Goal: Task Accomplishment & Management: Complete application form

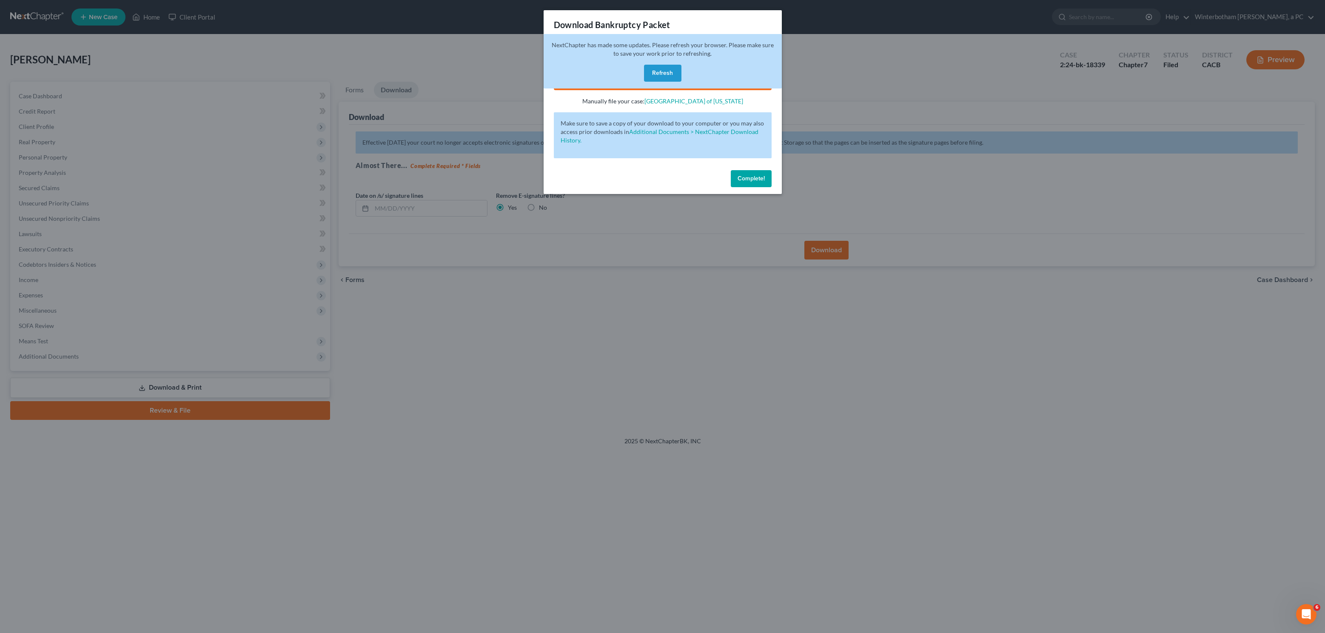
click at [401, 179] on div "Download Bankruptcy Packet Hooray! Your case was successfully merged and ready …" at bounding box center [662, 316] width 1325 height 633
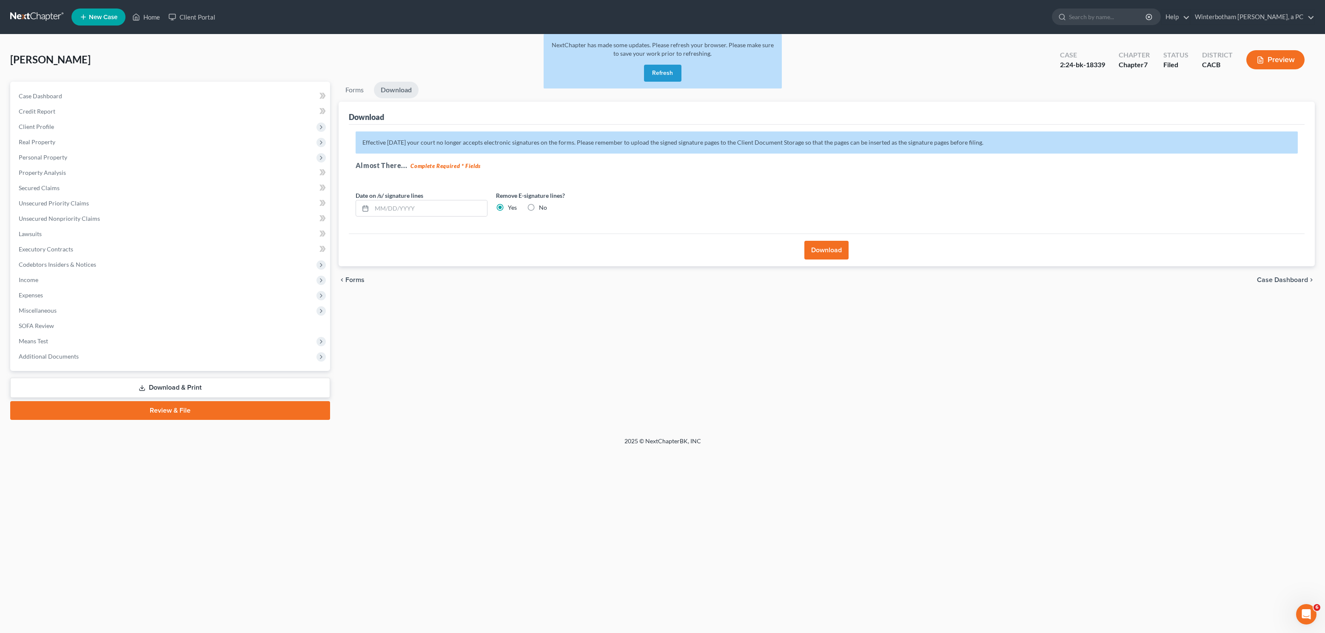
click at [22, 18] on link at bounding box center [37, 16] width 54 height 15
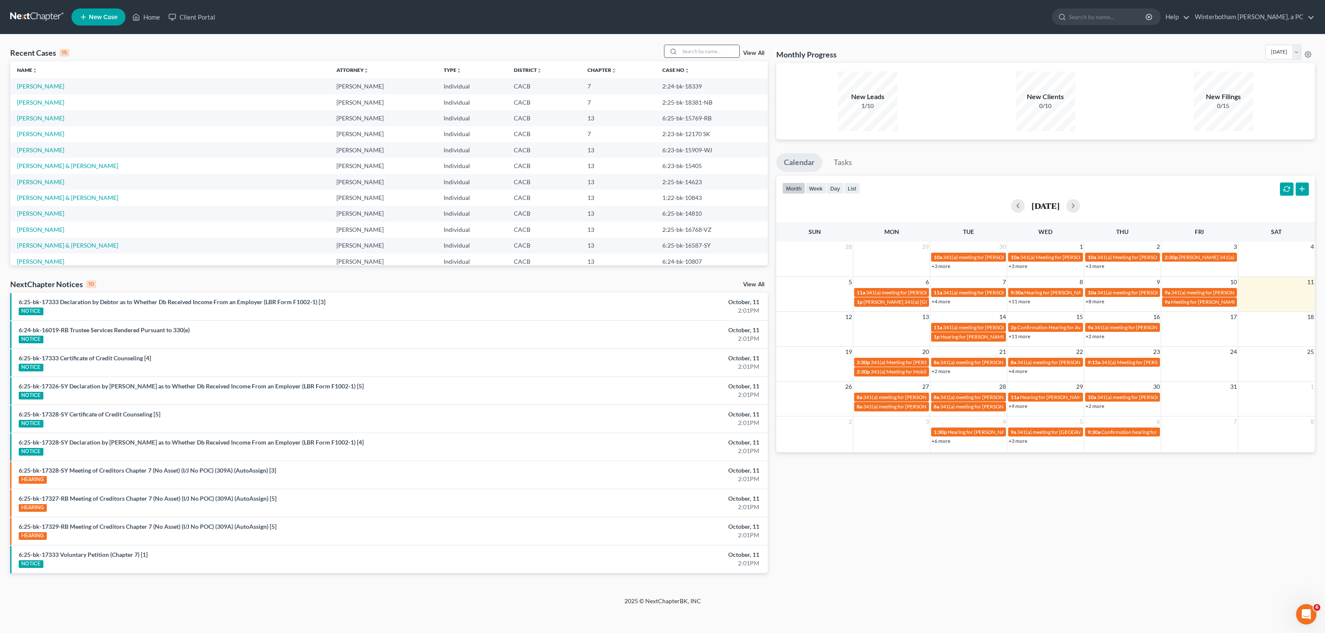
click at [693, 49] on input "search" at bounding box center [710, 51] width 60 height 12
type input "cortes"
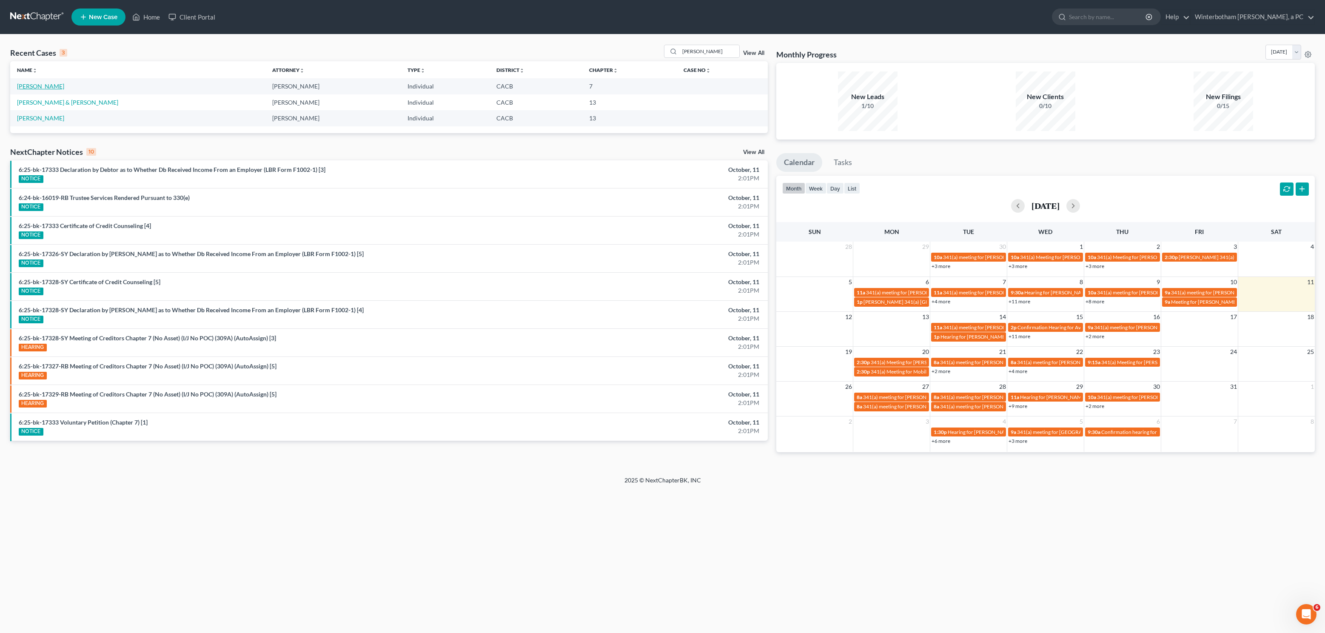
click at [37, 88] on link "Cortes, Justin" at bounding box center [40, 86] width 47 height 7
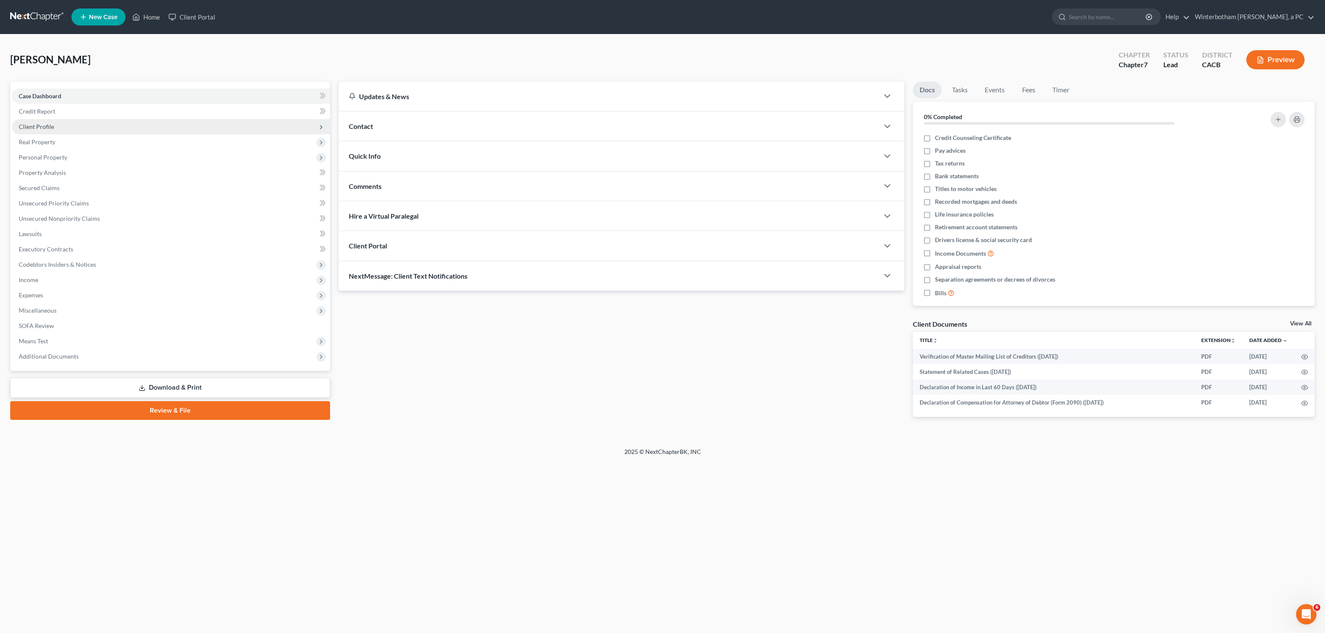
click at [50, 124] on span "Client Profile" at bounding box center [36, 126] width 35 height 7
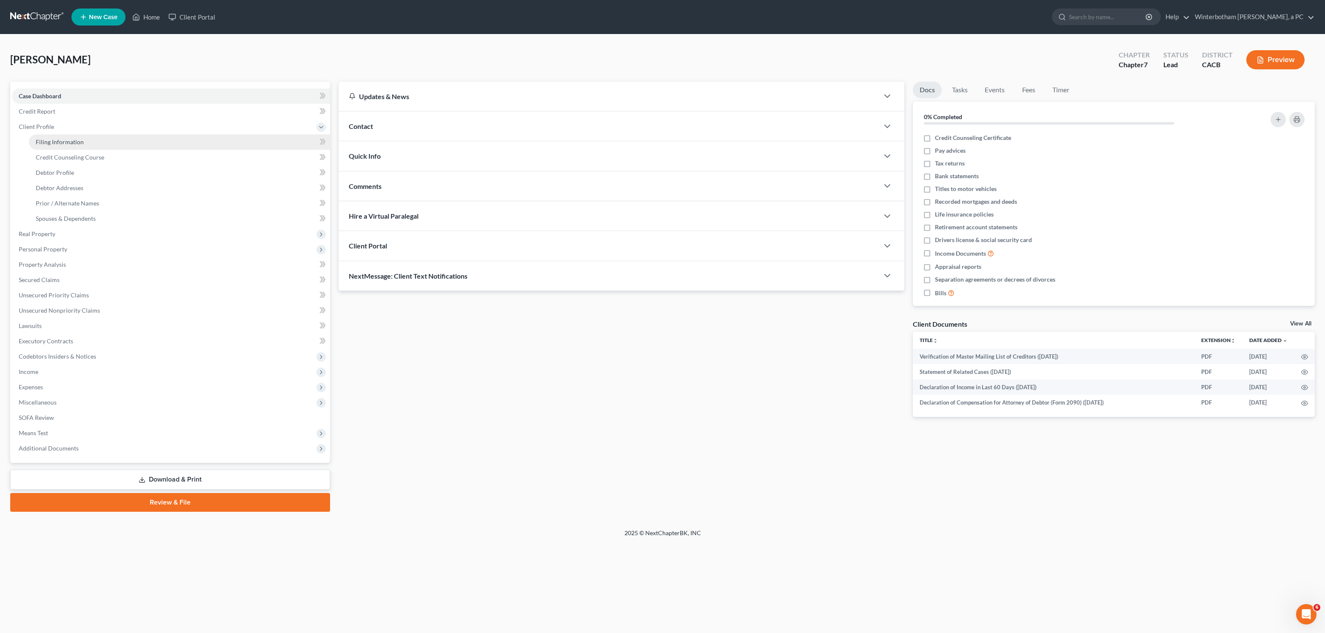
click at [55, 140] on span "Filing Information" at bounding box center [60, 141] width 48 height 7
select select "1"
select select "0"
select select "2"
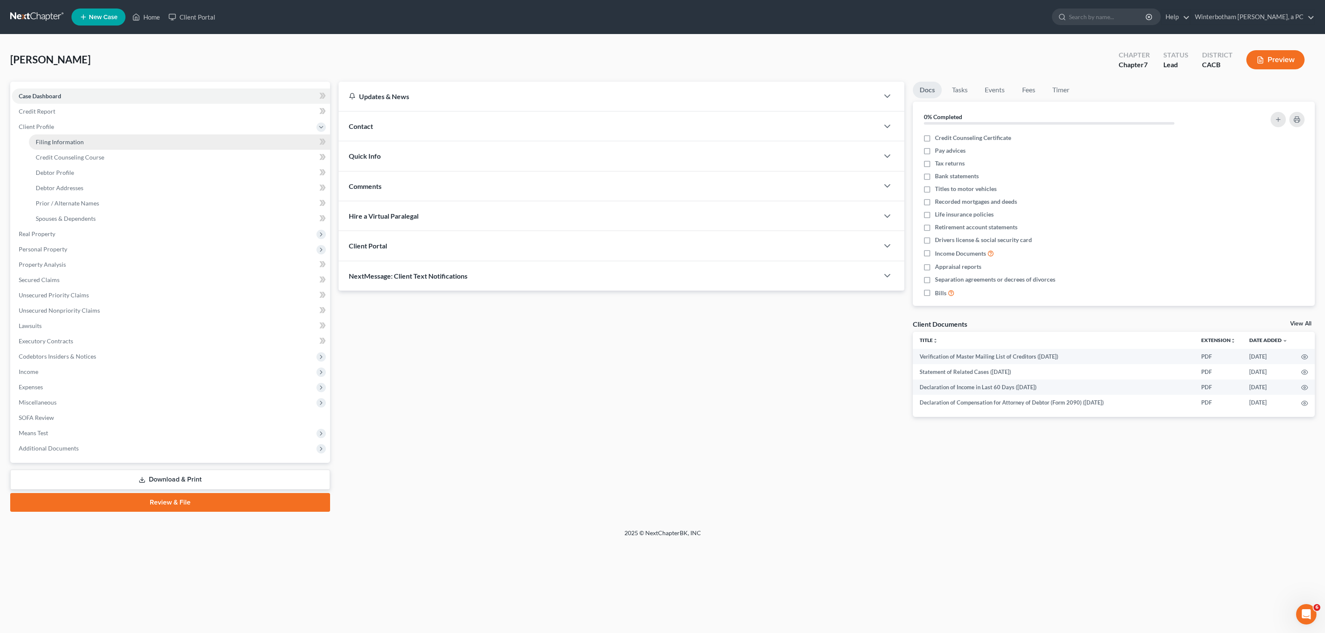
select select "4"
select select "0"
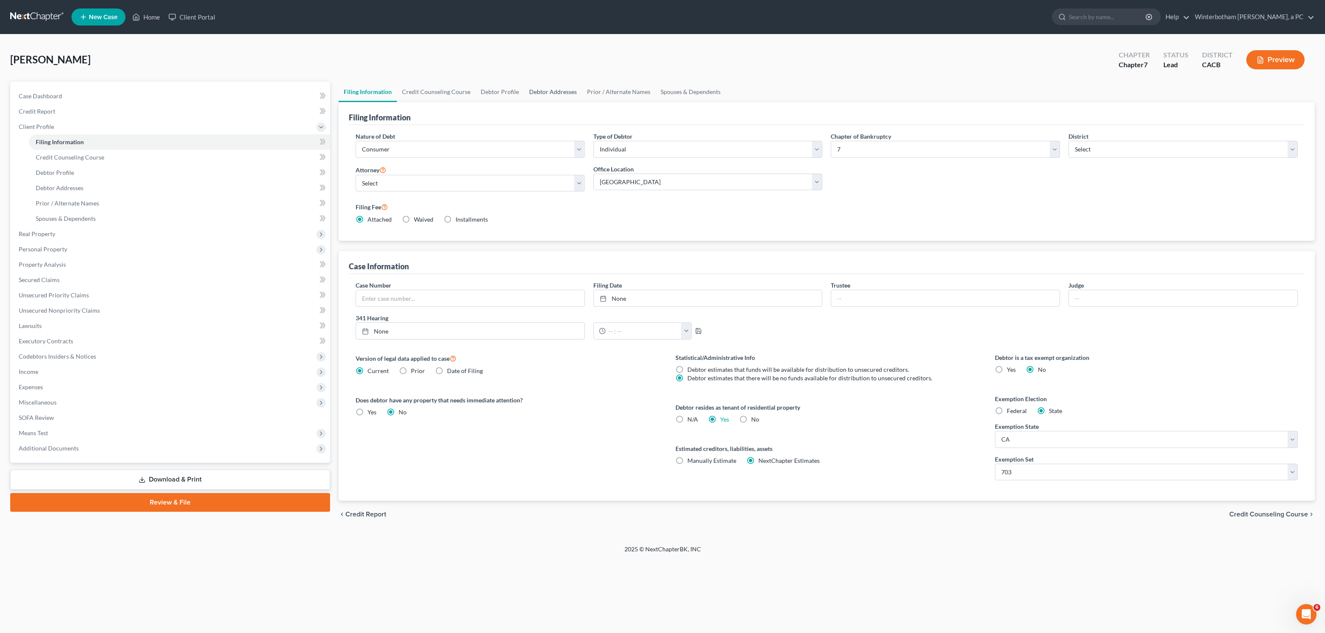
click at [547, 91] on link "Debtor Addresses" at bounding box center [553, 92] width 58 height 20
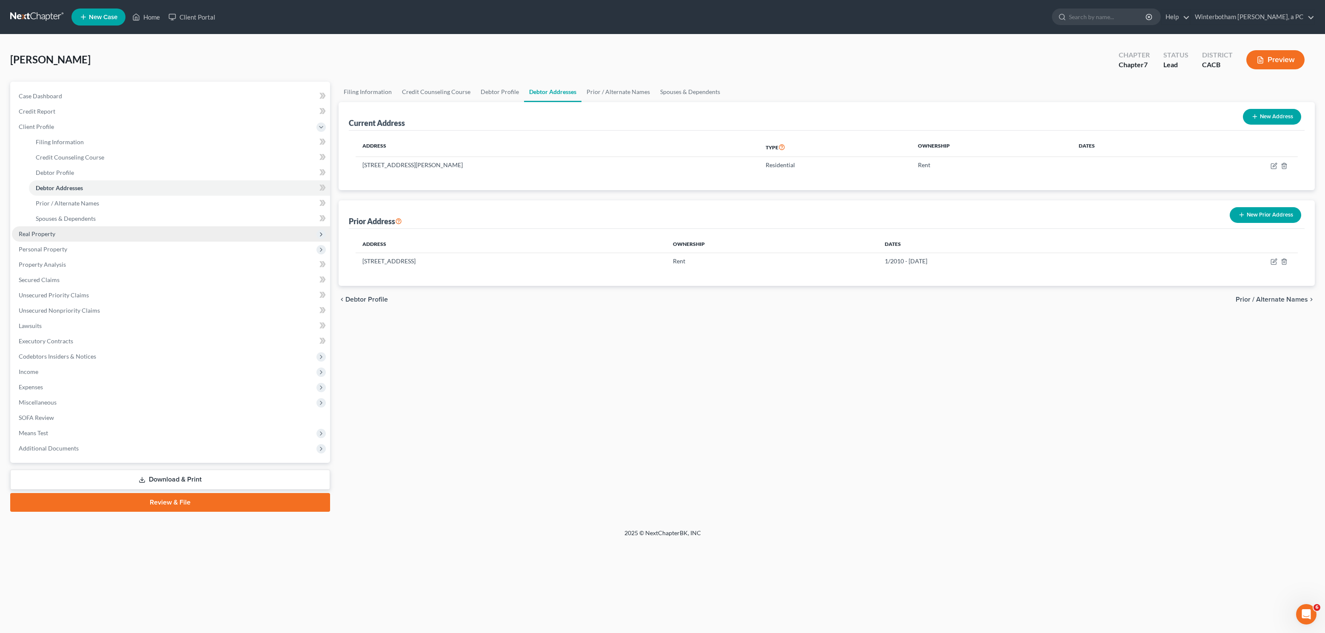
click at [52, 235] on span "Real Property" at bounding box center [37, 233] width 37 height 7
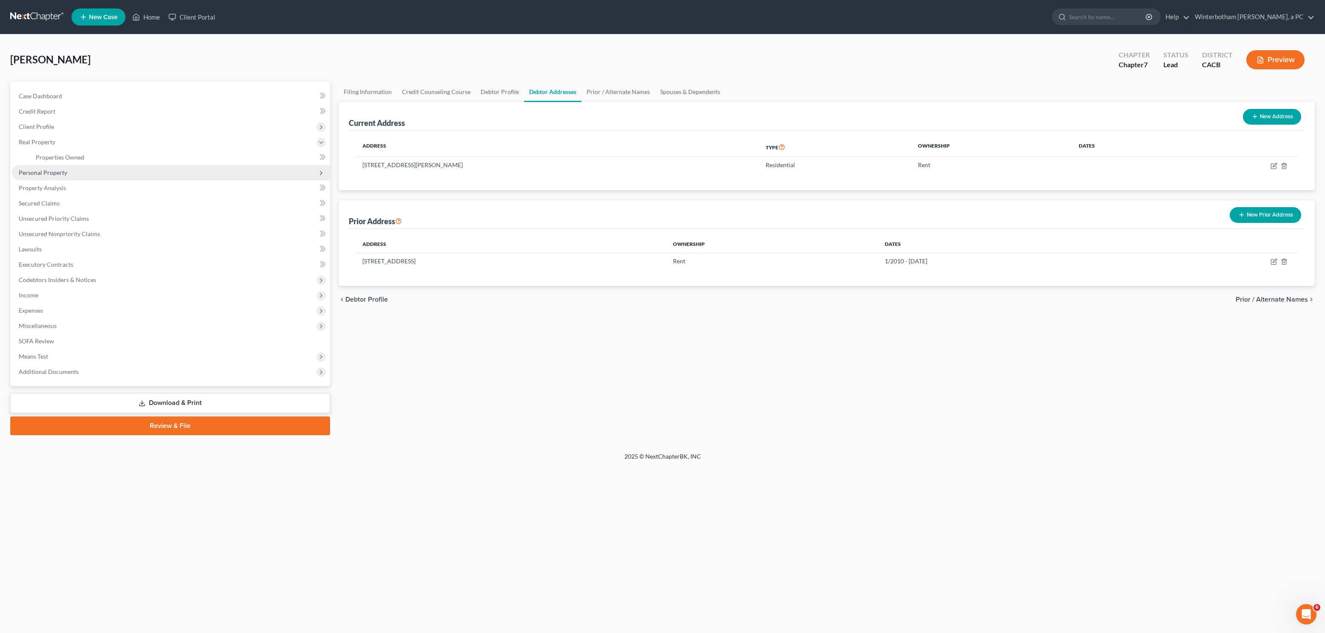
click at [58, 174] on span "Personal Property" at bounding box center [43, 172] width 48 height 7
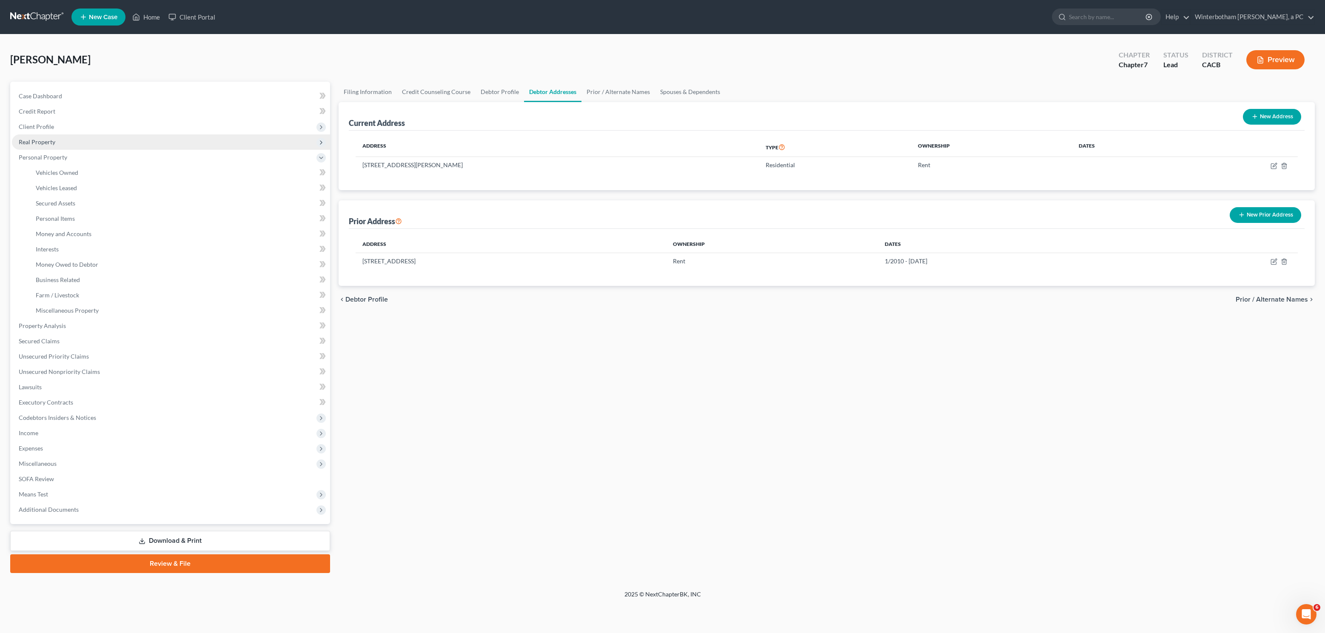
click at [61, 148] on span "Real Property" at bounding box center [171, 141] width 318 height 15
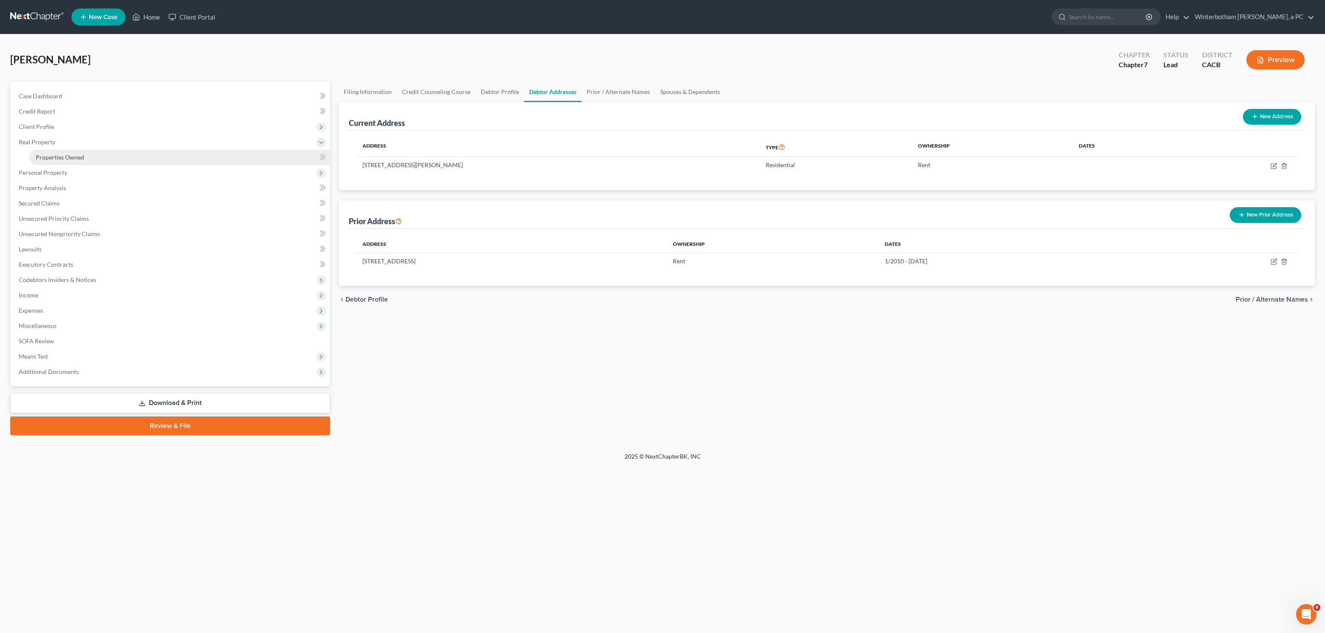
click at [68, 160] on span "Properties Owned" at bounding box center [60, 157] width 48 height 7
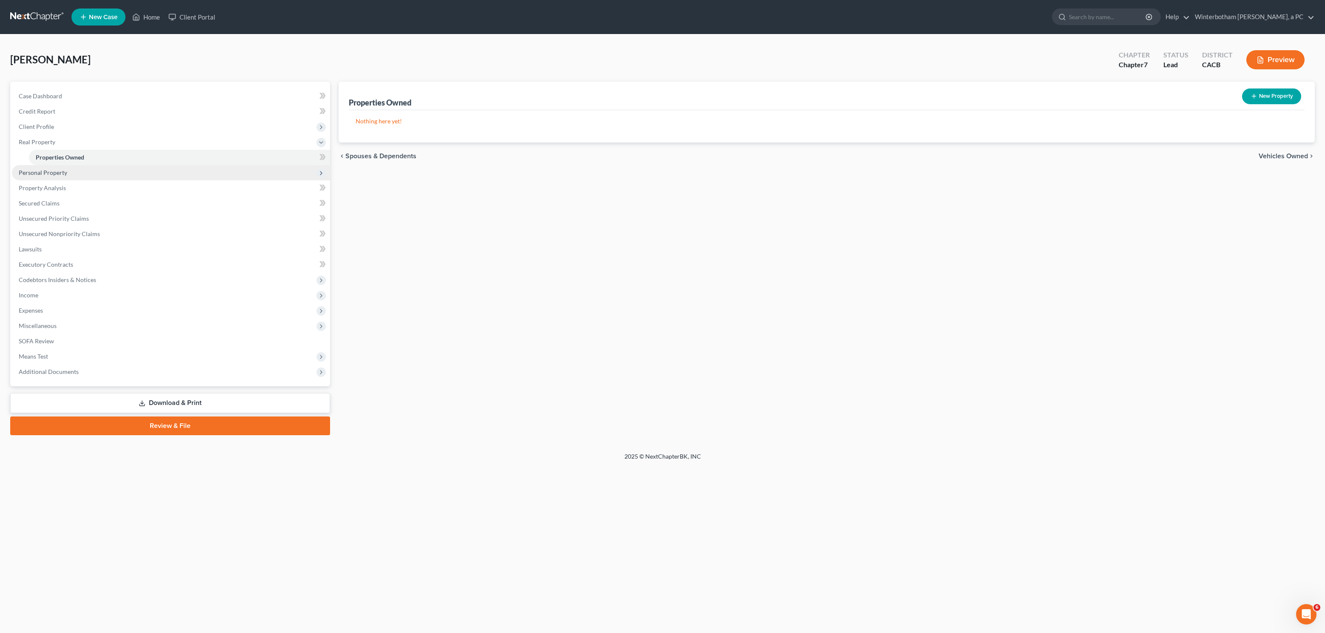
click at [67, 174] on span "Personal Property" at bounding box center [171, 172] width 318 height 15
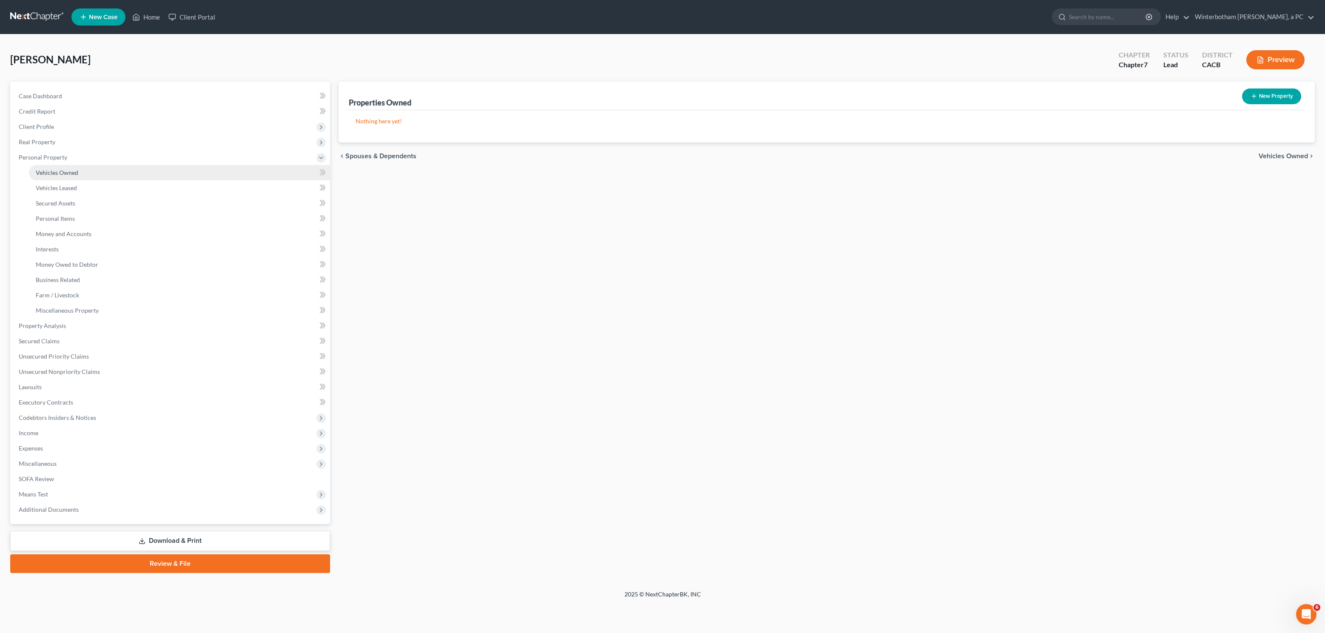
click at [61, 174] on span "Vehicles Owned" at bounding box center [57, 172] width 43 height 7
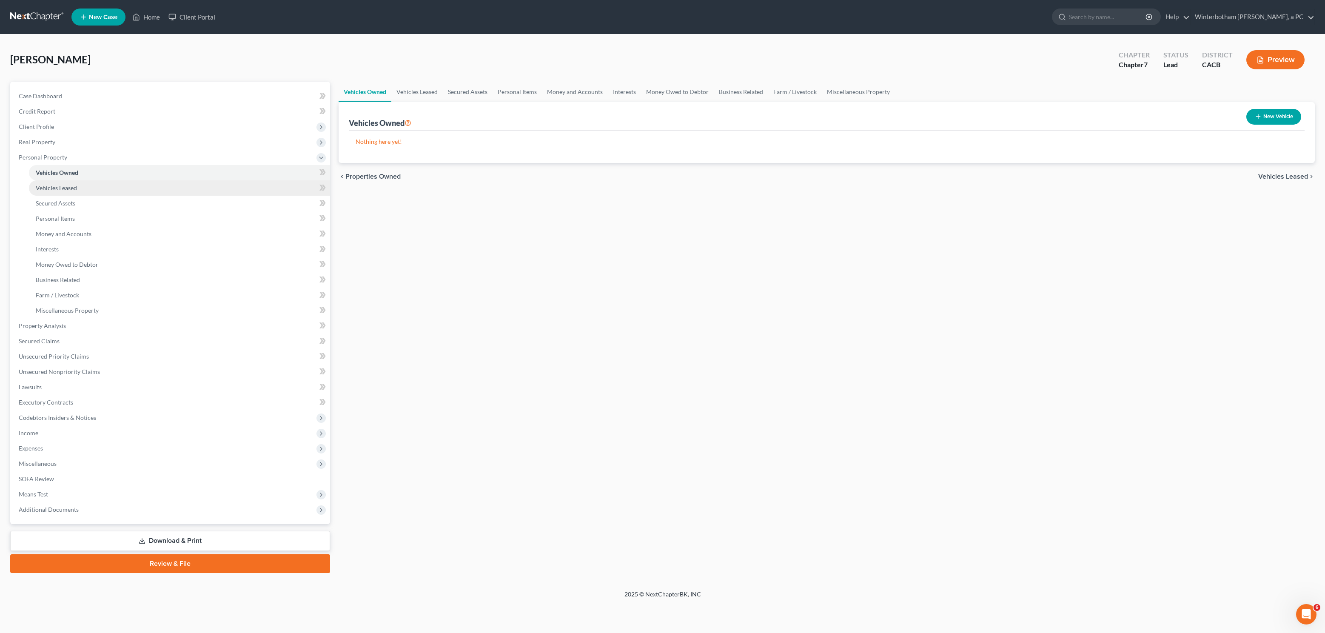
click at [69, 187] on span "Vehicles Leased" at bounding box center [56, 187] width 41 height 7
click at [69, 205] on span "Secured Assets" at bounding box center [56, 203] width 40 height 7
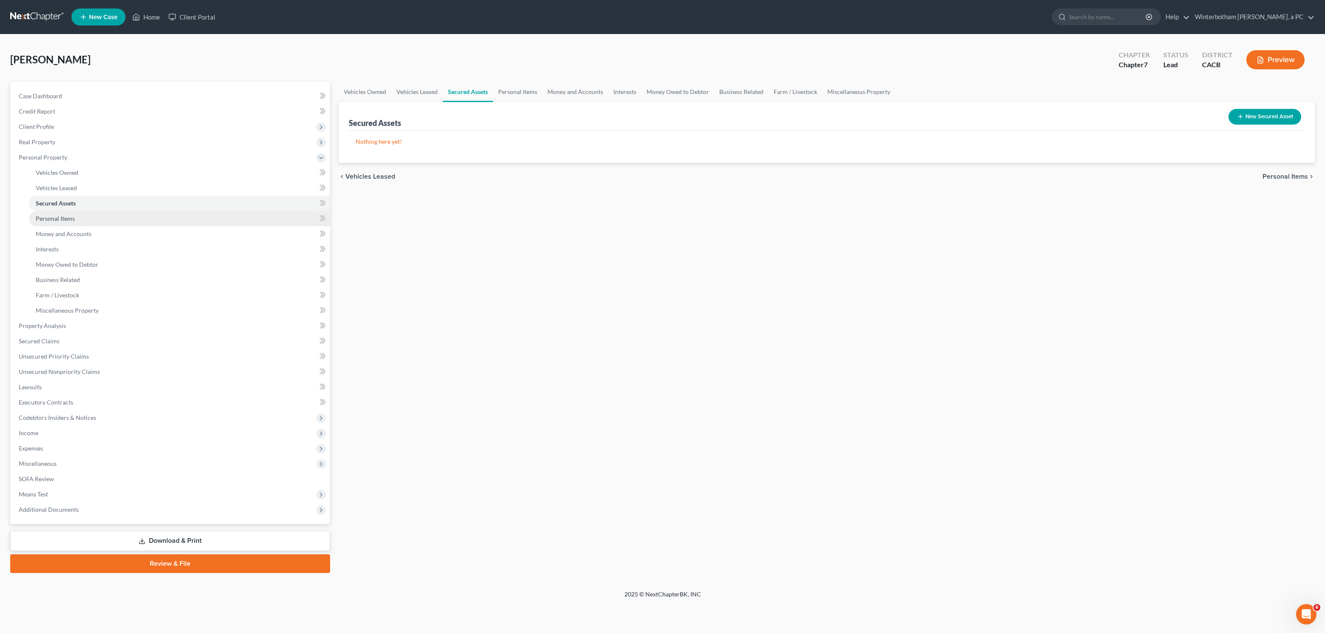
click at [70, 220] on span "Personal Items" at bounding box center [55, 218] width 39 height 7
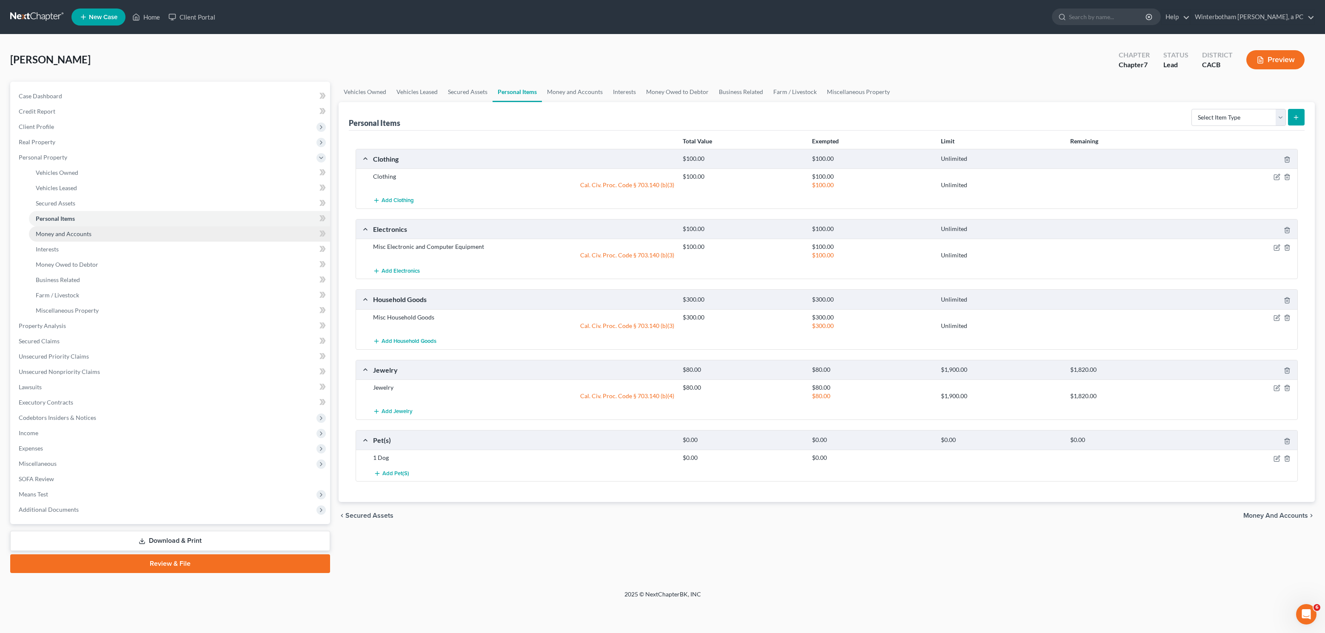
click at [70, 232] on span "Money and Accounts" at bounding box center [64, 233] width 56 height 7
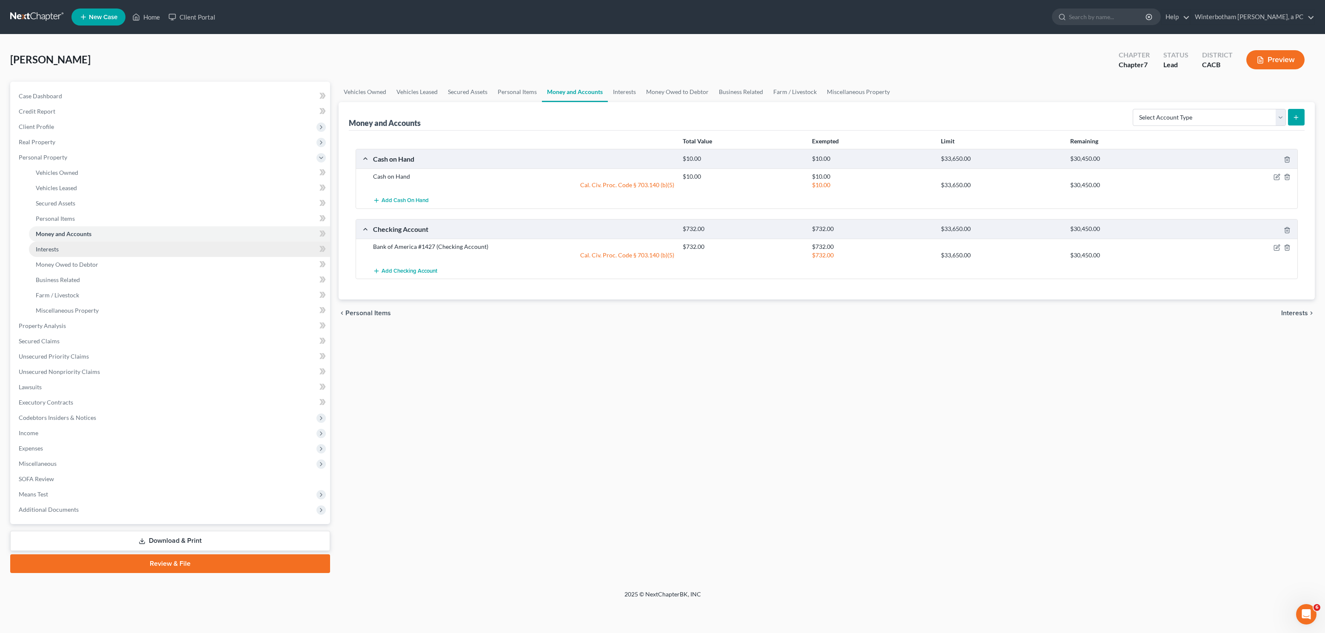
click at [111, 254] on link "Interests" at bounding box center [179, 249] width 301 height 15
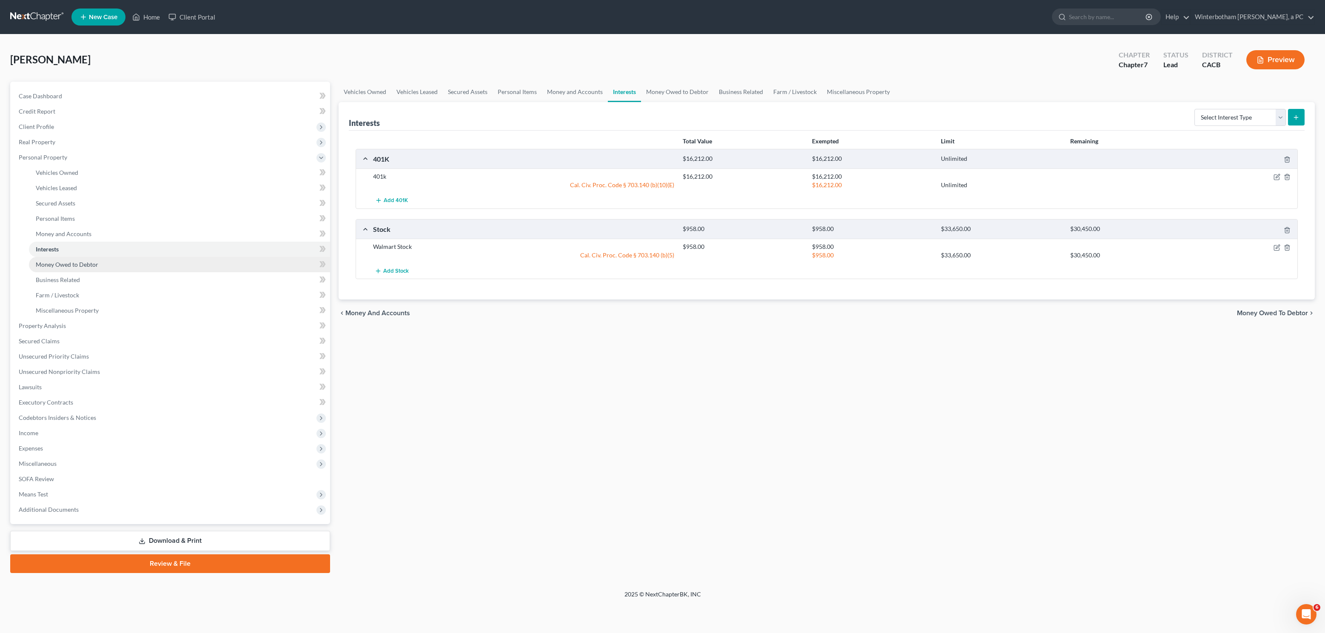
click at [110, 269] on link "Money Owed to Debtor" at bounding box center [179, 264] width 301 height 15
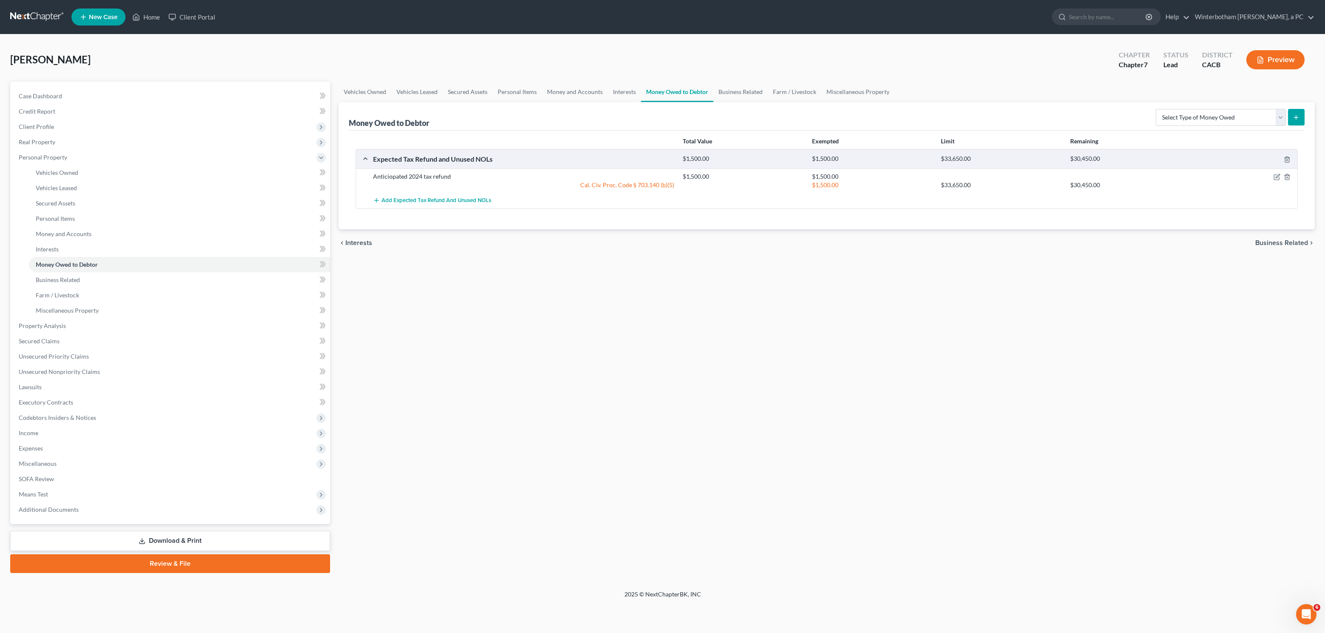
click at [523, 358] on div "Vehicles Owned Vehicles Leased Secured Assets Personal Items Money and Accounts…" at bounding box center [826, 327] width 985 height 491
click at [1284, 159] on icon "button" at bounding box center [1287, 159] width 7 height 7
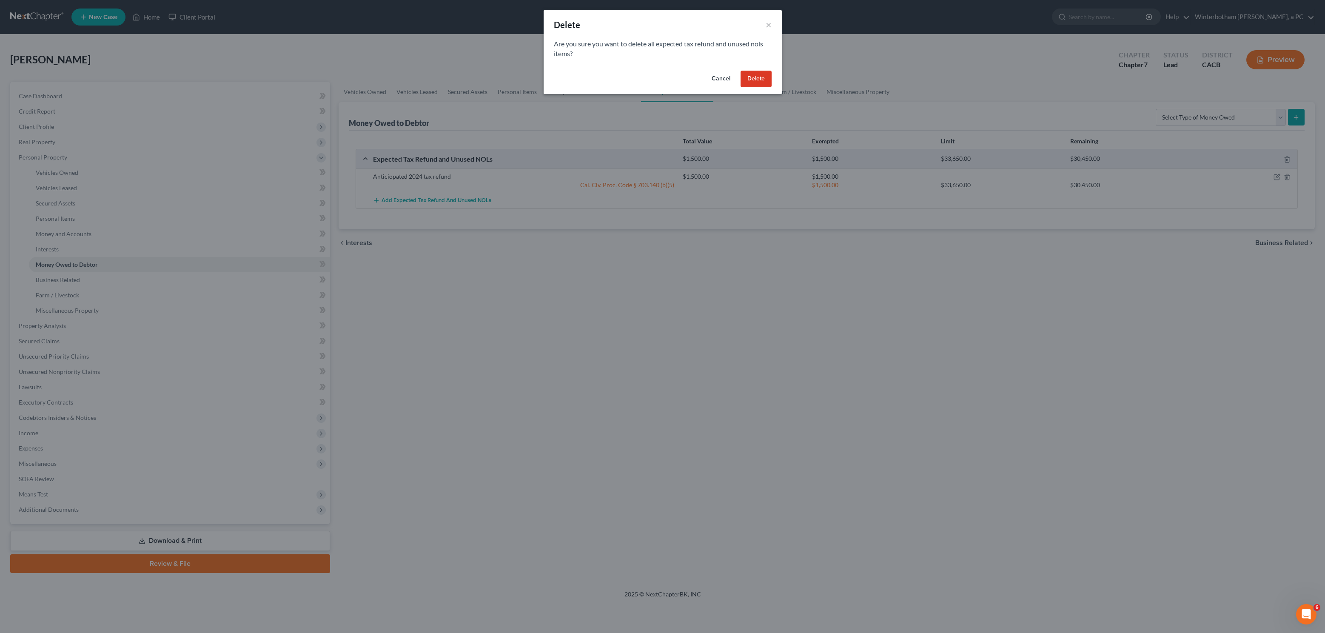
click at [758, 77] on button "Delete" at bounding box center [756, 79] width 31 height 17
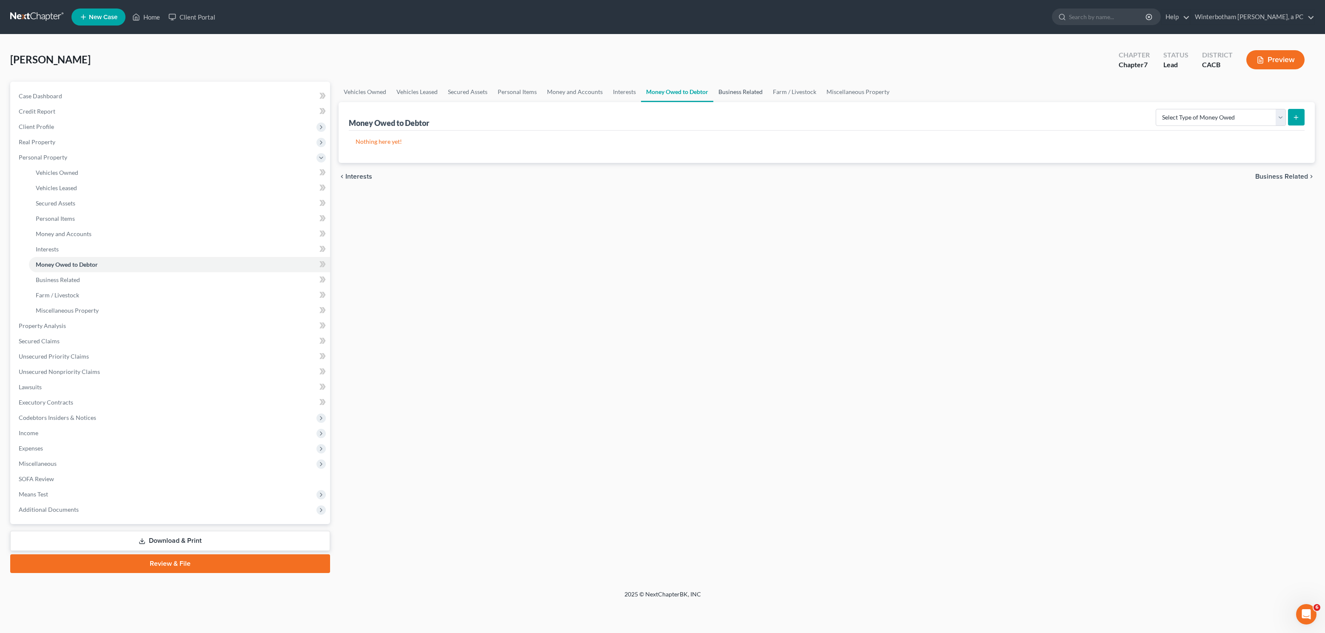
click at [733, 90] on link "Business Related" at bounding box center [740, 92] width 54 height 20
click at [810, 94] on link "Farm / Livestock" at bounding box center [795, 92] width 54 height 20
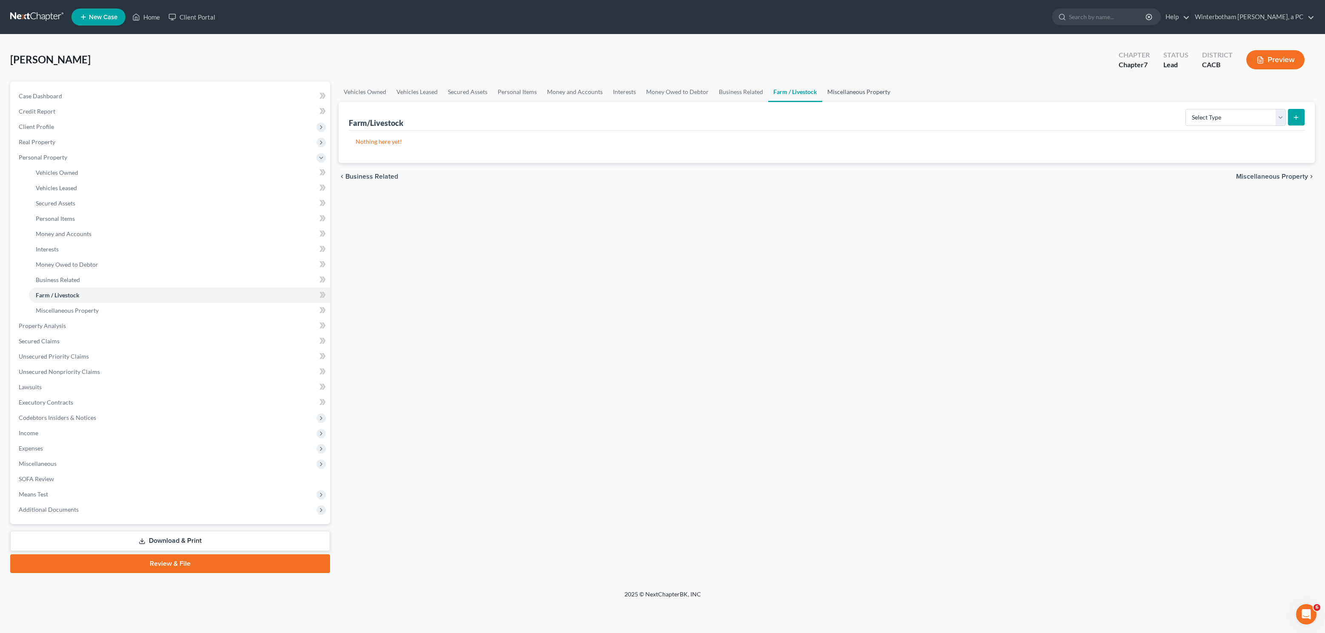
drag, startPoint x: 869, startPoint y: 89, endPoint x: 576, endPoint y: 249, distance: 333.7
click at [867, 90] on link "Miscellaneous Property" at bounding box center [858, 92] width 73 height 20
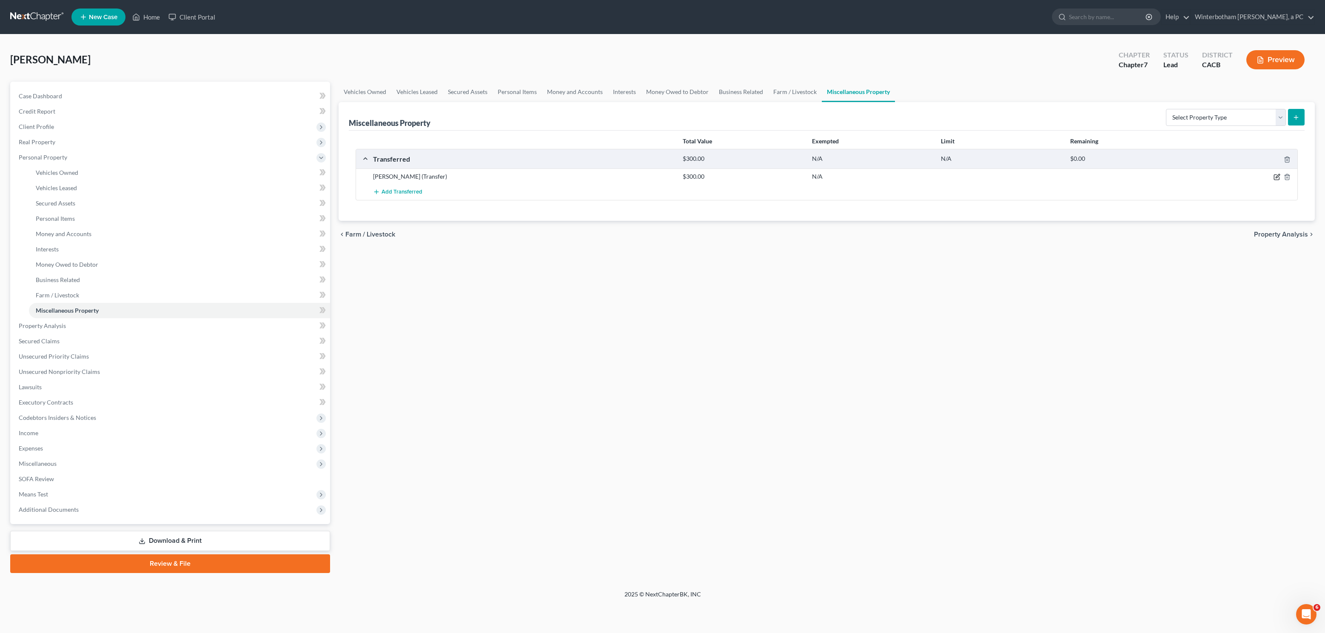
click at [1277, 176] on icon "button" at bounding box center [1277, 177] width 7 height 7
select select "Ordinary (within 2 years)"
select select "4"
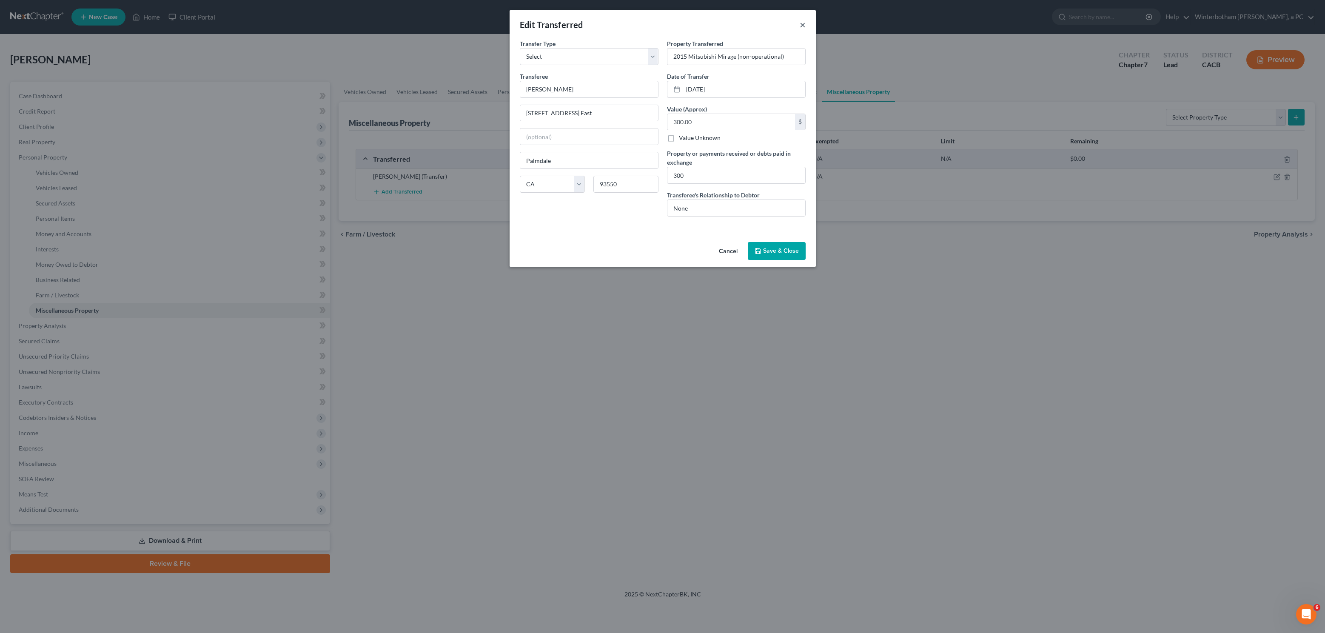
click at [805, 24] on button "×" at bounding box center [803, 25] width 6 height 10
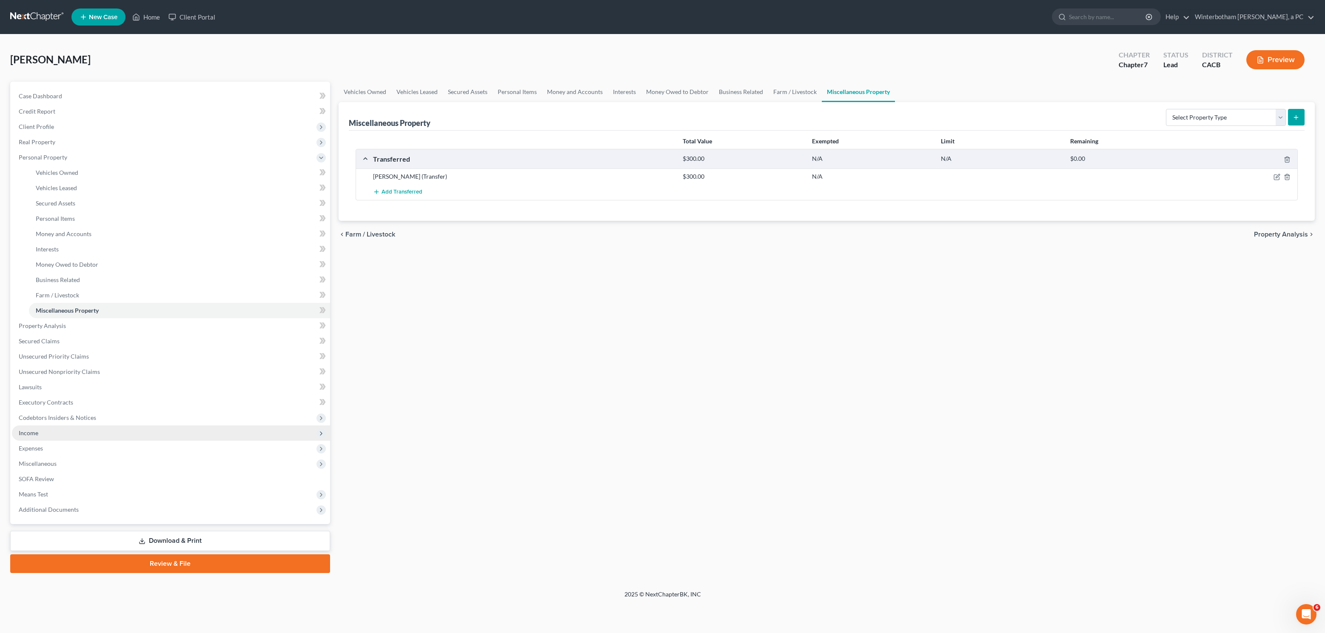
click at [54, 429] on span "Income" at bounding box center [171, 432] width 318 height 15
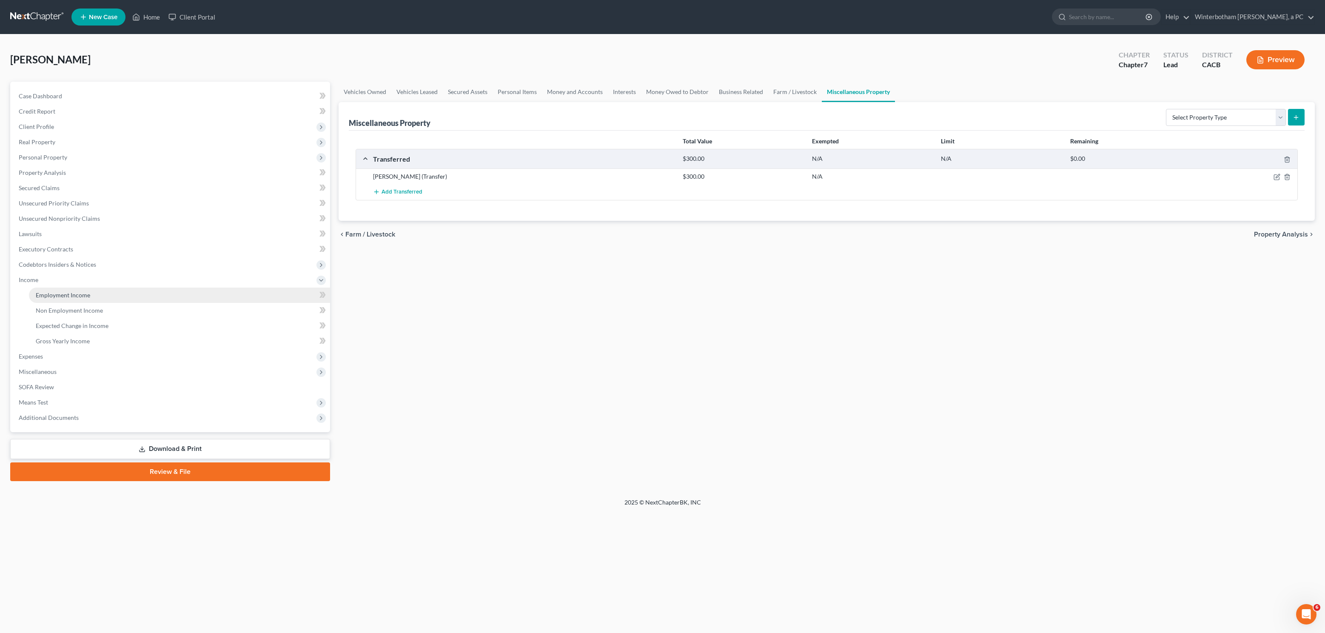
click at [63, 298] on span "Employment Income" at bounding box center [63, 294] width 54 height 7
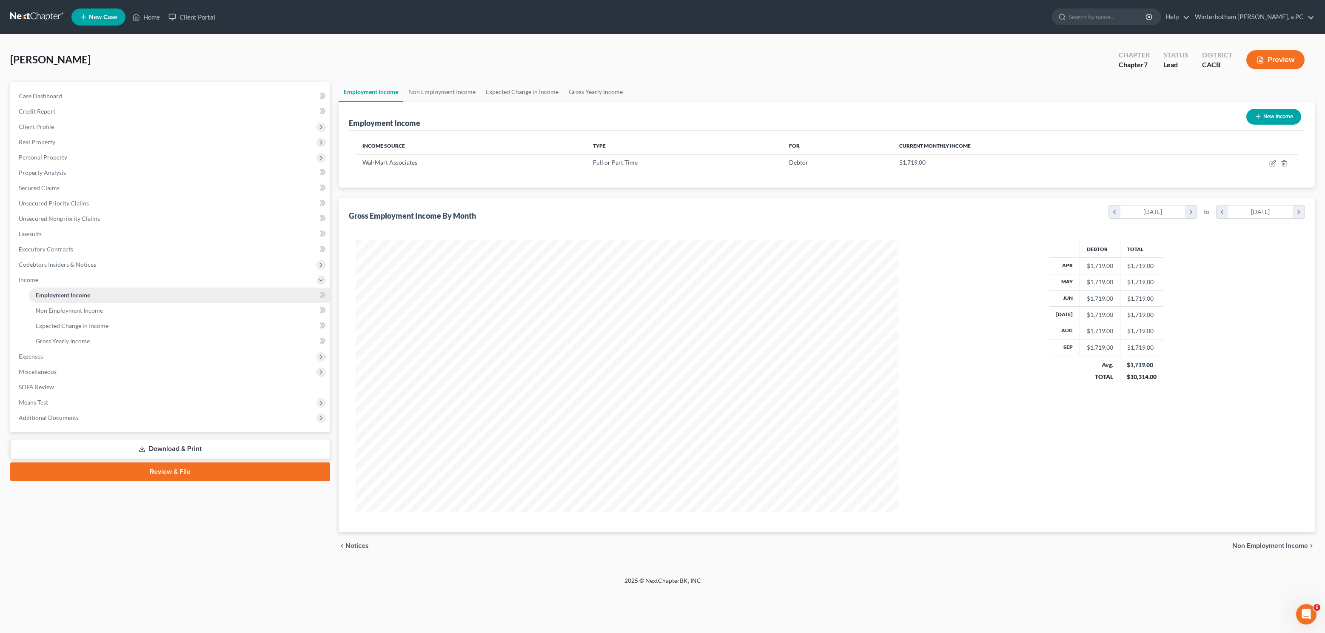
scroll to position [271, 559]
click at [426, 90] on link "Non Employment Income" at bounding box center [441, 92] width 77 height 20
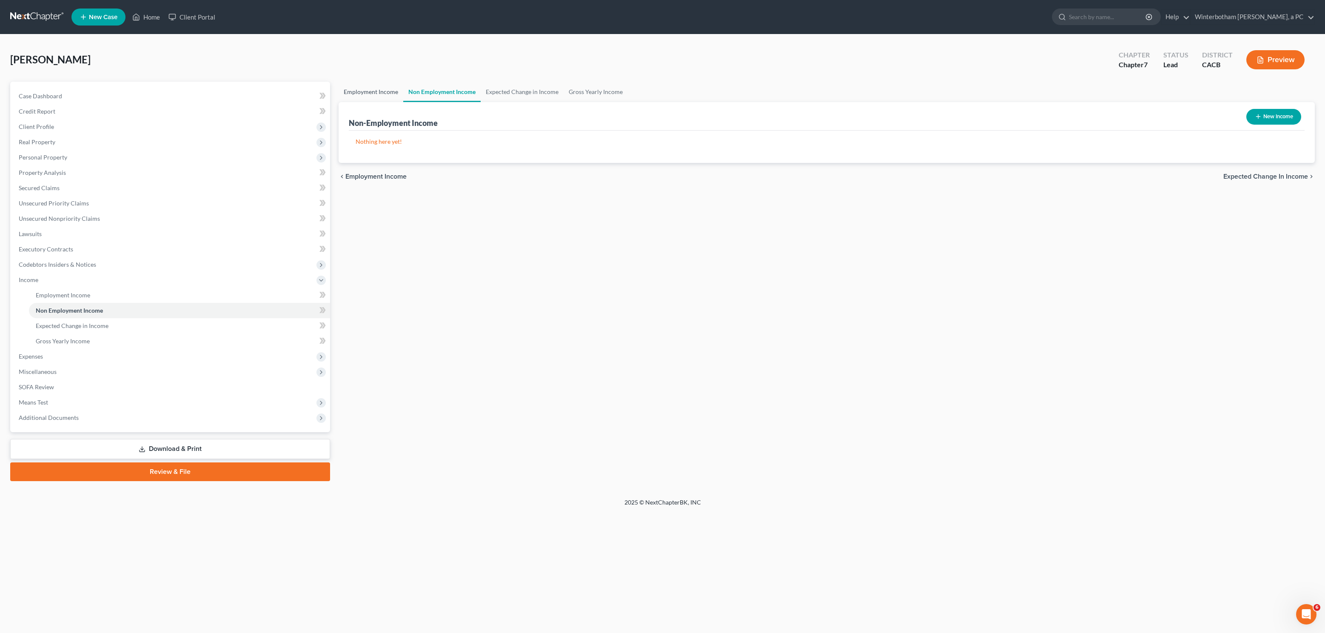
click at [367, 94] on link "Employment Income" at bounding box center [371, 92] width 65 height 20
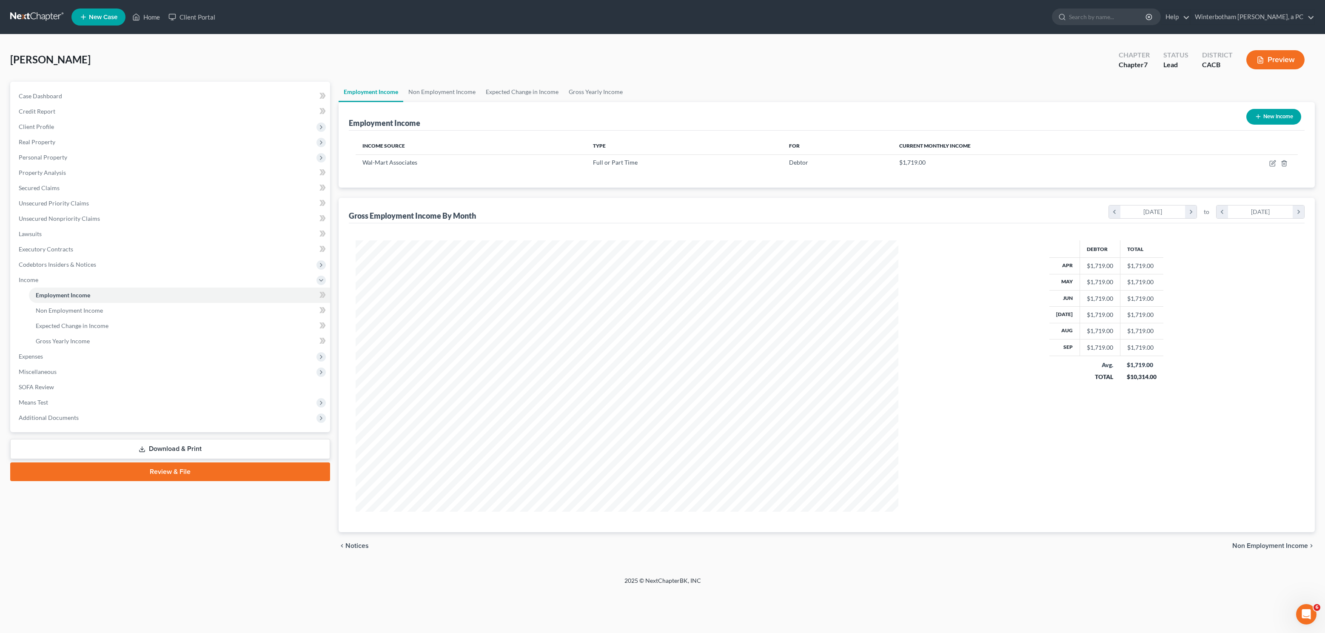
scroll to position [271, 559]
click at [1273, 164] on icon "button" at bounding box center [1272, 163] width 7 height 7
select select "0"
select select "4"
select select "0"
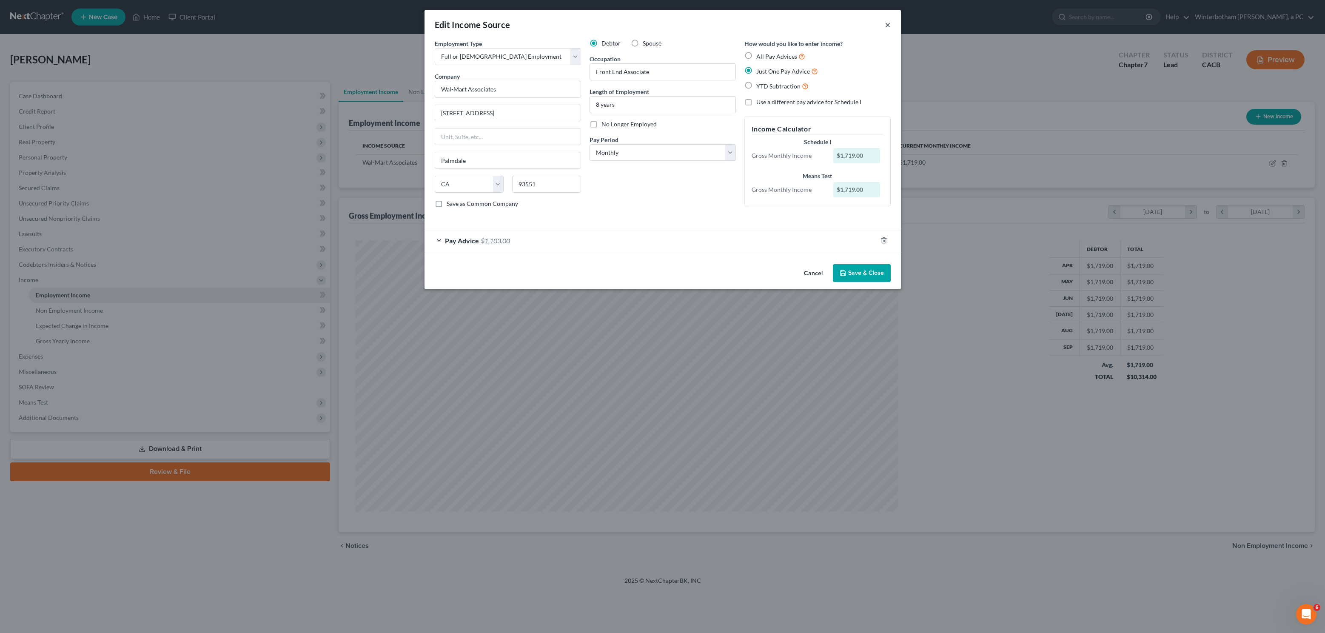
drag, startPoint x: 888, startPoint y: 25, endPoint x: 894, endPoint y: 23, distance: 6.3
click at [894, 23] on div "Edit Income Source ×" at bounding box center [663, 24] width 476 height 29
click at [887, 29] on button "×" at bounding box center [888, 25] width 6 height 10
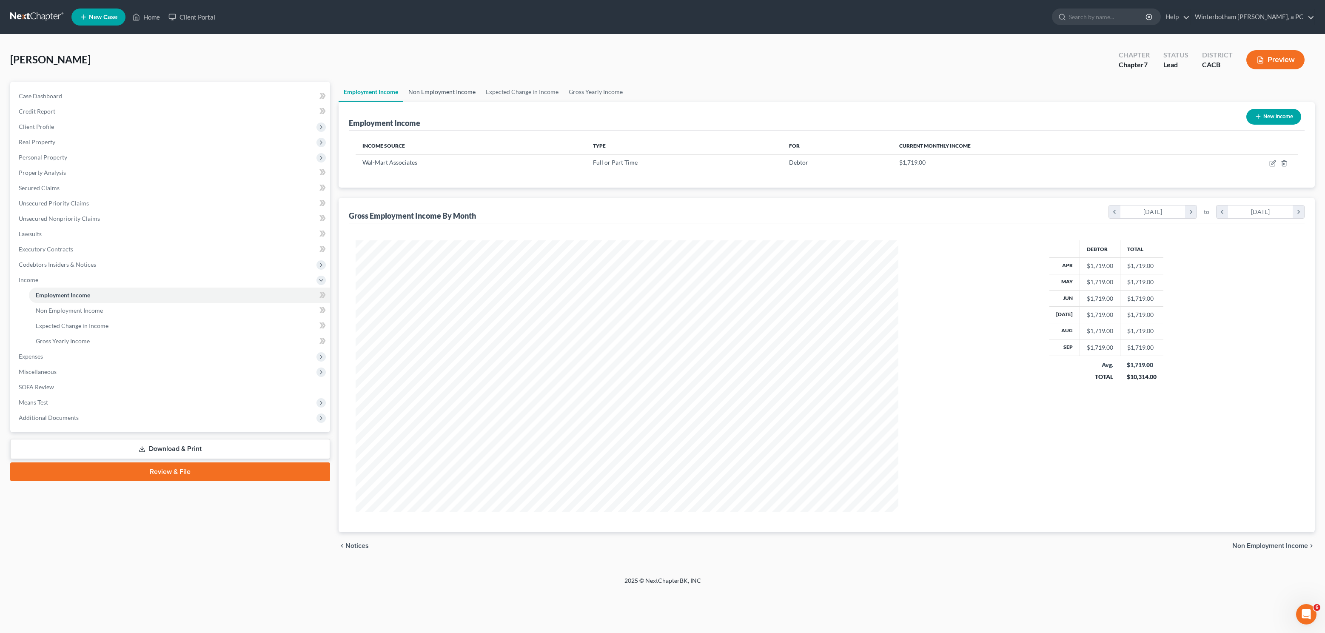
click at [454, 88] on link "Non Employment Income" at bounding box center [441, 92] width 77 height 20
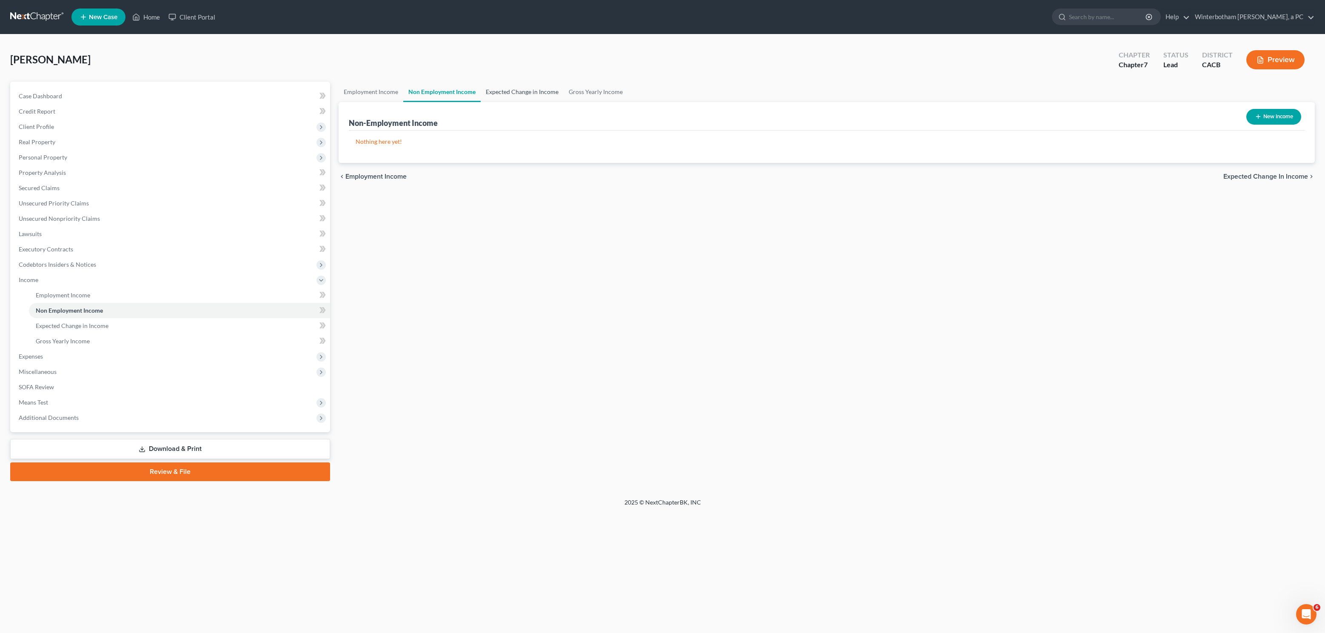
click at [506, 90] on link "Expected Change in Income" at bounding box center [522, 92] width 83 height 20
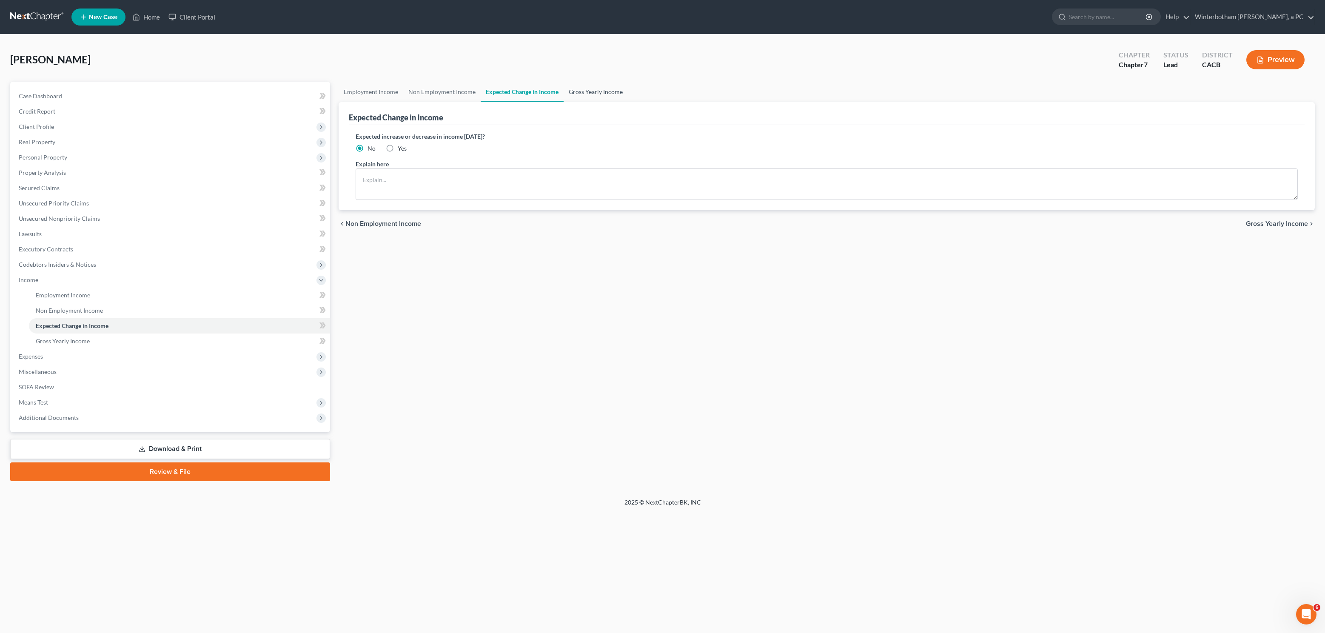
click at [593, 95] on link "Gross Yearly Income" at bounding box center [596, 92] width 64 height 20
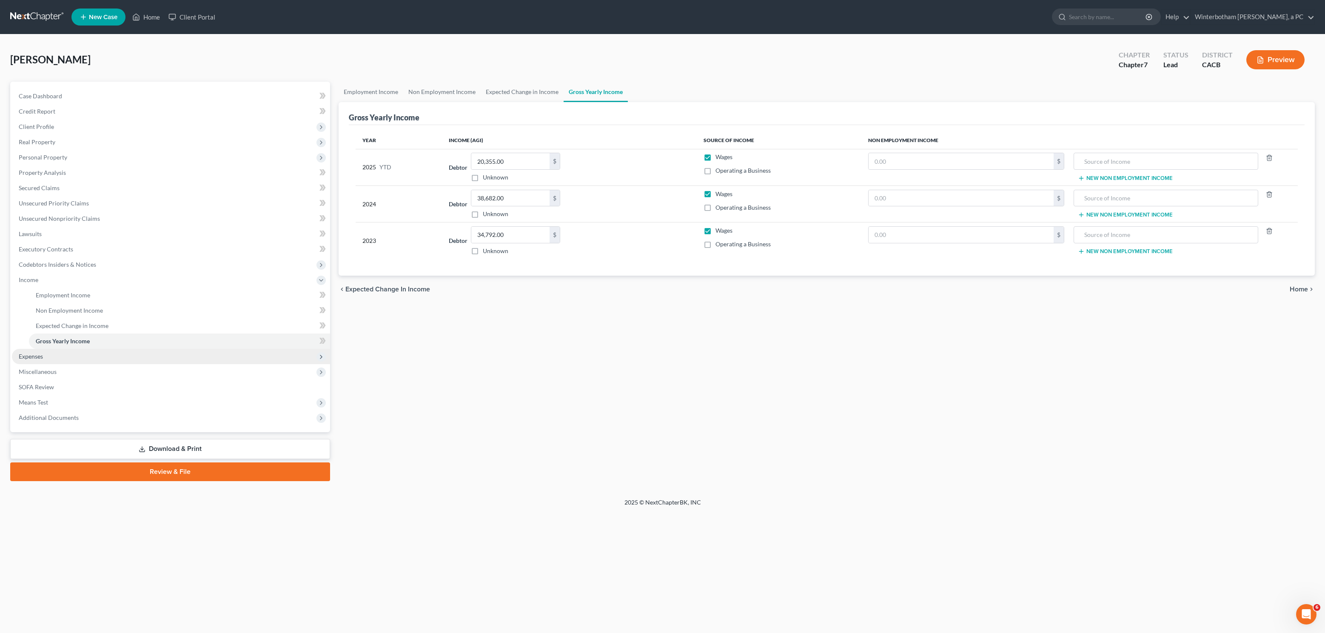
click at [52, 358] on span "Expenses" at bounding box center [171, 356] width 318 height 15
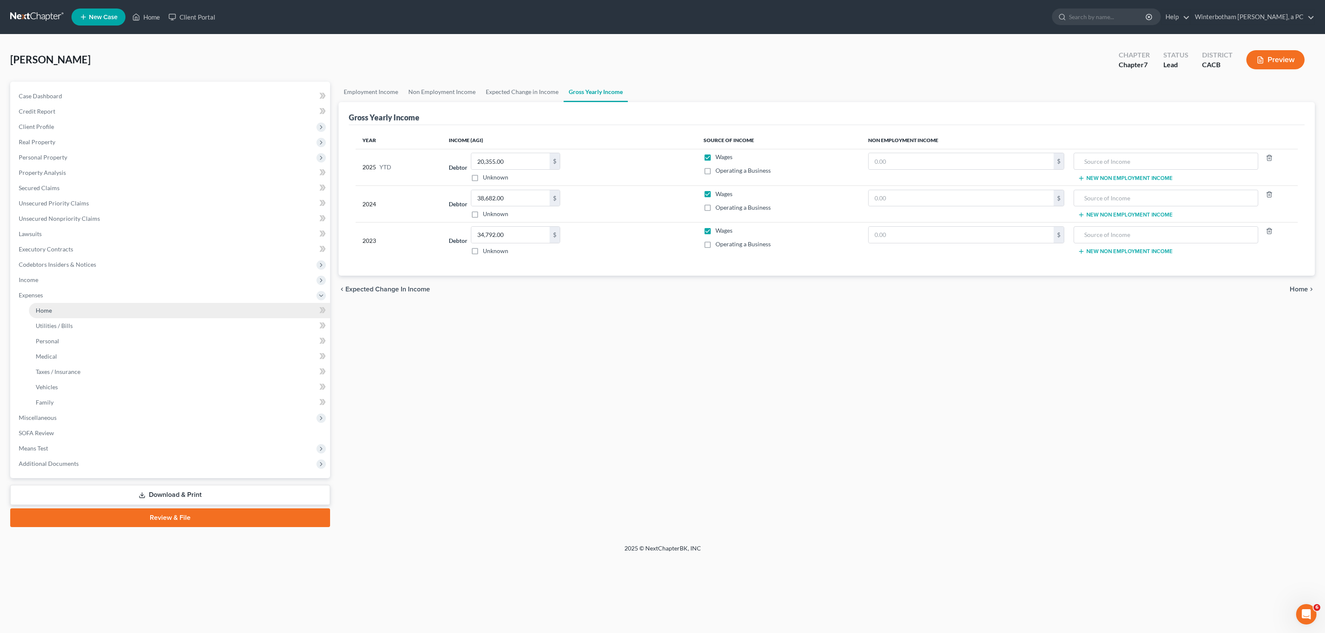
click at [67, 309] on link "Home" at bounding box center [179, 310] width 301 height 15
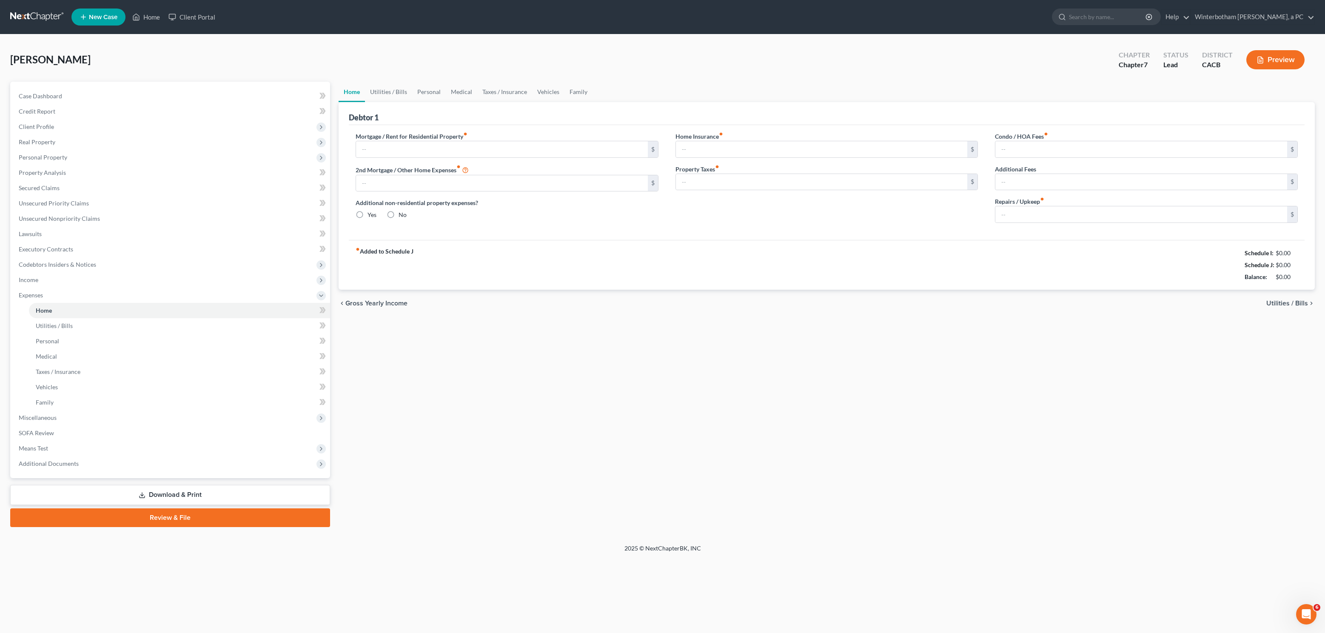
type input "750.00"
type input "0.00"
radio input "true"
type input "0.00"
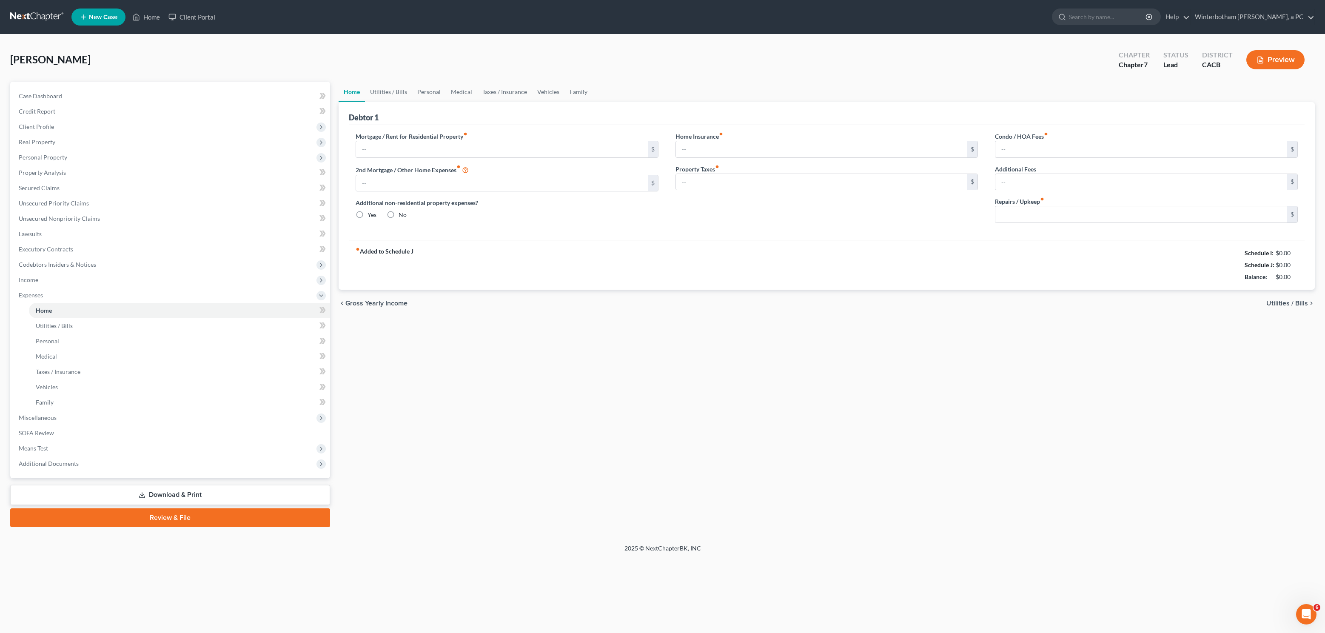
type input "0.00"
click at [379, 96] on link "Utilities / Bills" at bounding box center [388, 92] width 47 height 20
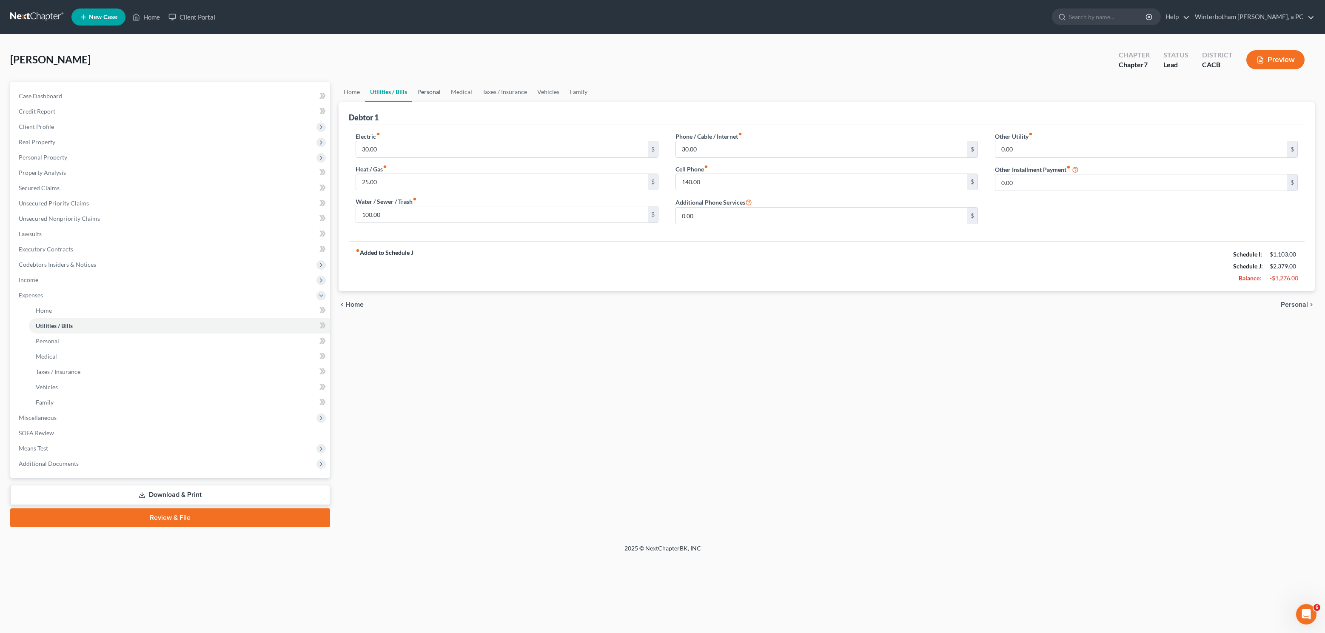
click at [434, 96] on link "Personal" at bounding box center [429, 92] width 34 height 20
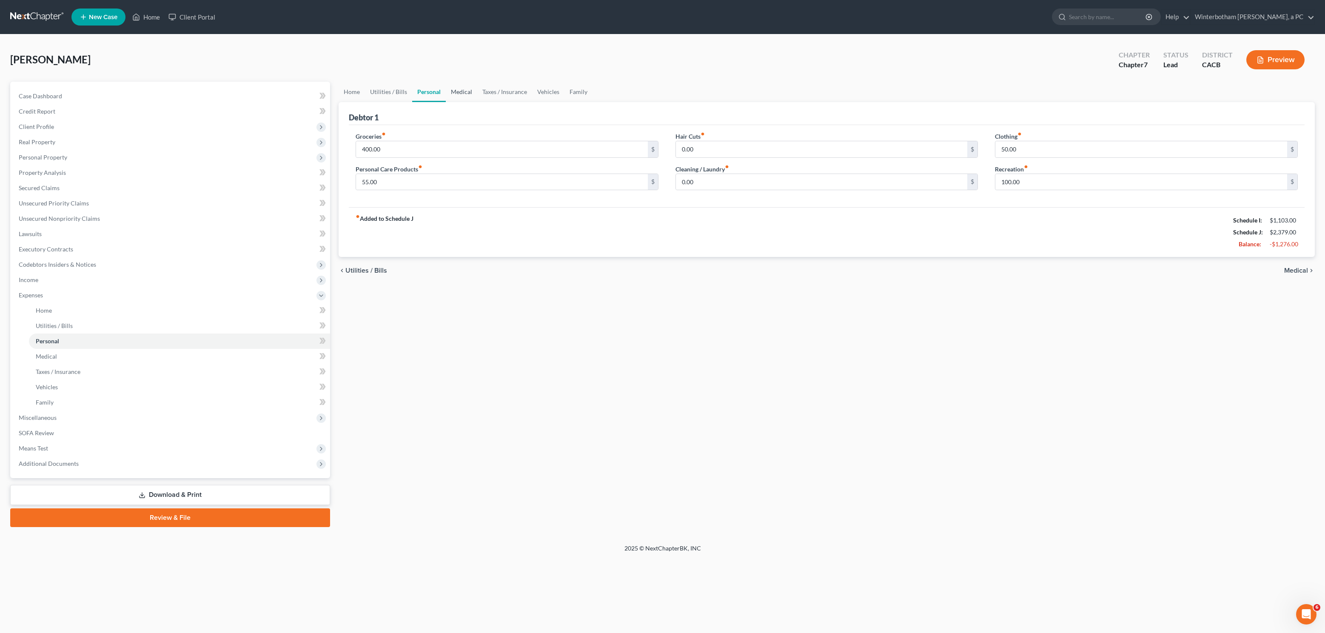
click at [453, 94] on link "Medical" at bounding box center [461, 92] width 31 height 20
click at [352, 91] on link "Home" at bounding box center [352, 92] width 26 height 20
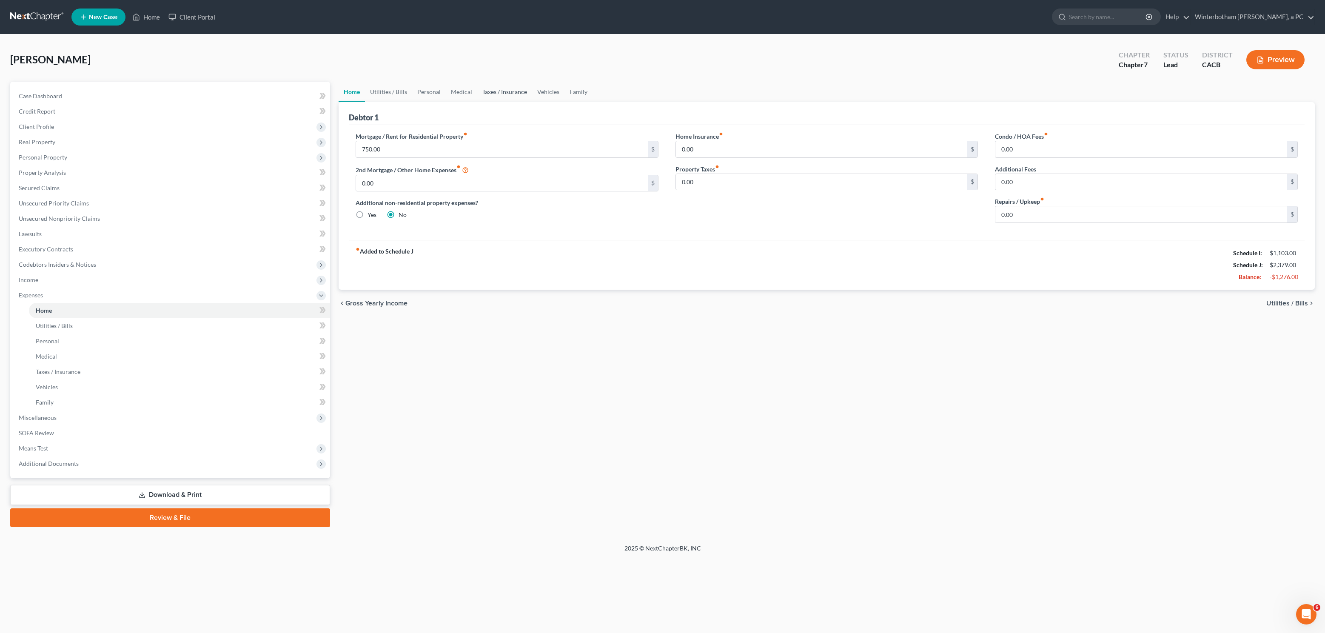
click at [515, 97] on link "Taxes / Insurance" at bounding box center [504, 92] width 55 height 20
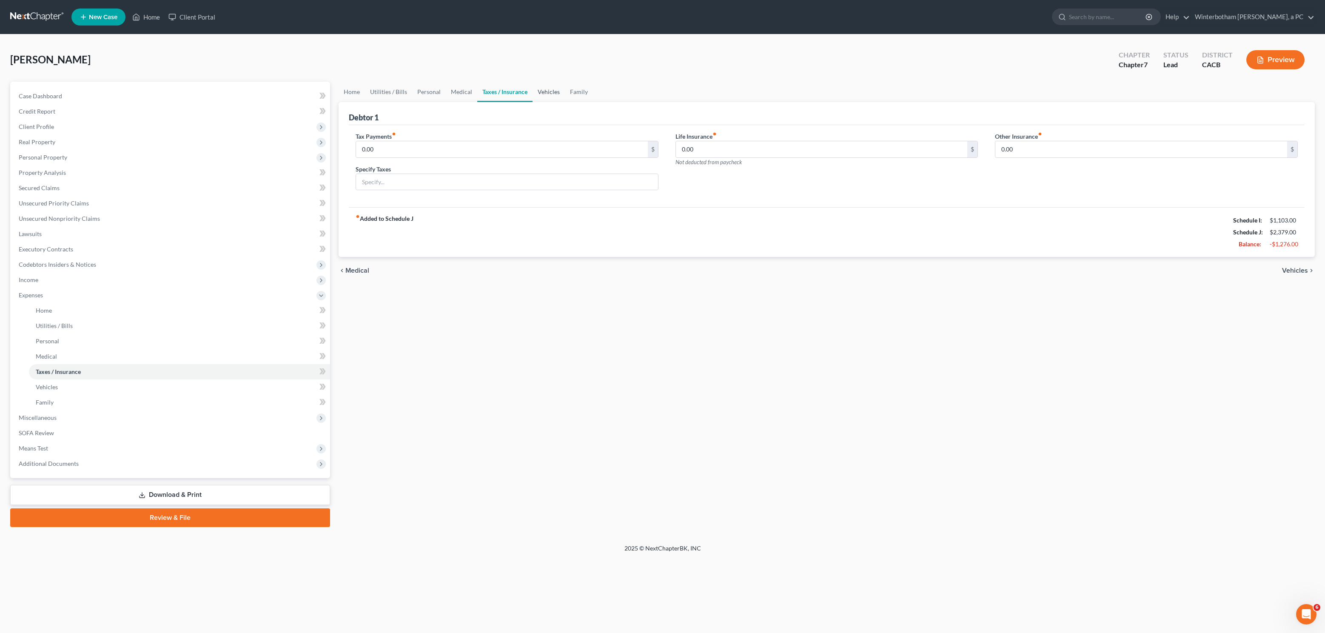
click at [550, 97] on link "Vehicles" at bounding box center [549, 92] width 32 height 20
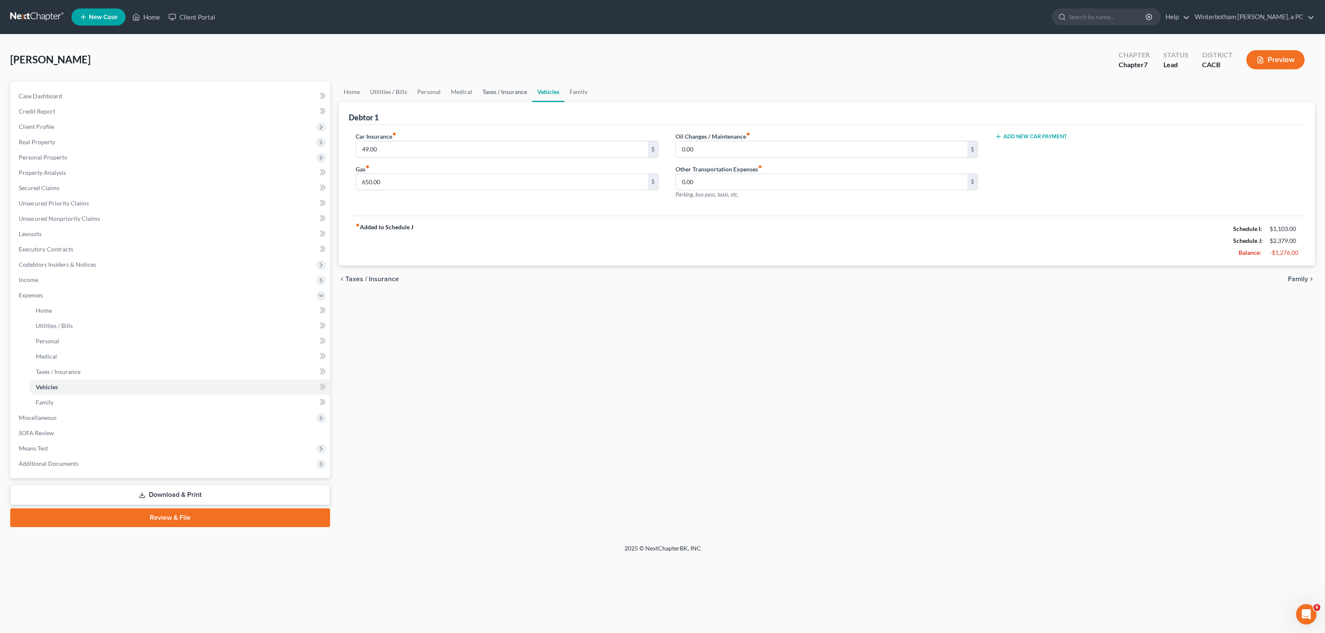
click at [501, 96] on link "Taxes / Insurance" at bounding box center [504, 92] width 55 height 20
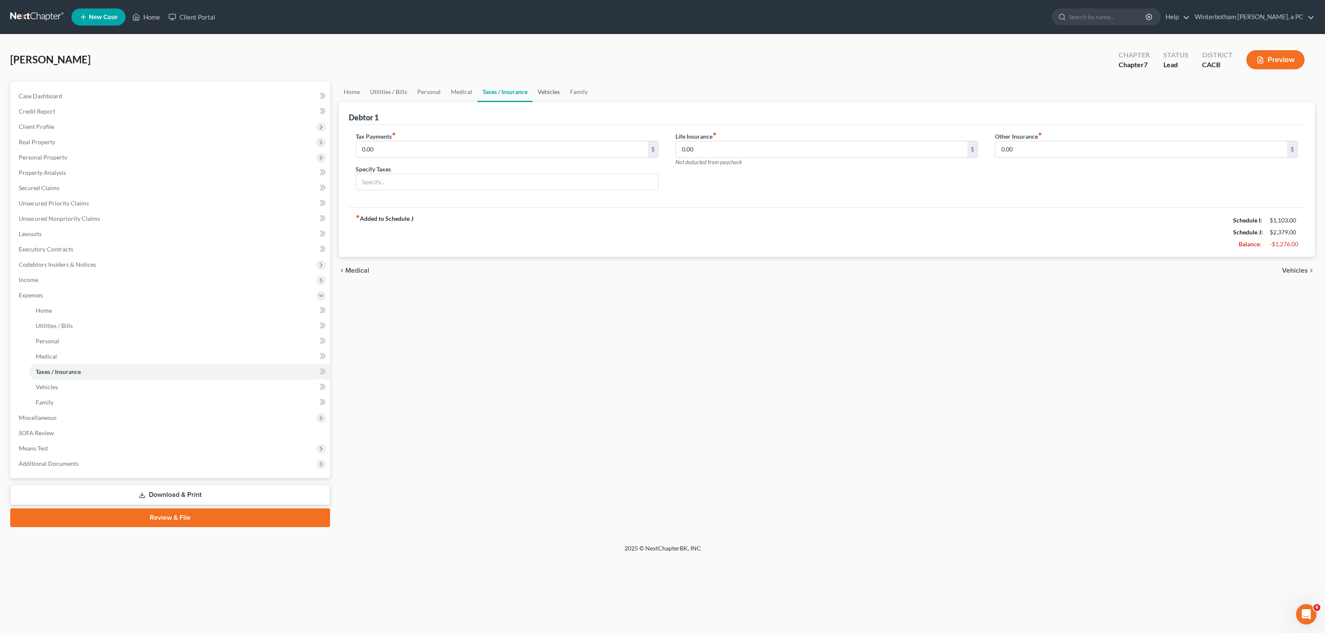
click at [535, 95] on link "Vehicles" at bounding box center [549, 92] width 32 height 20
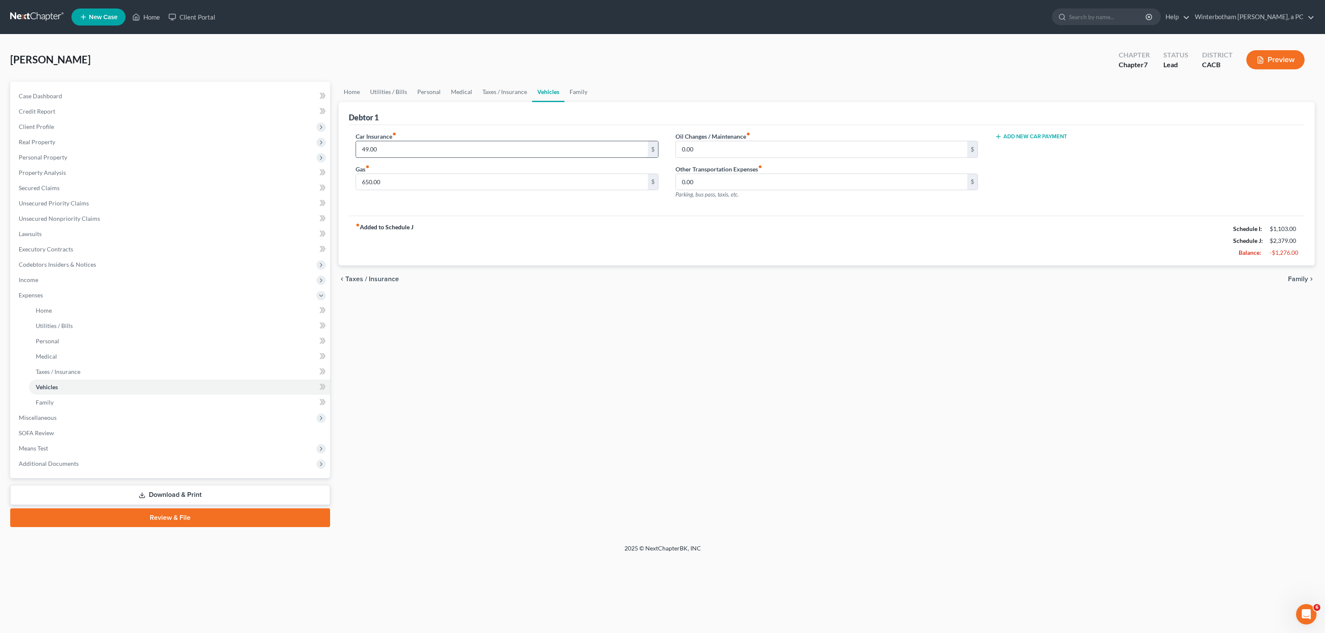
click at [393, 148] on input "49.00" at bounding box center [502, 149] width 292 height 16
type input "0.00"
click at [392, 91] on link "Utilities / Bills" at bounding box center [388, 92] width 47 height 20
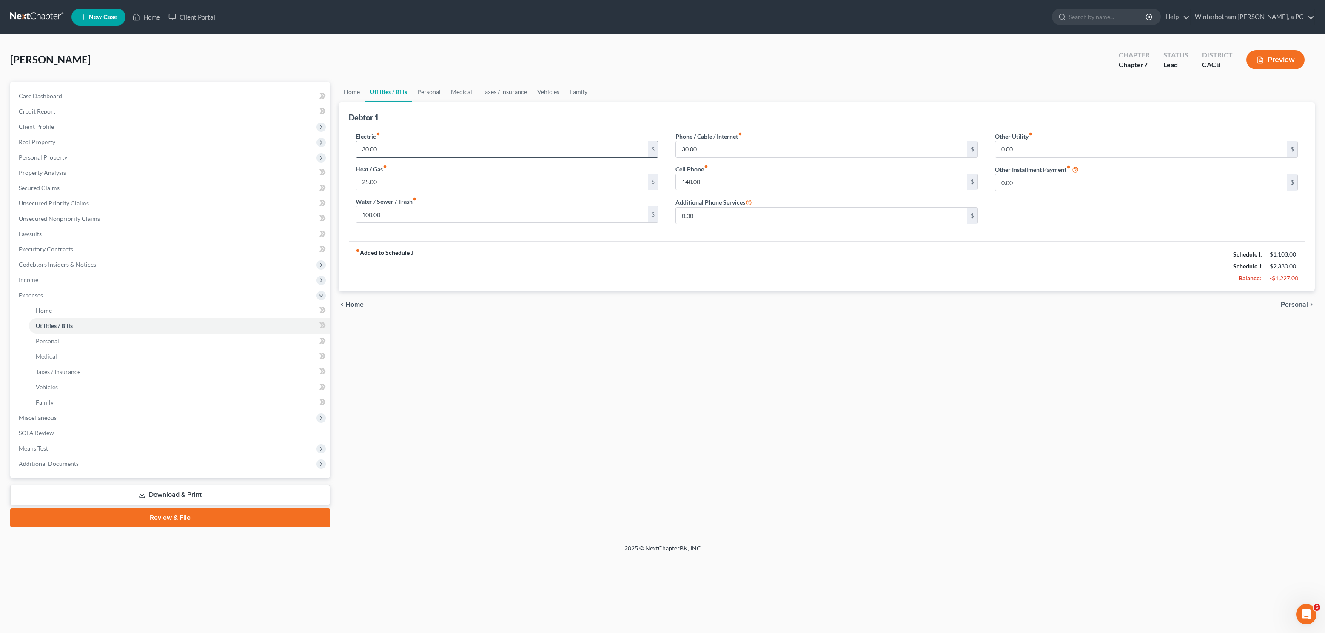
click at [405, 149] on input "30.00" at bounding box center [502, 149] width 292 height 16
click at [395, 180] on input "25.00" at bounding box center [502, 182] width 292 height 16
click at [352, 88] on link "Home" at bounding box center [352, 92] width 26 height 20
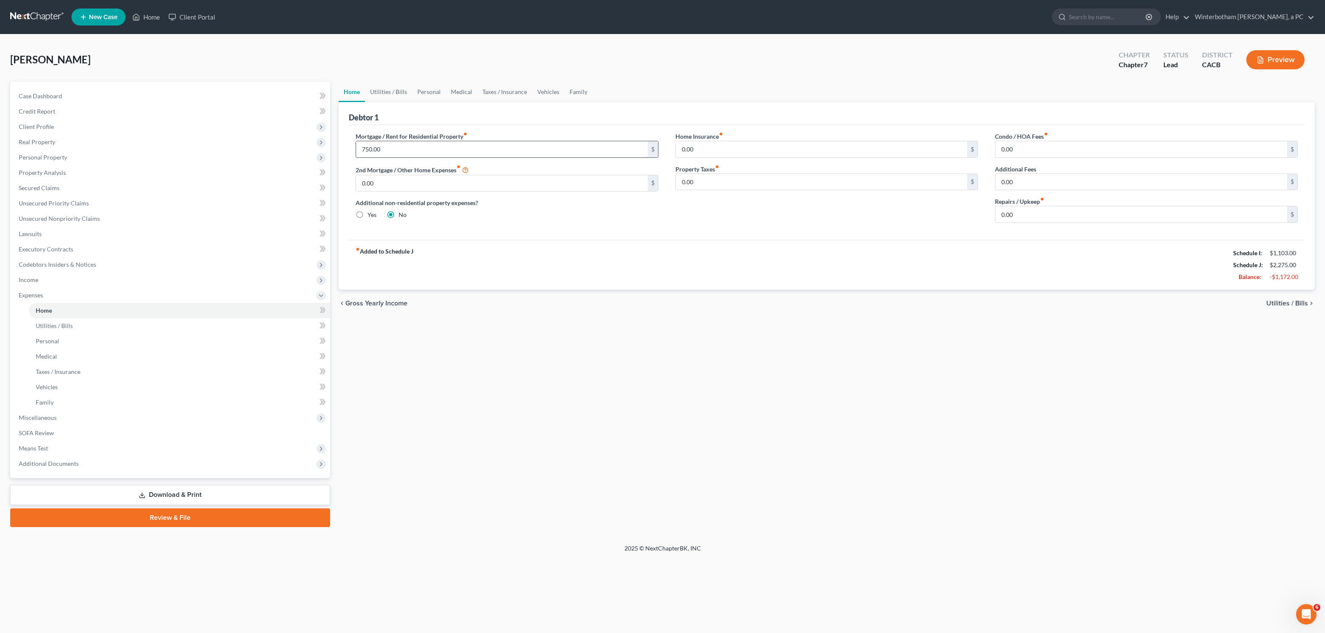
click at [411, 152] on input "750.00" at bounding box center [502, 149] width 292 height 16
click at [388, 92] on link "Utilities / Bills" at bounding box center [388, 92] width 47 height 20
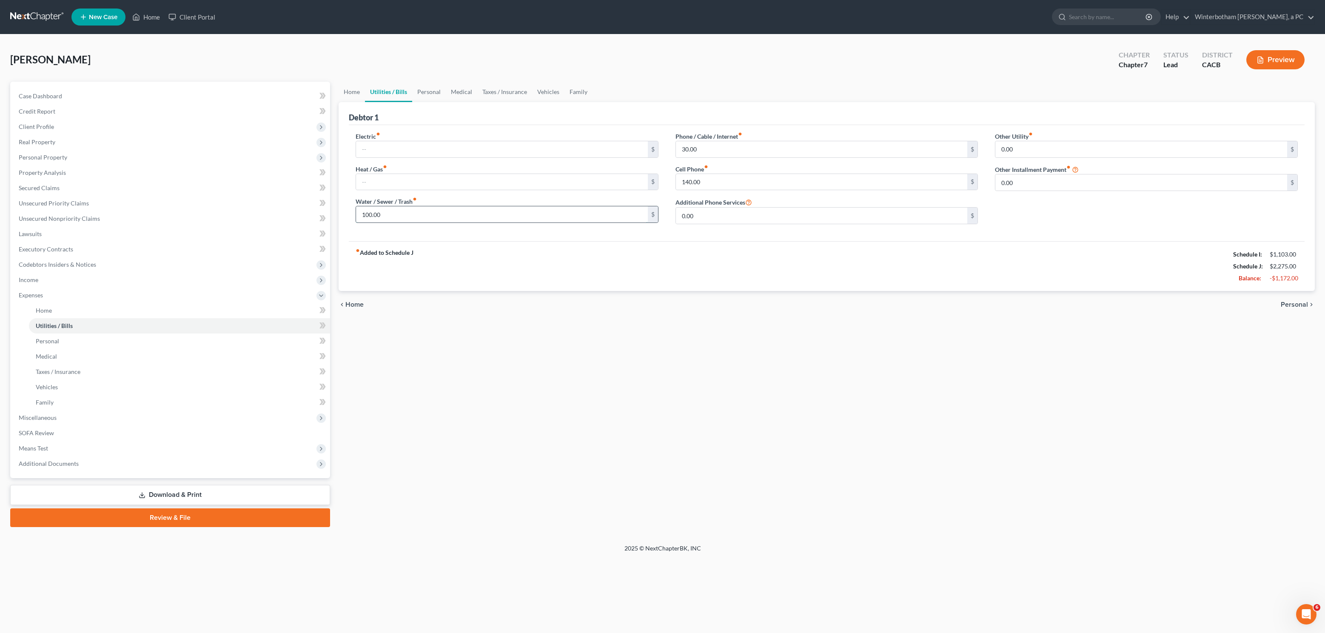
click at [393, 215] on input "100.00" at bounding box center [502, 214] width 292 height 16
click at [711, 152] on input "30.00" at bounding box center [822, 149] width 292 height 16
click at [656, 289] on div "fiber_manual_record Added to Schedule J Schedule I: $1,103.00 Schedule J: $2,14…" at bounding box center [827, 266] width 956 height 50
click at [420, 90] on link "Personal" at bounding box center [429, 92] width 34 height 20
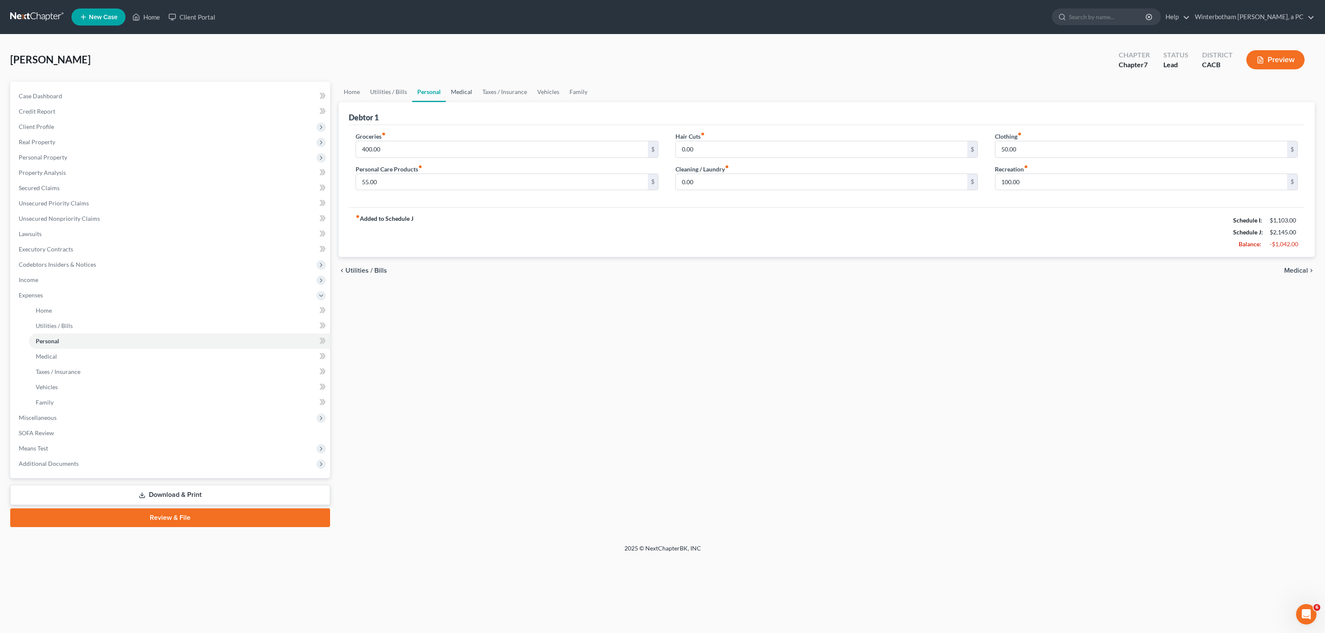
click at [454, 90] on link "Medical" at bounding box center [461, 92] width 31 height 20
click at [491, 91] on link "Taxes / Insurance" at bounding box center [504, 92] width 55 height 20
click at [345, 92] on link "Home" at bounding box center [352, 92] width 26 height 20
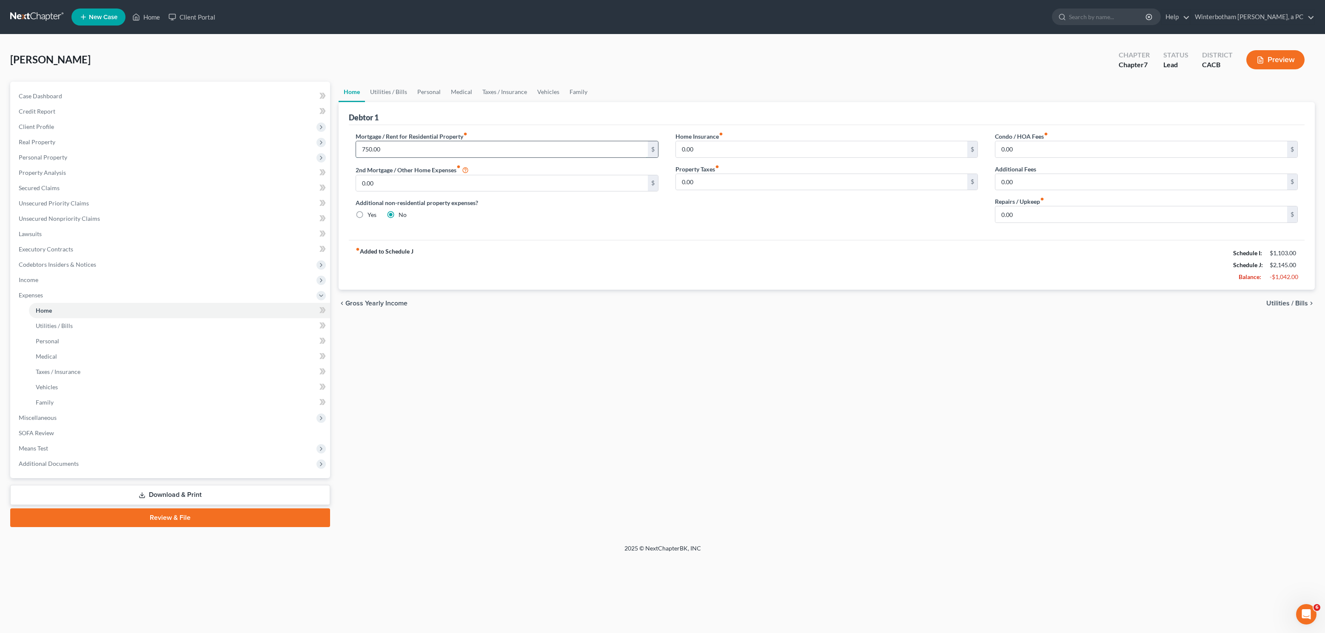
click at [379, 150] on input "750.00" at bounding box center [502, 149] width 292 height 16
click at [396, 91] on link "Utilities / Bills" at bounding box center [388, 92] width 47 height 20
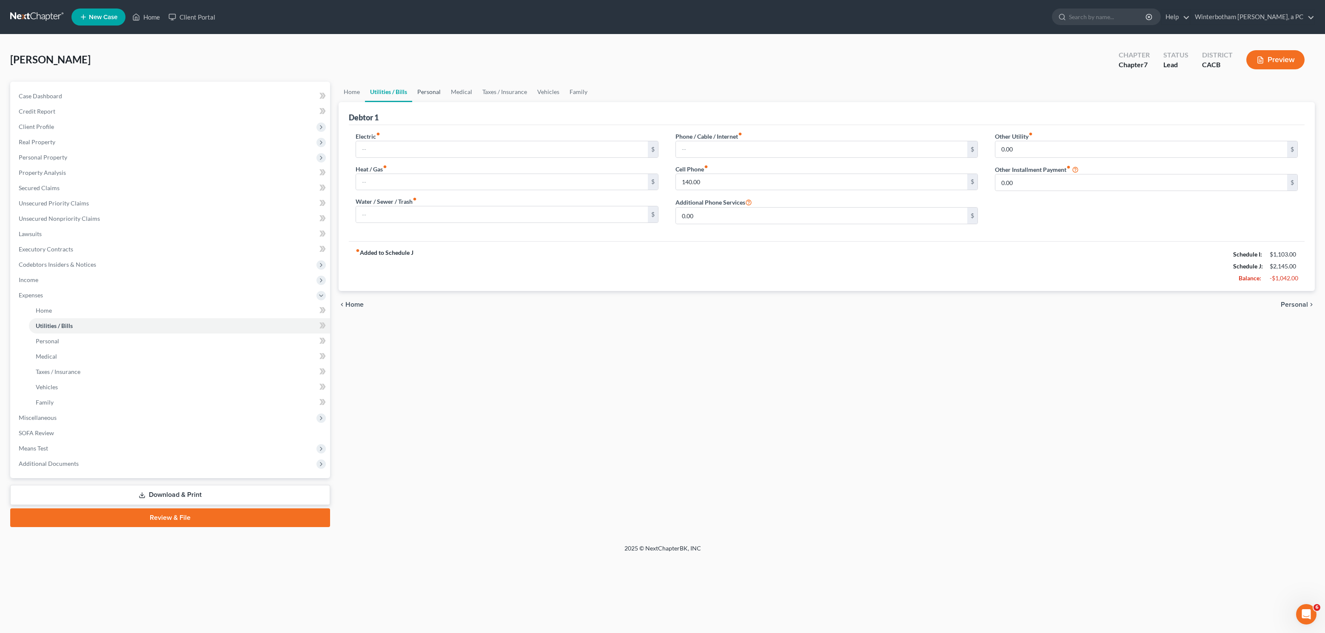
click at [428, 87] on link "Personal" at bounding box center [429, 92] width 34 height 20
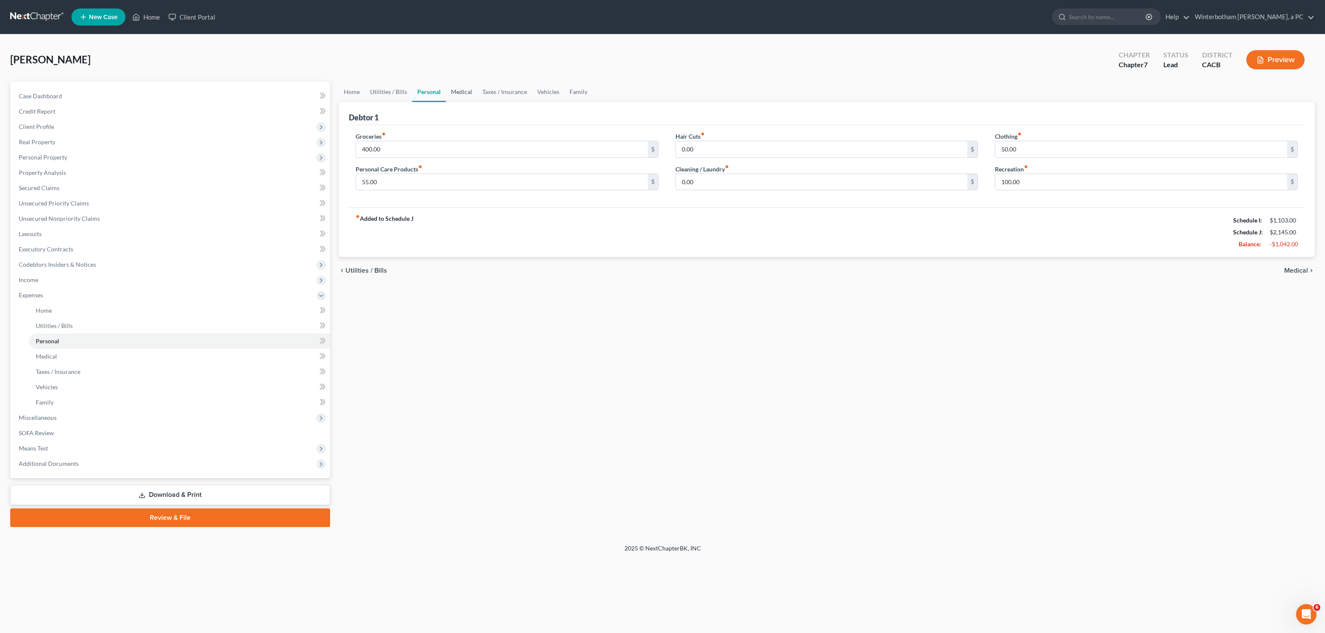
click at [462, 97] on link "Medical" at bounding box center [461, 92] width 31 height 20
click at [500, 91] on link "Taxes / Insurance" at bounding box center [504, 92] width 55 height 20
click at [552, 90] on link "Vehicles" at bounding box center [549, 92] width 32 height 20
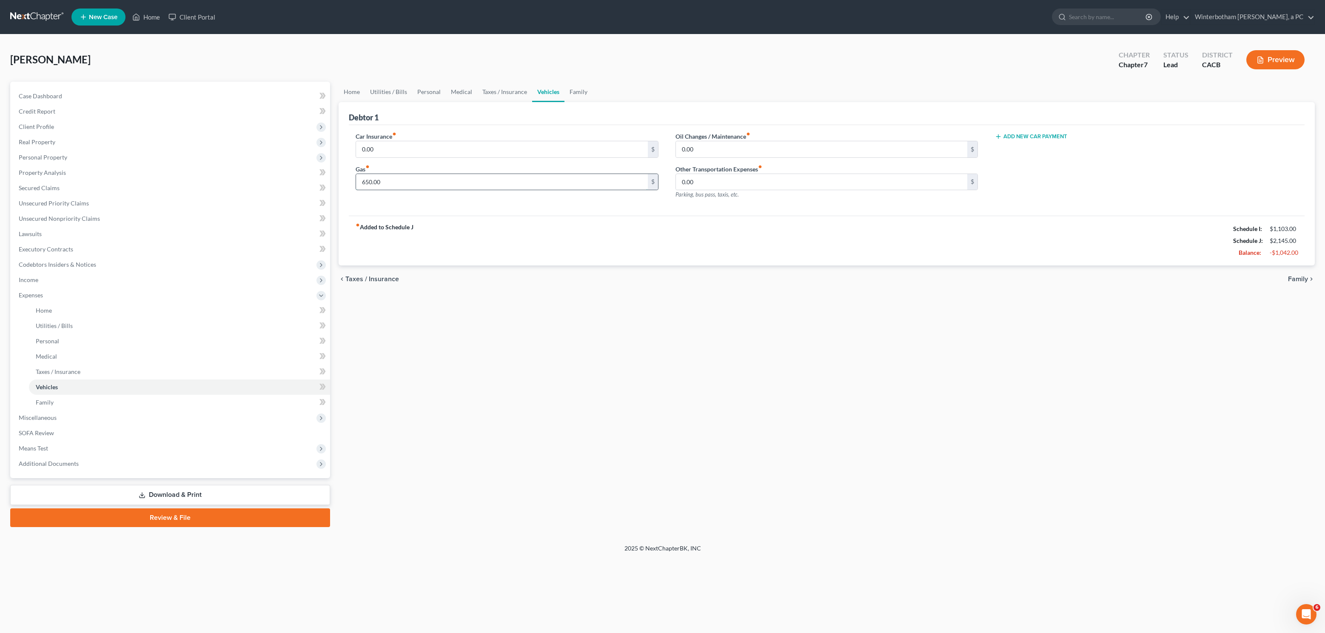
click at [394, 178] on input "650.00" at bounding box center [502, 182] width 292 height 16
type input "150"
click at [576, 97] on link "Family" at bounding box center [579, 92] width 28 height 20
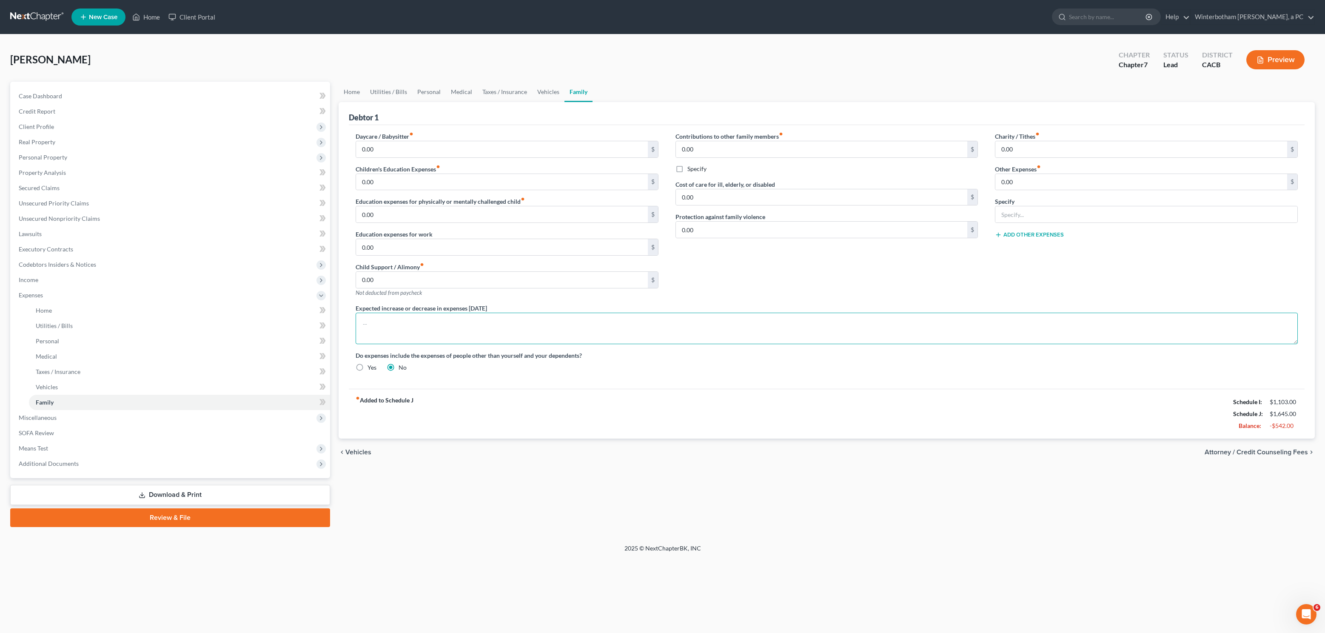
click at [435, 333] on textarea at bounding box center [827, 328] width 942 height 31
type textarea "L"
type textarea "C"
click at [25, 420] on span "Miscellaneous" at bounding box center [38, 417] width 38 height 7
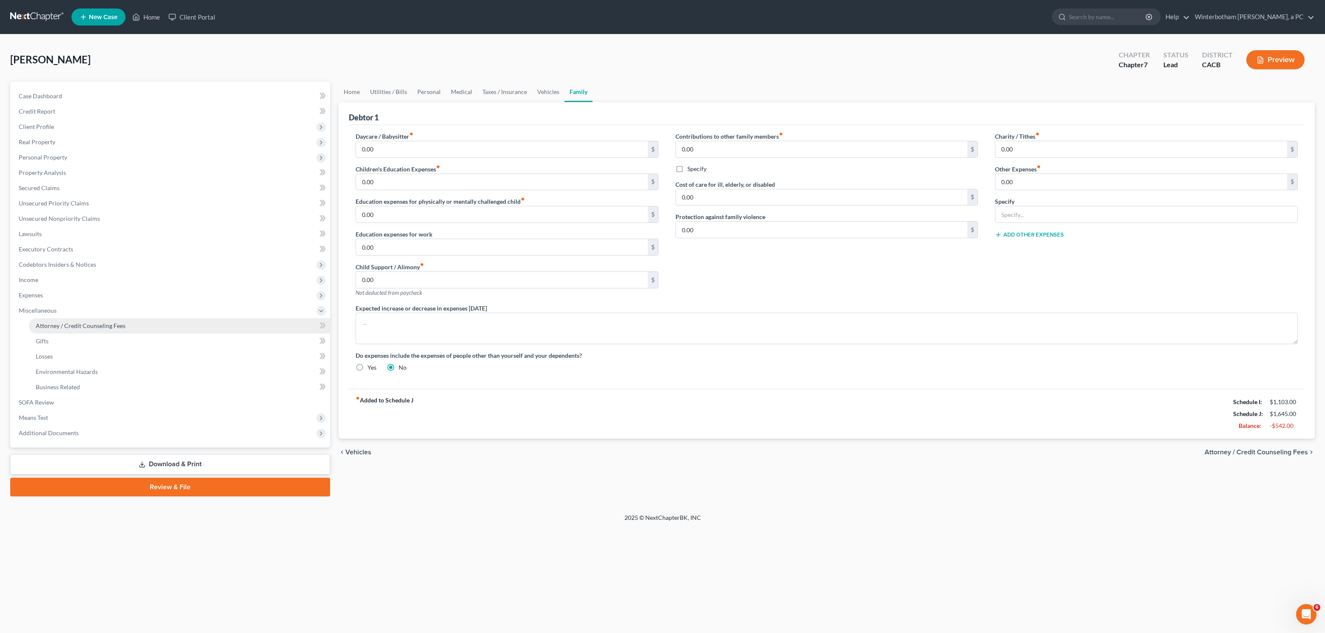
click at [69, 323] on span "Attorney / Credit Counseling Fees" at bounding box center [81, 325] width 90 height 7
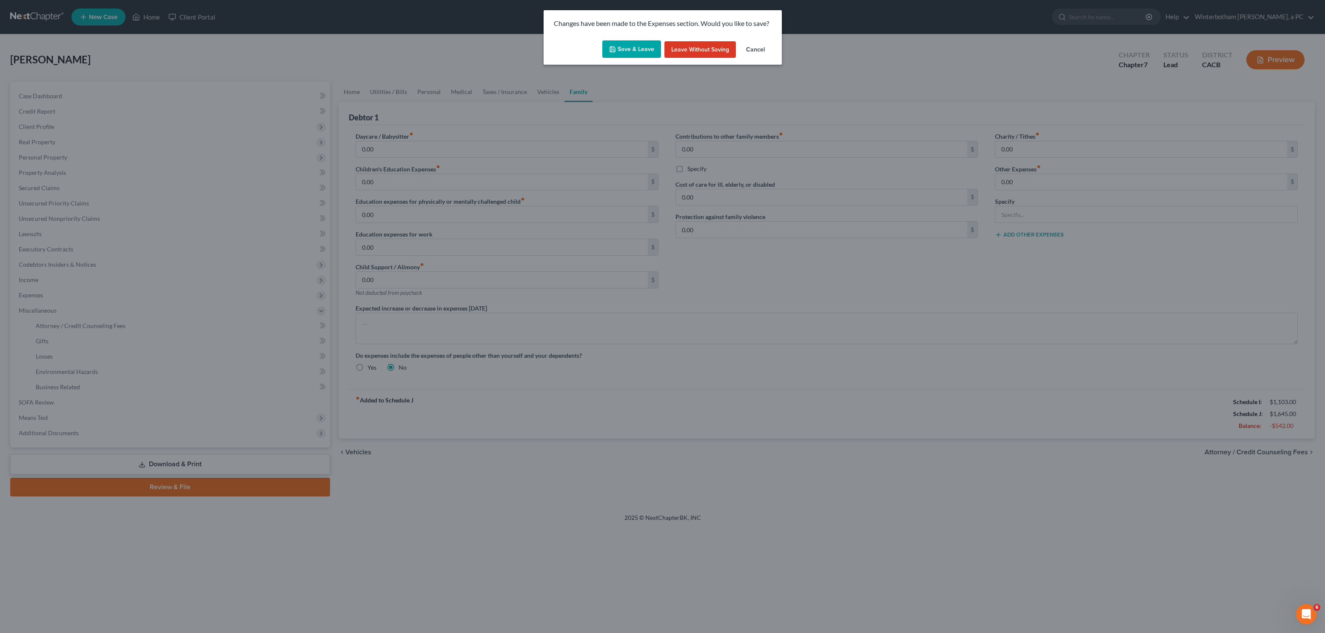
click at [637, 51] on button "Save & Leave" at bounding box center [631, 49] width 59 height 18
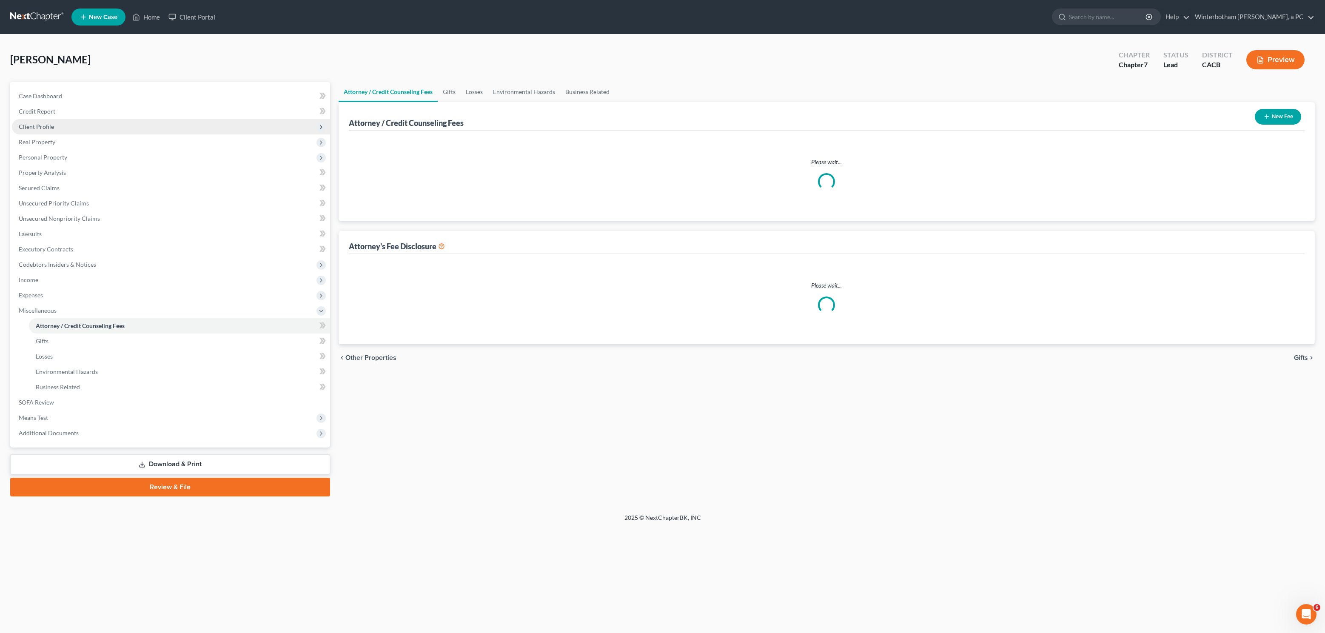
select select "1"
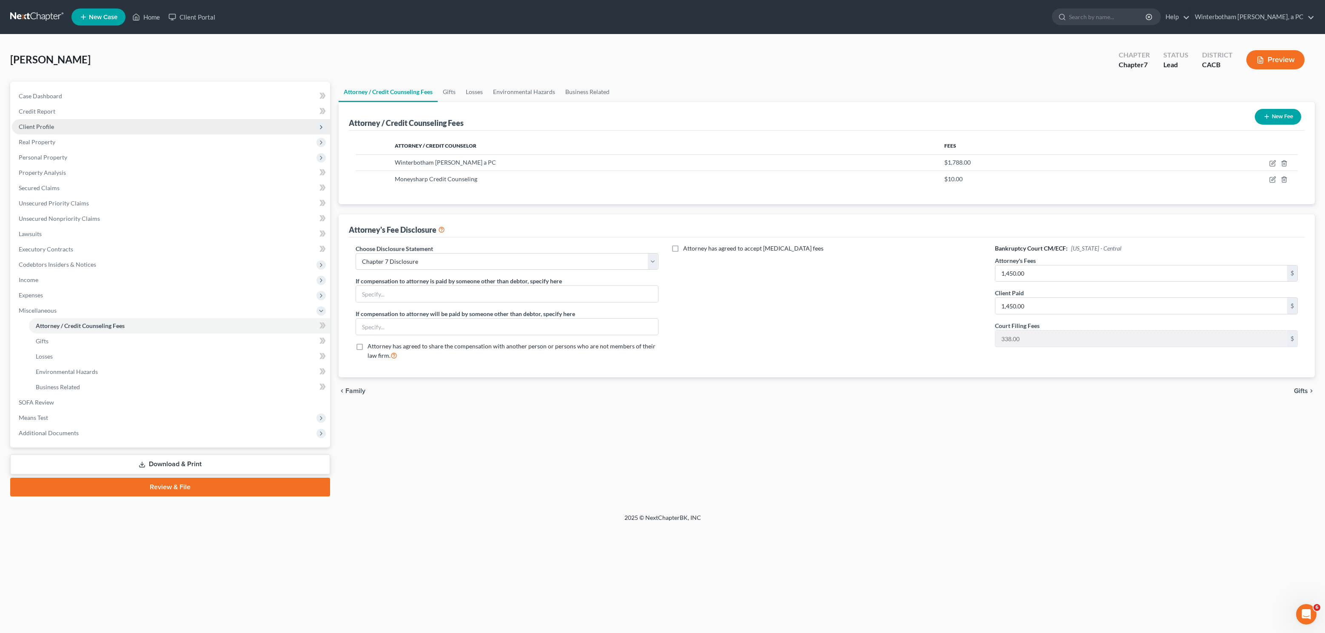
click at [45, 121] on span "Client Profile" at bounding box center [171, 126] width 318 height 15
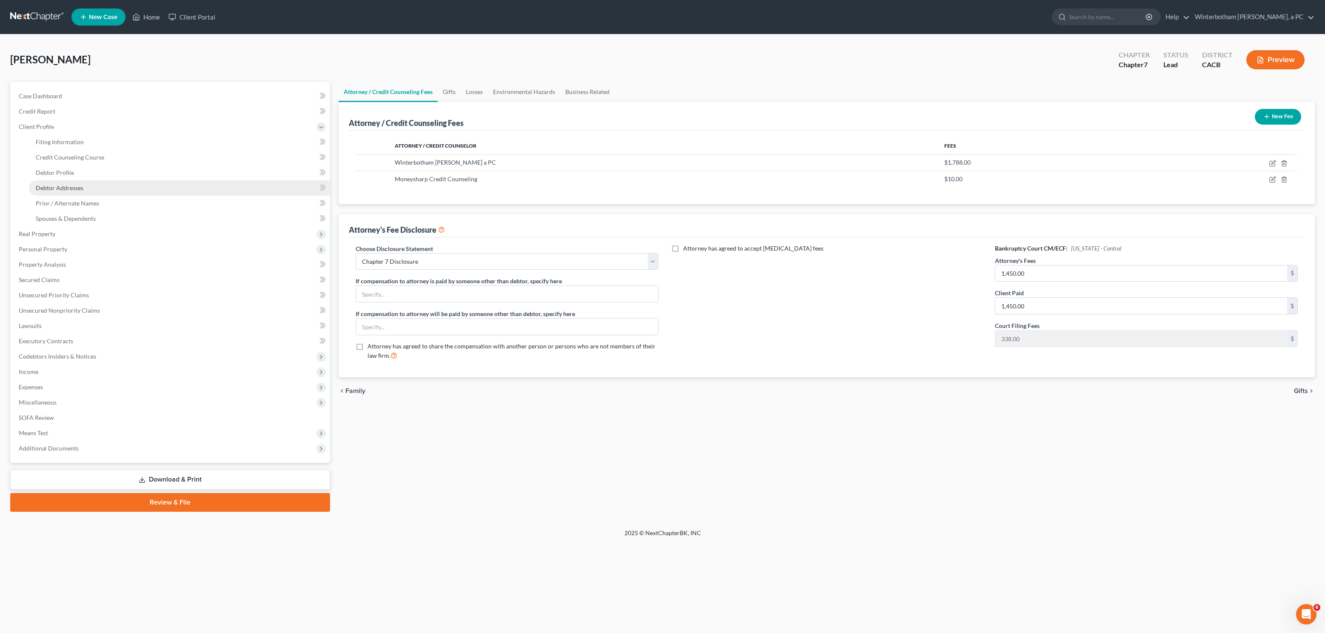
click at [65, 186] on span "Debtor Addresses" at bounding box center [60, 187] width 48 height 7
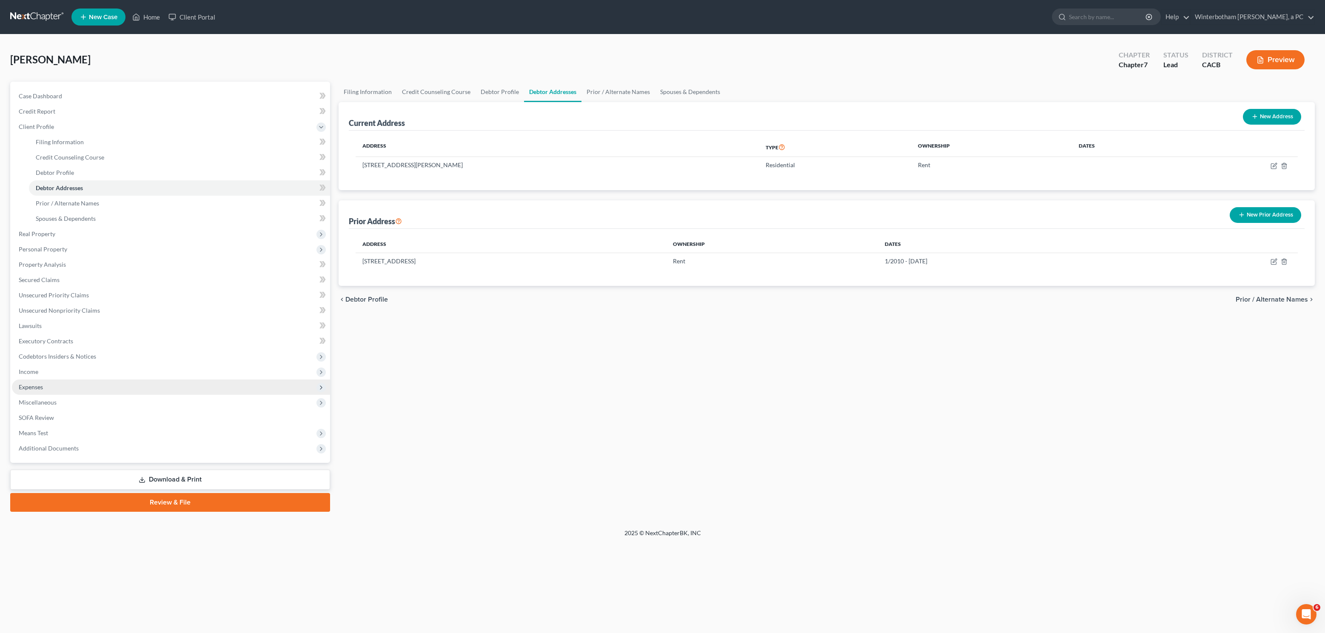
click at [35, 386] on span "Expenses" at bounding box center [31, 386] width 24 height 7
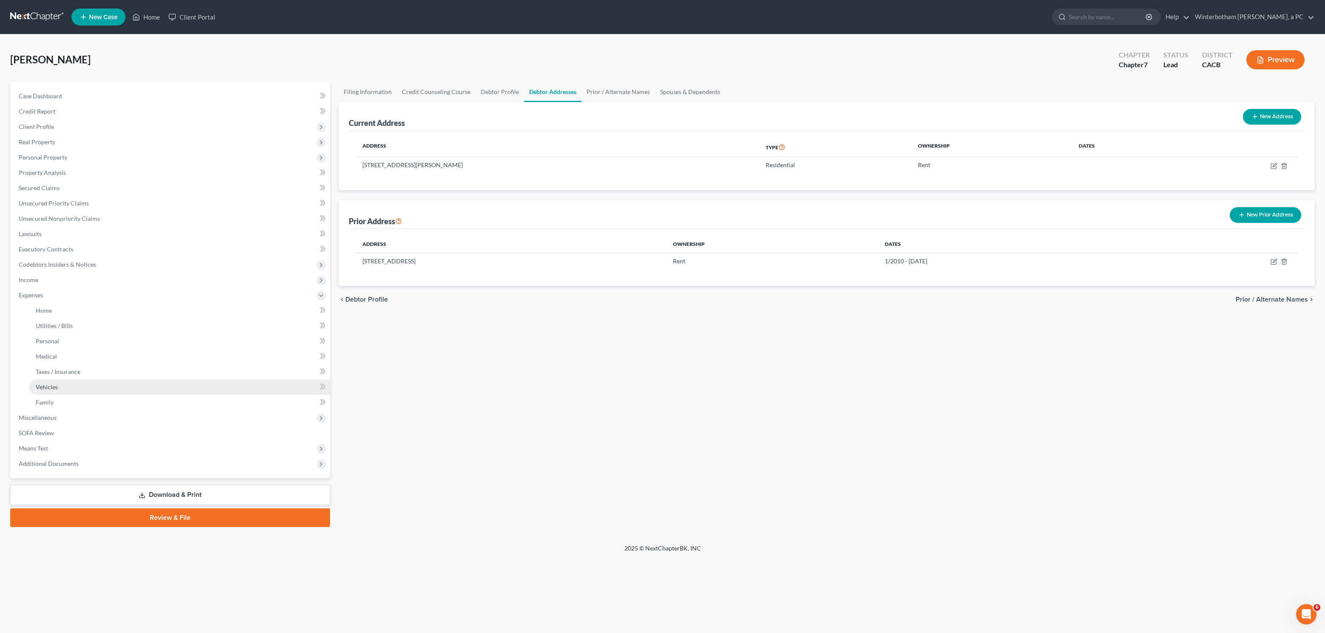
click at [65, 382] on link "Vehicles" at bounding box center [179, 386] width 301 height 15
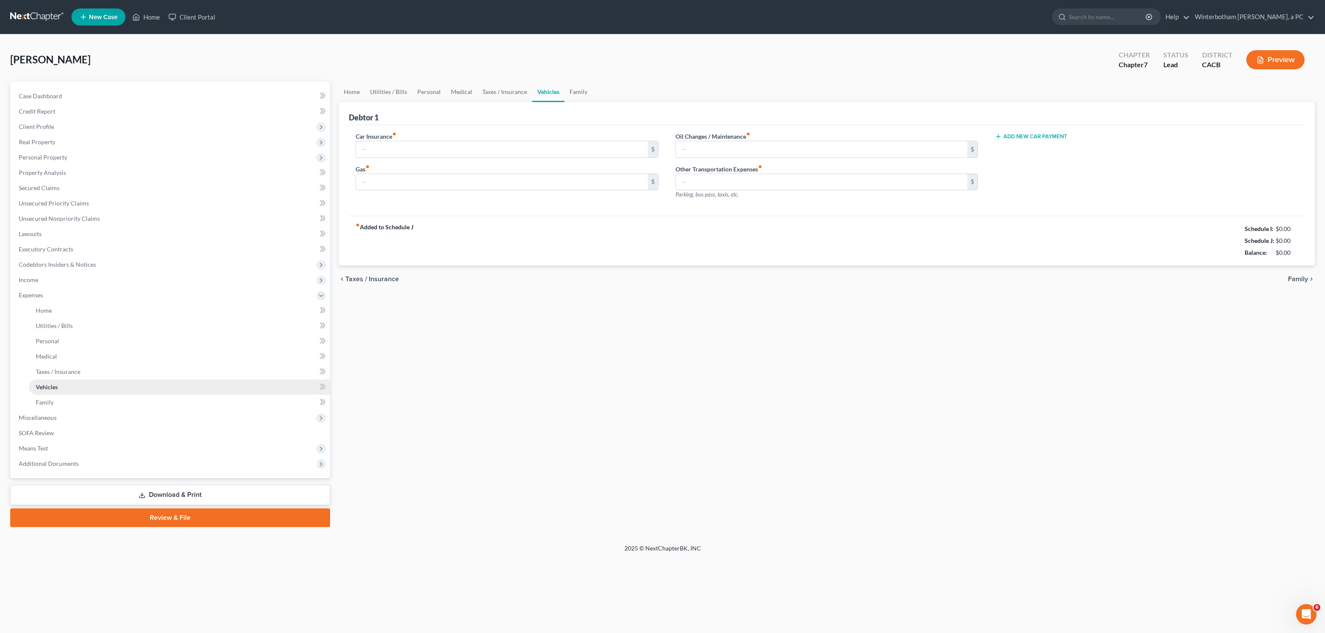
type input "0.00"
type input "150.00"
type input "0.00"
click at [53, 420] on span "Miscellaneous" at bounding box center [38, 417] width 38 height 7
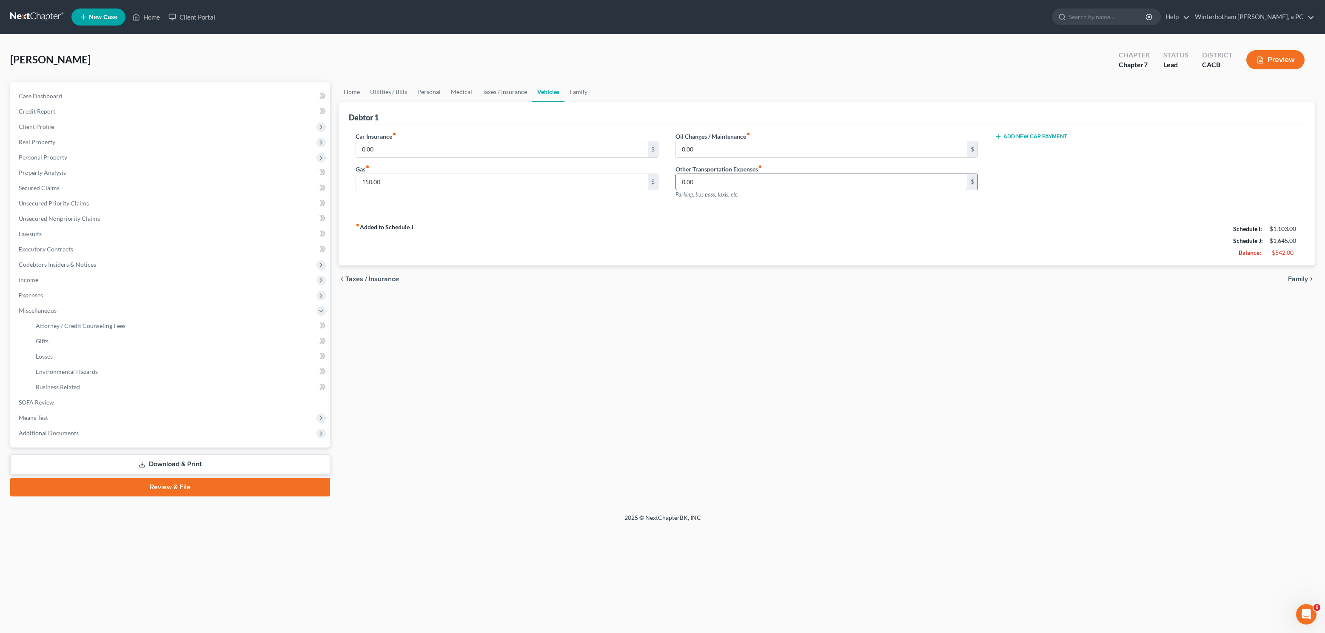
click at [713, 182] on input "0.00" at bounding box center [822, 182] width 292 height 16
type input "100"
drag, startPoint x: 425, startPoint y: 182, endPoint x: 282, endPoint y: 172, distance: 143.7
click at [356, 174] on input "150.00" at bounding box center [502, 182] width 292 height 16
drag, startPoint x: 371, startPoint y: 182, endPoint x: 322, endPoint y: 177, distance: 48.7
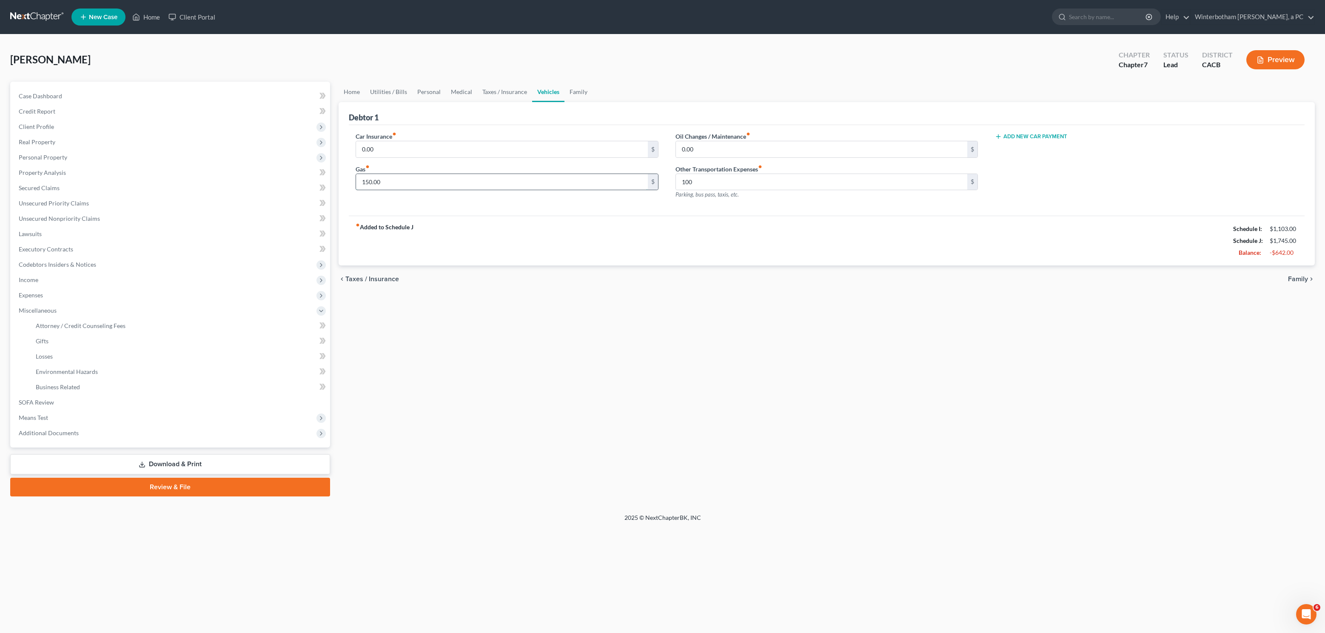
click at [356, 177] on input "150.00" at bounding box center [502, 182] width 292 height 16
drag, startPoint x: 476, startPoint y: 416, endPoint x: 464, endPoint y: 409, distance: 13.7
click at [473, 416] on div "Home Utilities / Bills Personal Medical Taxes / Insurance Vehicles Family Debto…" at bounding box center [826, 289] width 985 height 415
click at [42, 402] on span "SOFA Review" at bounding box center [36, 402] width 35 height 7
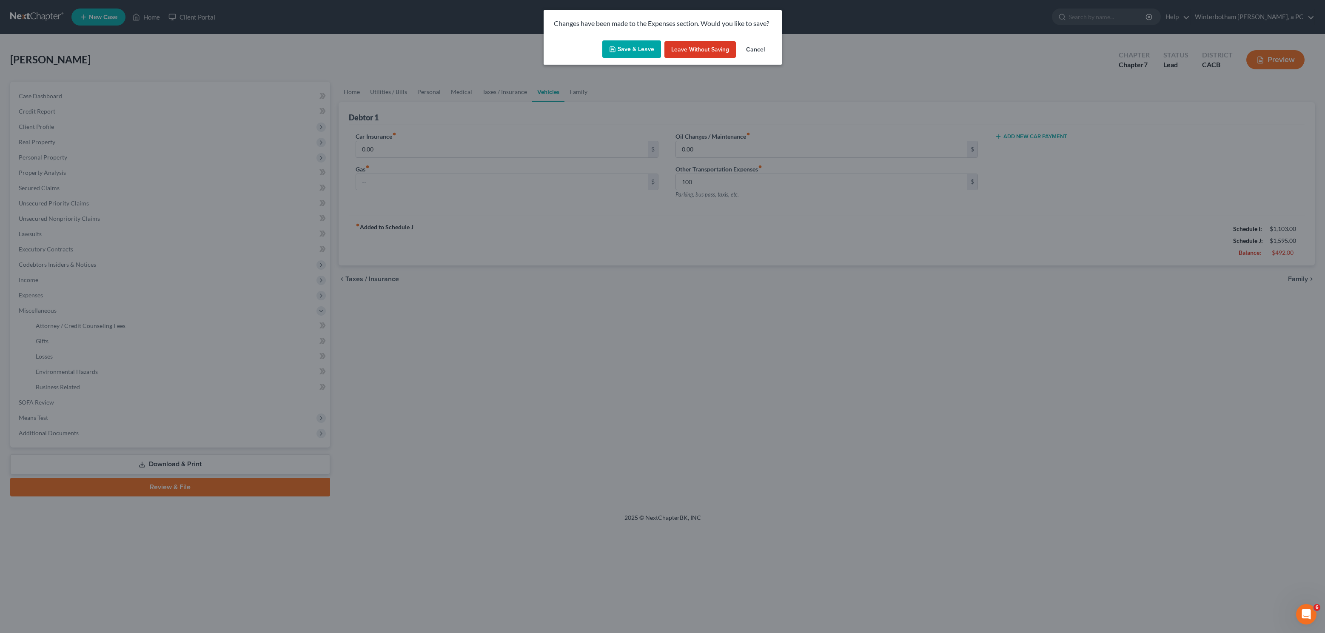
drag, startPoint x: 618, startPoint y: 43, endPoint x: 479, endPoint y: 125, distance: 160.7
click at [618, 44] on button "Save & Leave" at bounding box center [631, 49] width 59 height 18
type input "100.00"
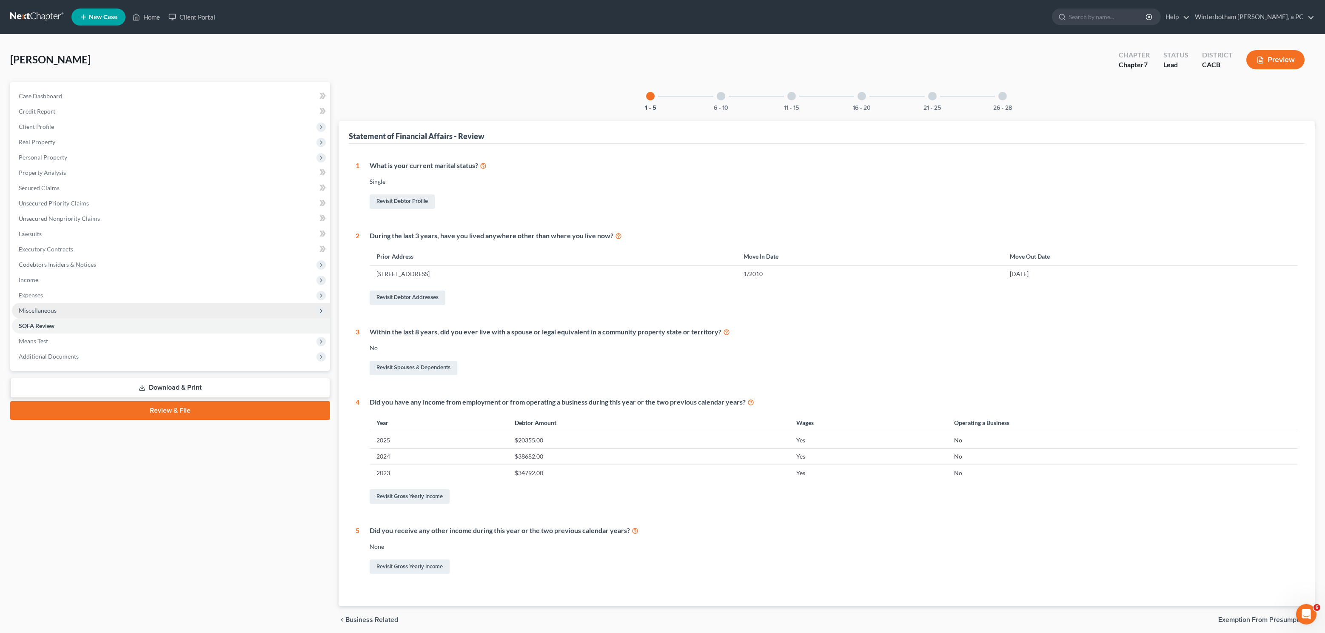
click at [34, 306] on span "Miscellaneous" at bounding box center [171, 310] width 318 height 15
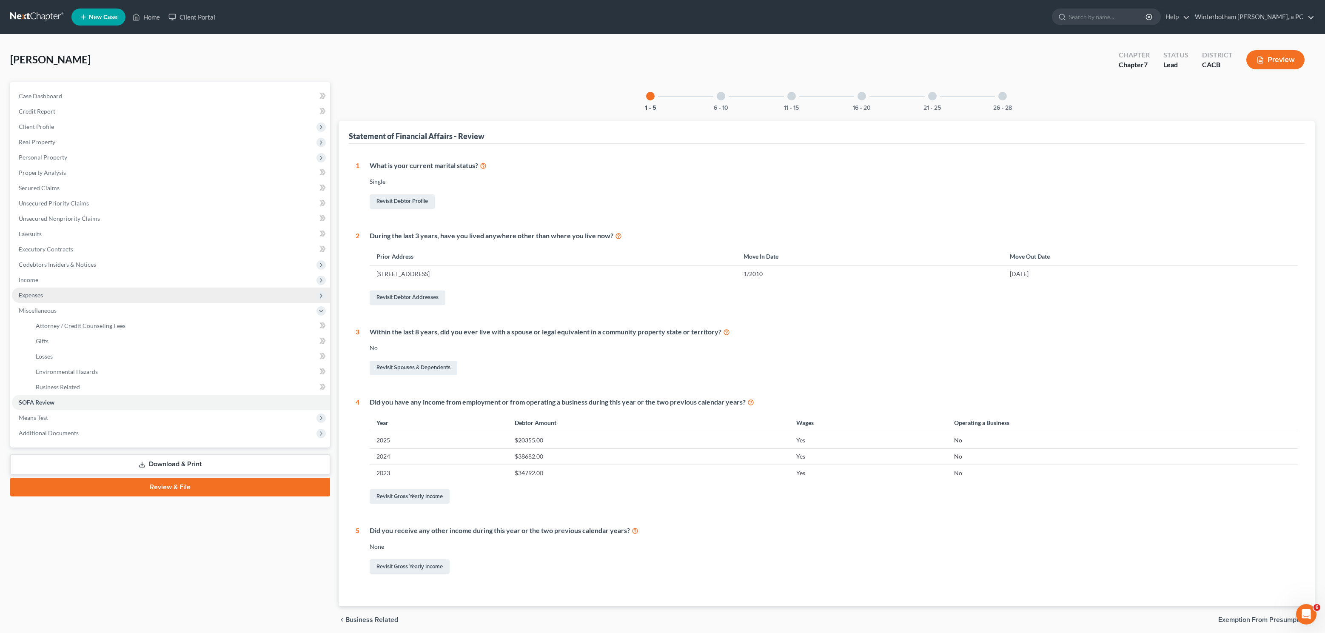
click at [37, 297] on span "Expenses" at bounding box center [31, 294] width 24 height 7
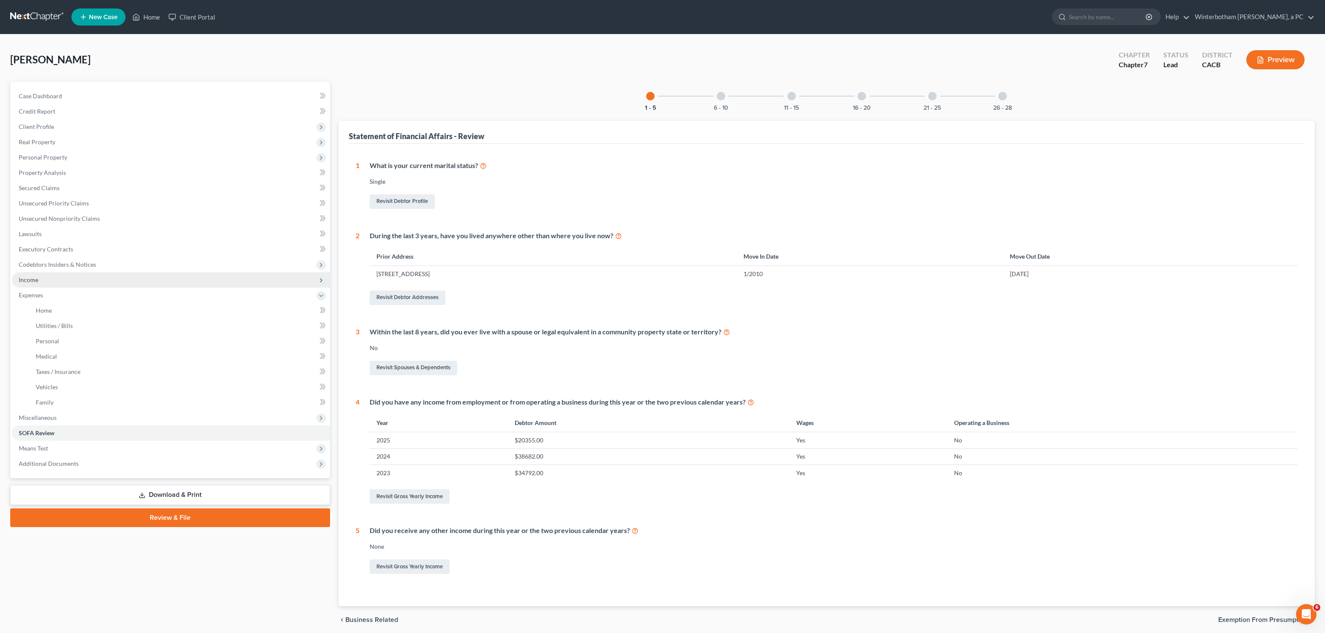
click at [35, 284] on span "Income" at bounding box center [171, 279] width 318 height 15
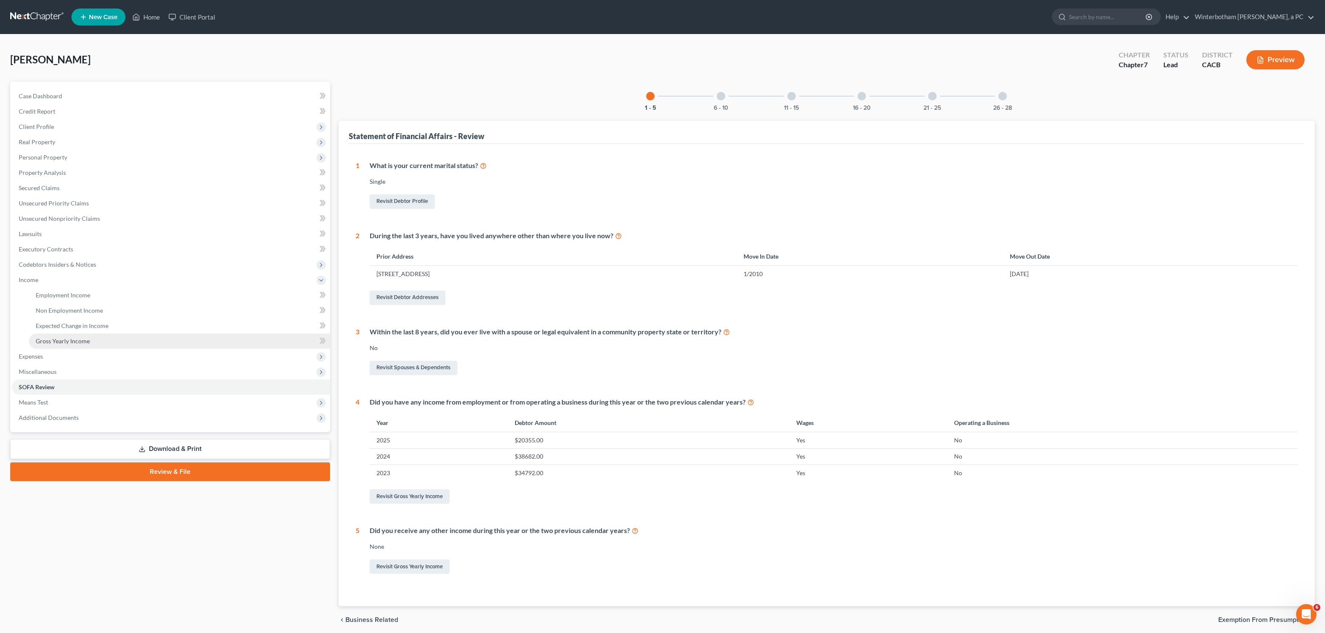
click at [82, 344] on span "Gross Yearly Income" at bounding box center [63, 340] width 54 height 7
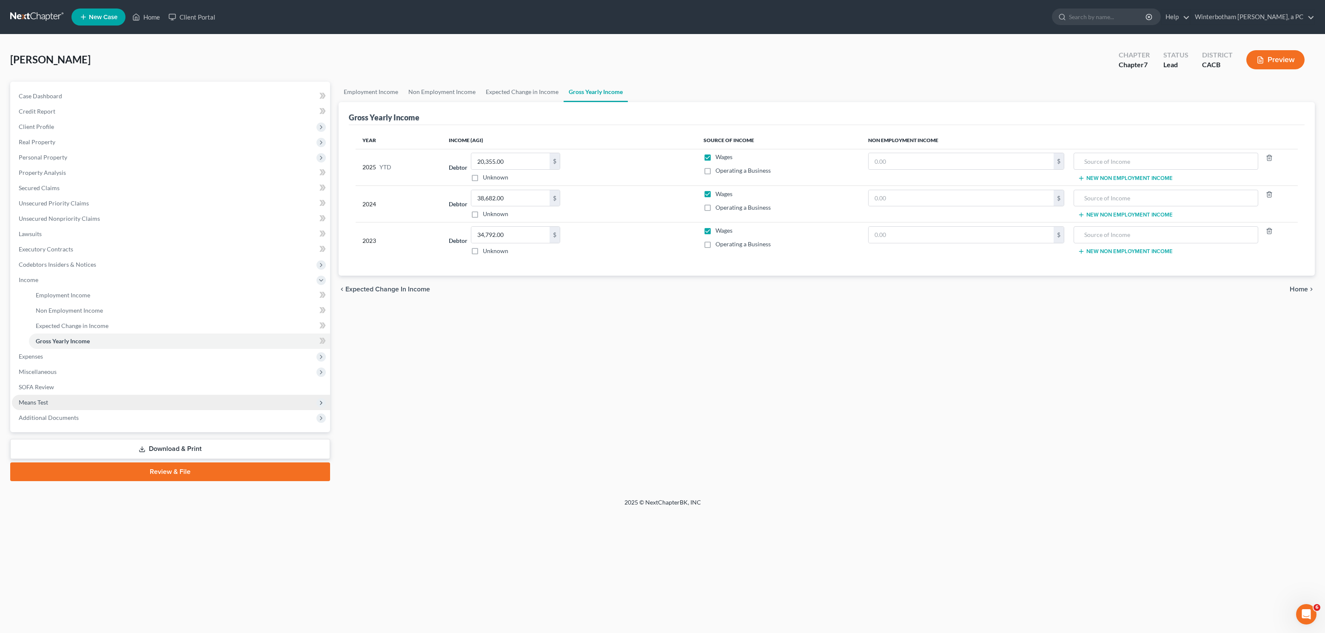
click at [87, 407] on span "Means Test" at bounding box center [171, 402] width 318 height 15
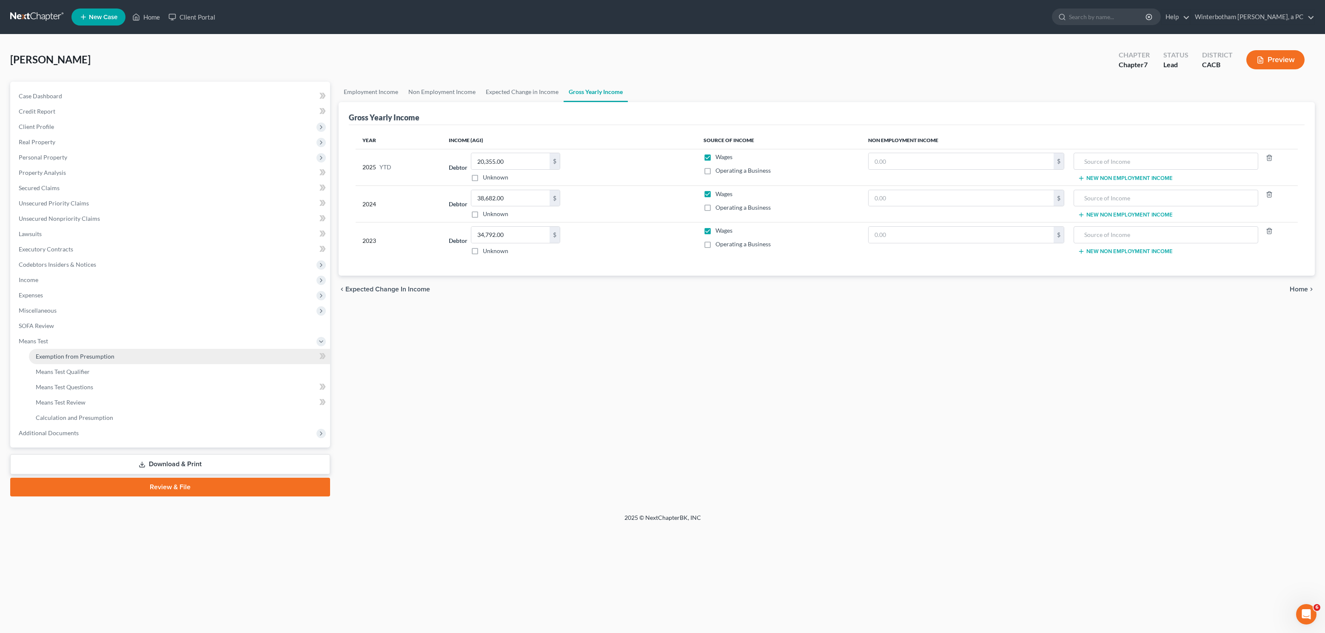
click at [74, 357] on span "Exemption from Presumption" at bounding box center [75, 356] width 79 height 7
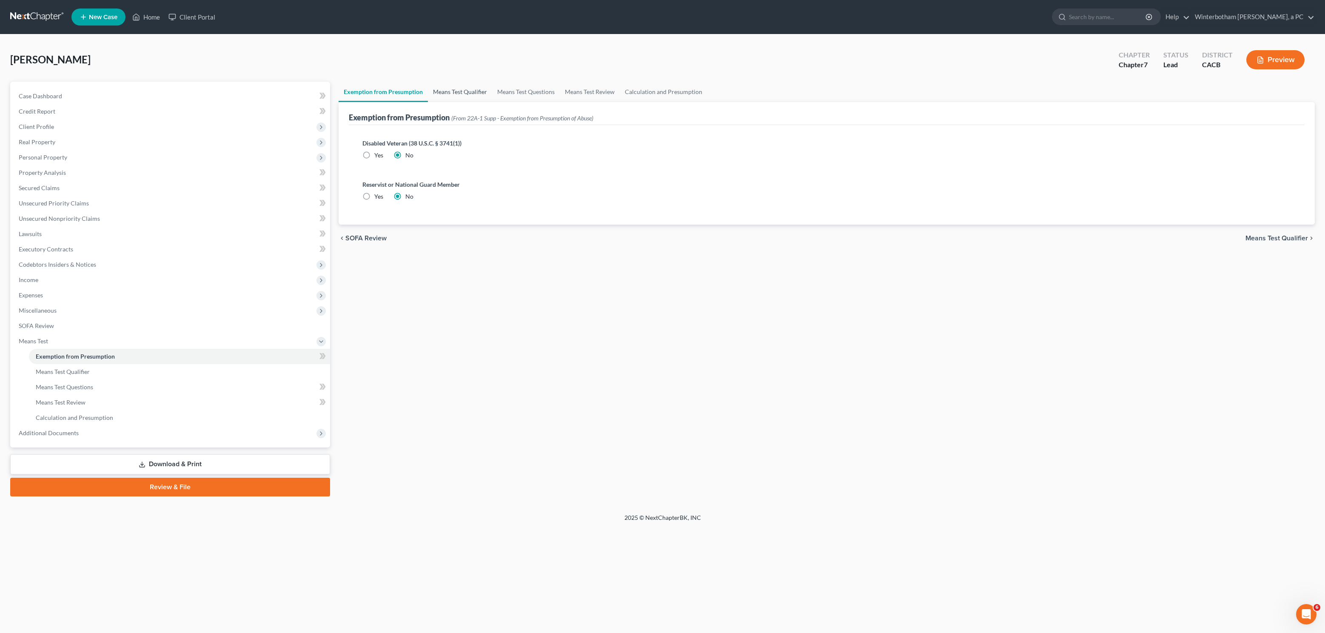
click at [462, 88] on link "Means Test Qualifier" at bounding box center [460, 92] width 64 height 20
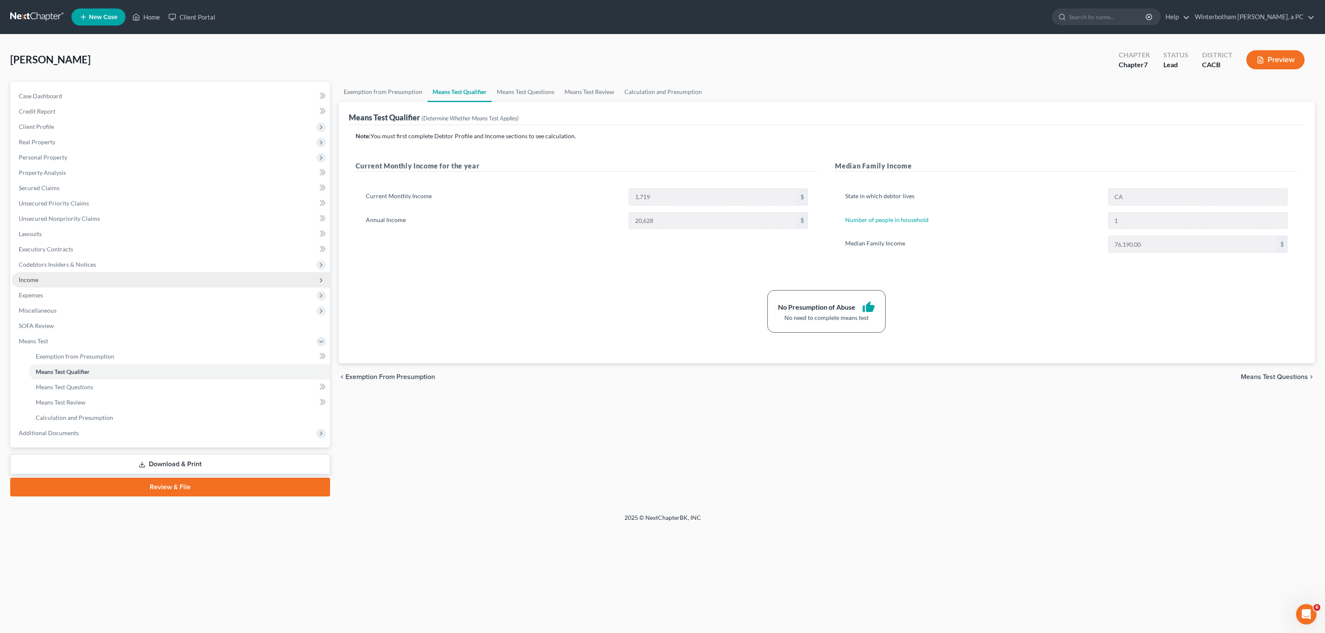
click at [43, 277] on span "Income" at bounding box center [171, 279] width 318 height 15
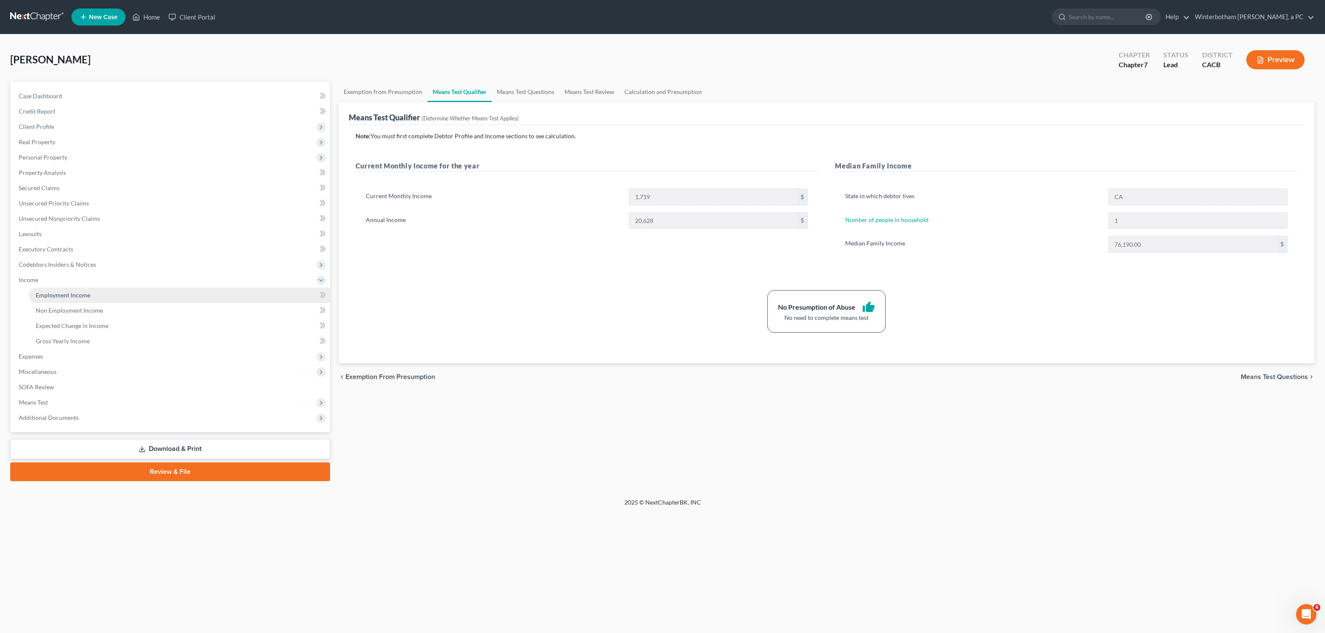
click at [52, 291] on span "Employment Income" at bounding box center [63, 294] width 54 height 7
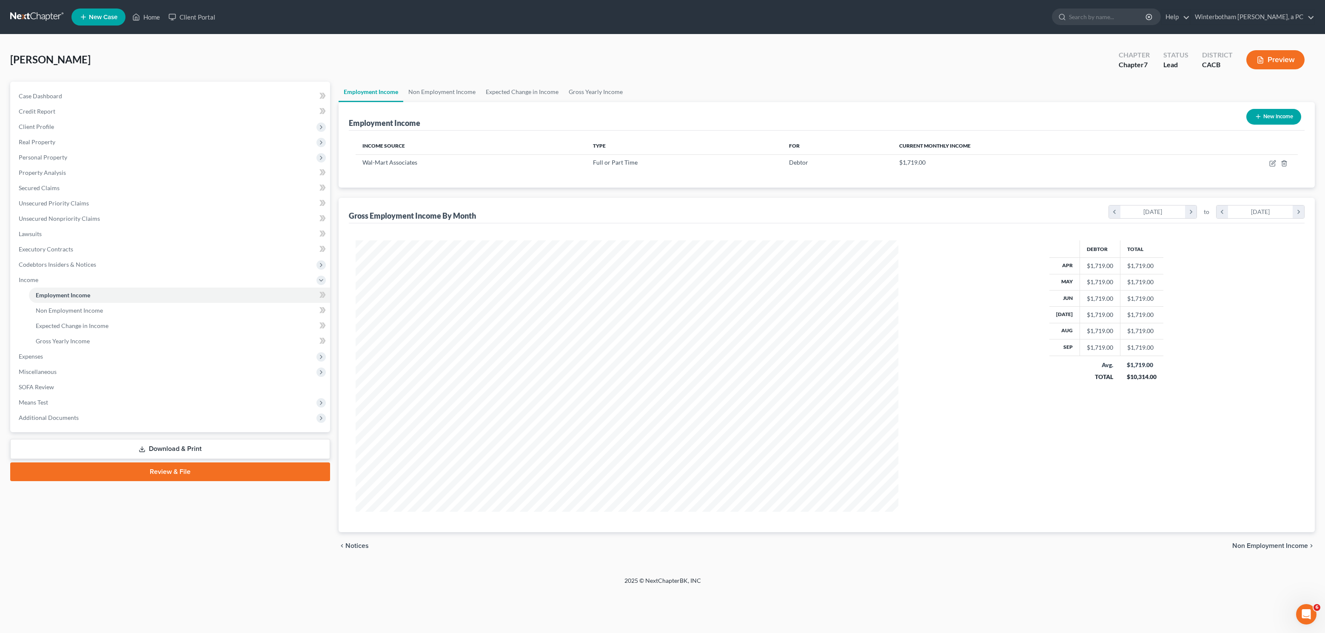
scroll to position [271, 559]
click at [1274, 163] on icon "button" at bounding box center [1272, 163] width 7 height 7
select select "0"
select select "4"
select select "0"
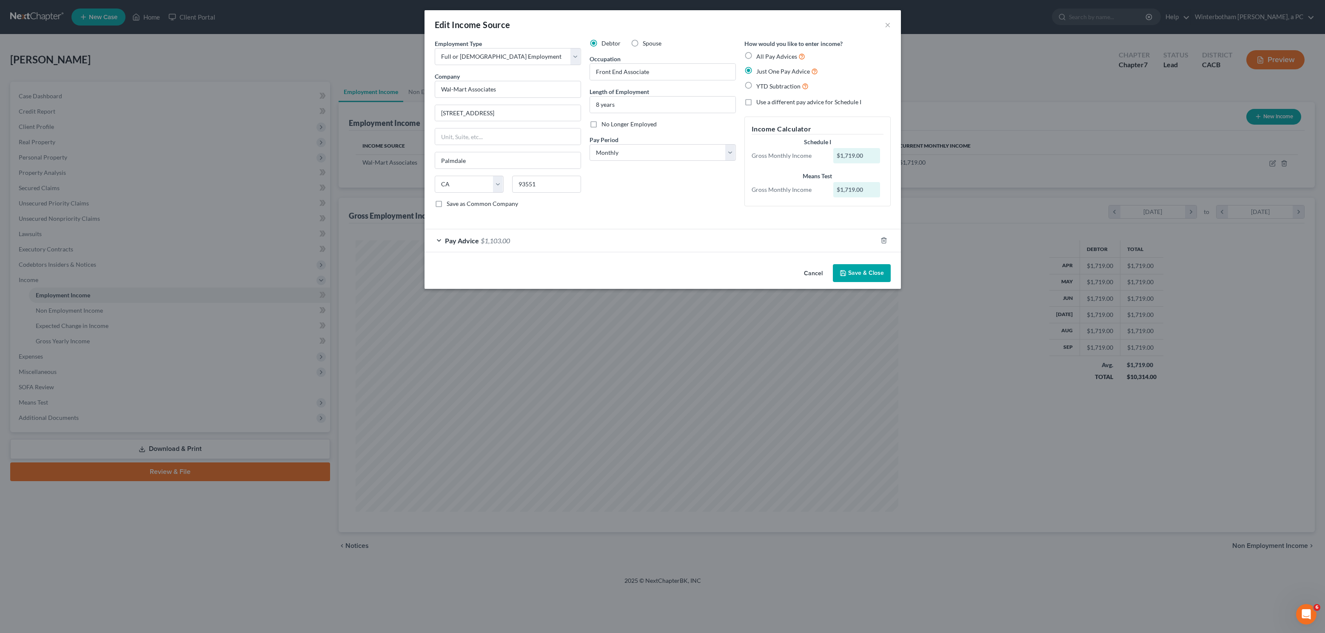
click at [756, 101] on label "Use a different pay advice for Schedule I" at bounding box center [808, 102] width 105 height 9
click at [760, 101] on input "Use a different pay advice for Schedule I" at bounding box center [763, 101] width 6 height 6
checkbox input "true"
click at [794, 275] on button "Add Schedule I Income" at bounding box center [786, 273] width 85 height 18
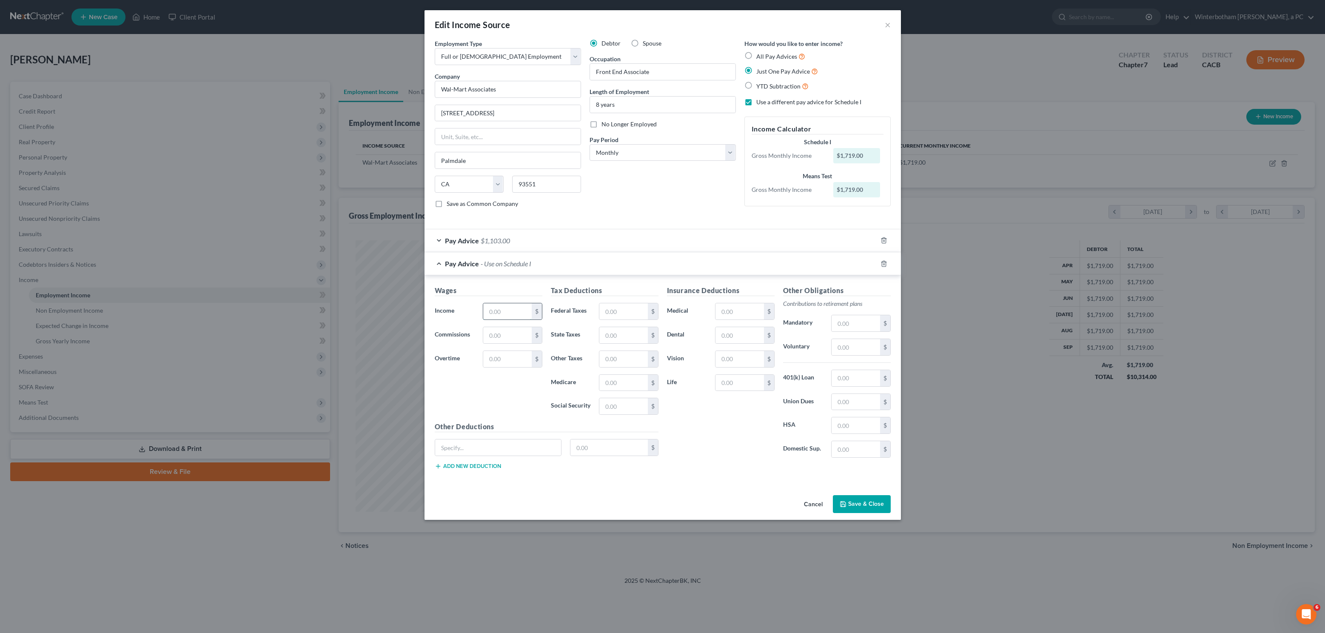
click at [511, 317] on input "text" at bounding box center [507, 311] width 48 height 16
type input "0.00"
click at [867, 513] on button "Save & Close" at bounding box center [862, 504] width 58 height 18
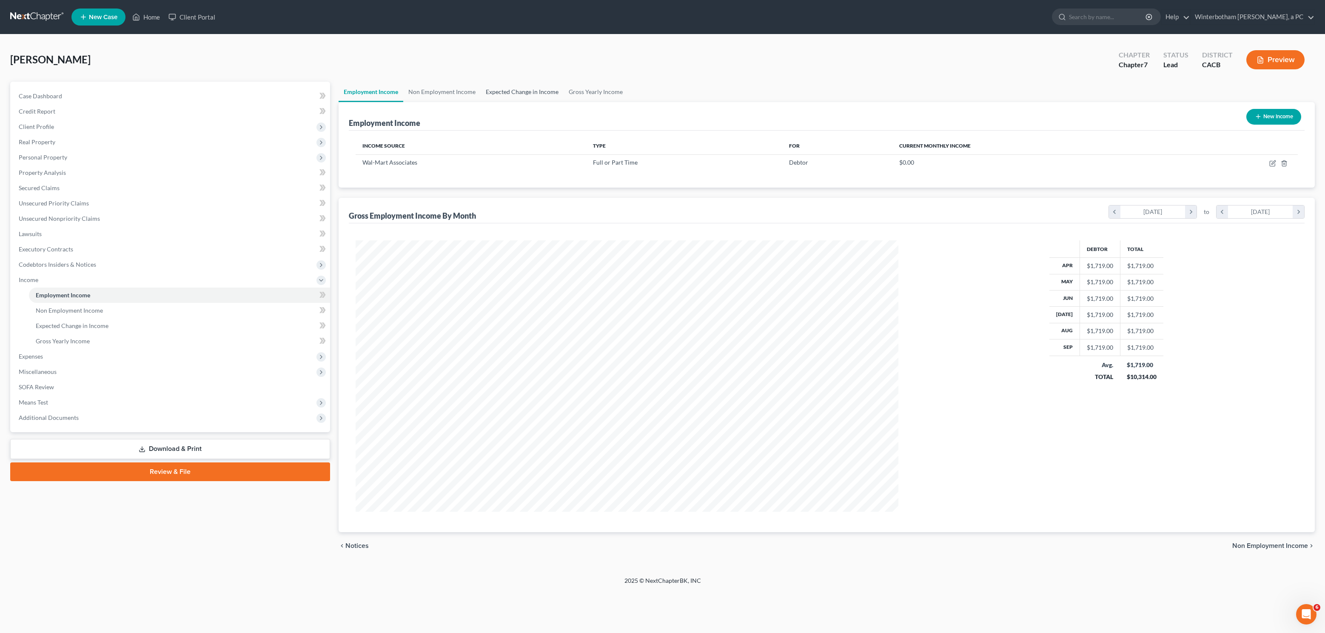
click at [494, 88] on link "Expected Change in Income" at bounding box center [522, 92] width 83 height 20
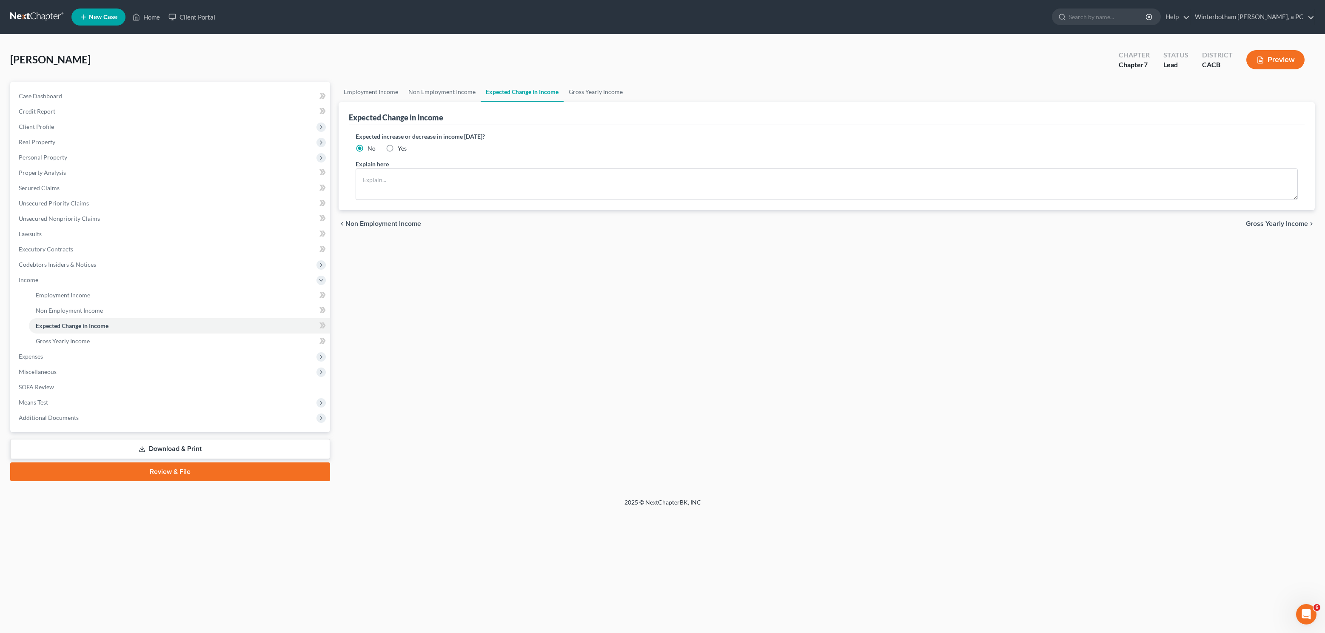
click at [398, 150] on label "Yes" at bounding box center [402, 148] width 9 height 9
click at [401, 150] on input "Yes" at bounding box center [404, 147] width 6 height 6
radio input "true"
click at [409, 177] on textarea at bounding box center [827, 183] width 942 height 31
type textarea "Debtor is still employed, but out on personal leave. He does not know when he e…"
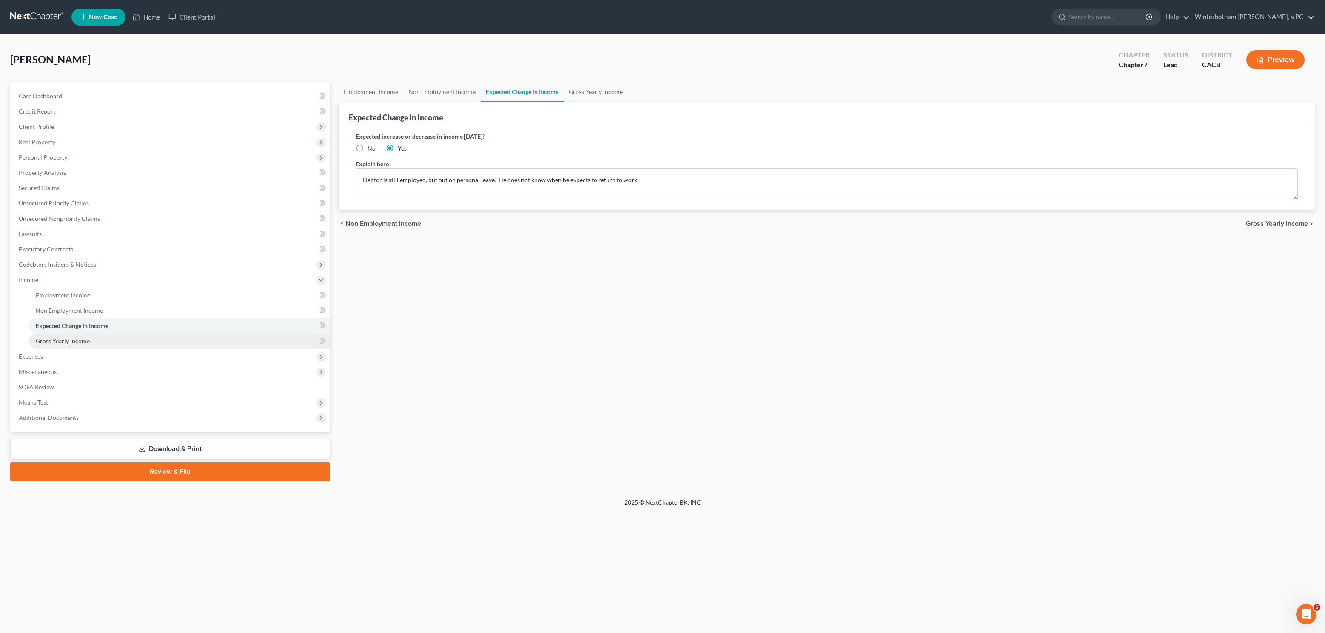
click at [39, 348] on link "Gross Yearly Income" at bounding box center [179, 341] width 301 height 15
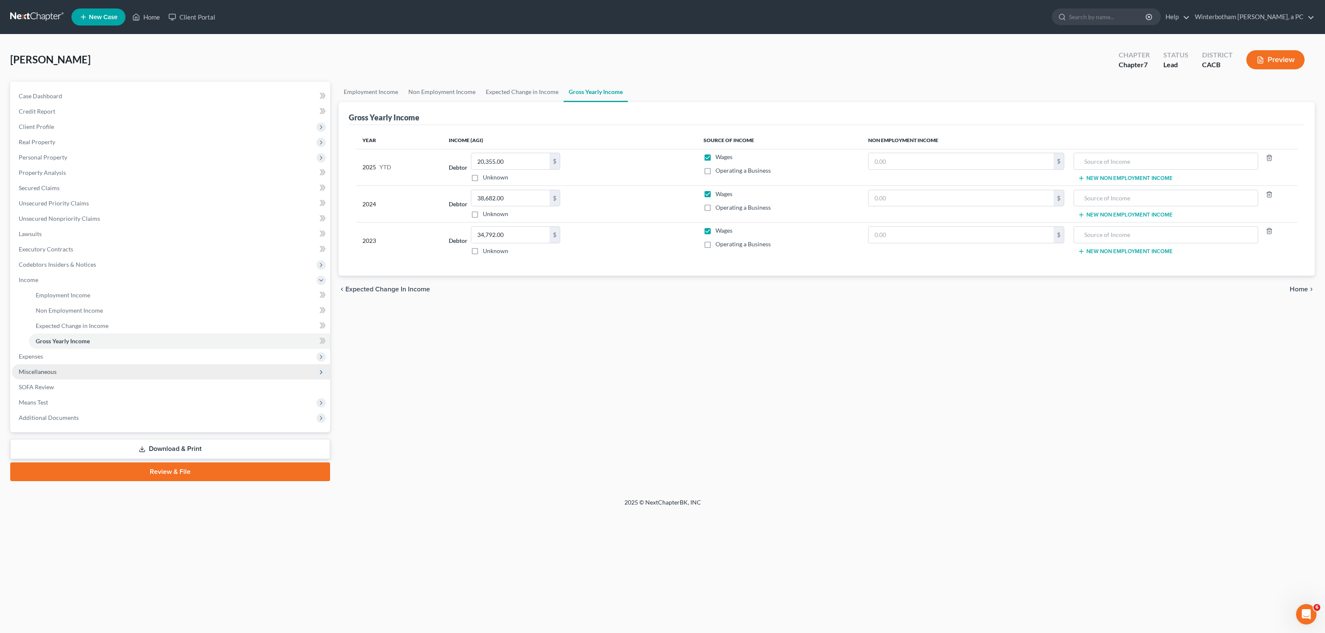
click at [37, 364] on span "Miscellaneous" at bounding box center [171, 371] width 318 height 15
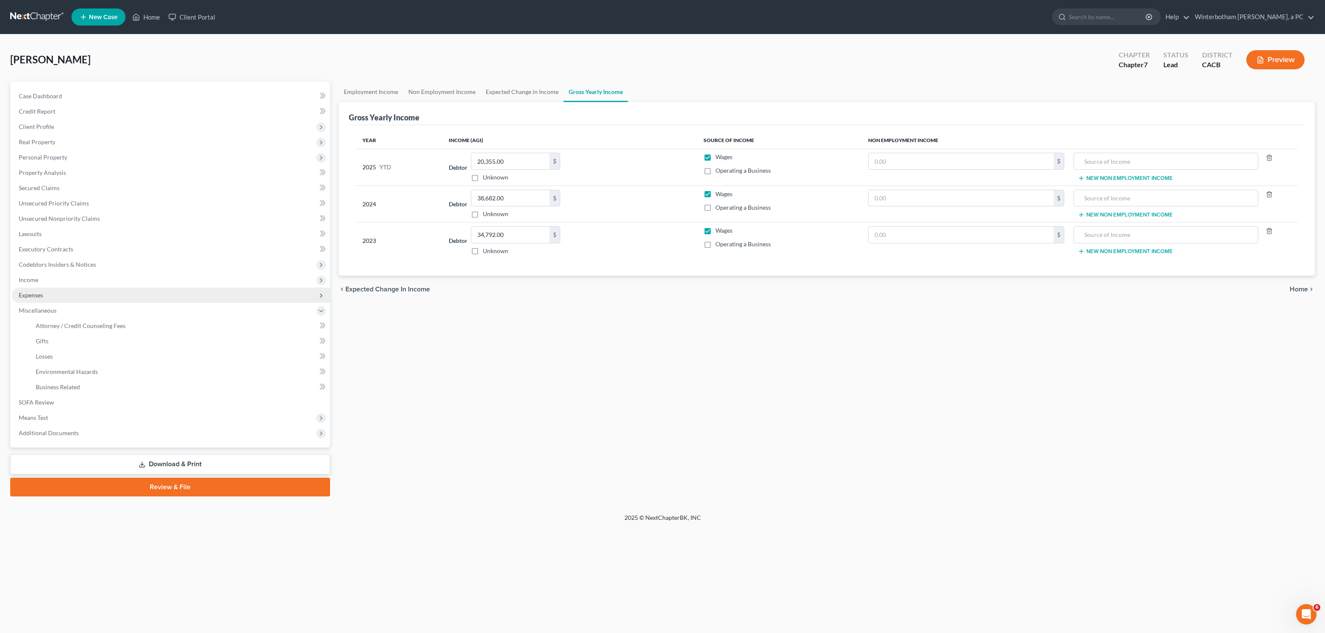
click at [44, 294] on span "Expenses" at bounding box center [171, 295] width 318 height 15
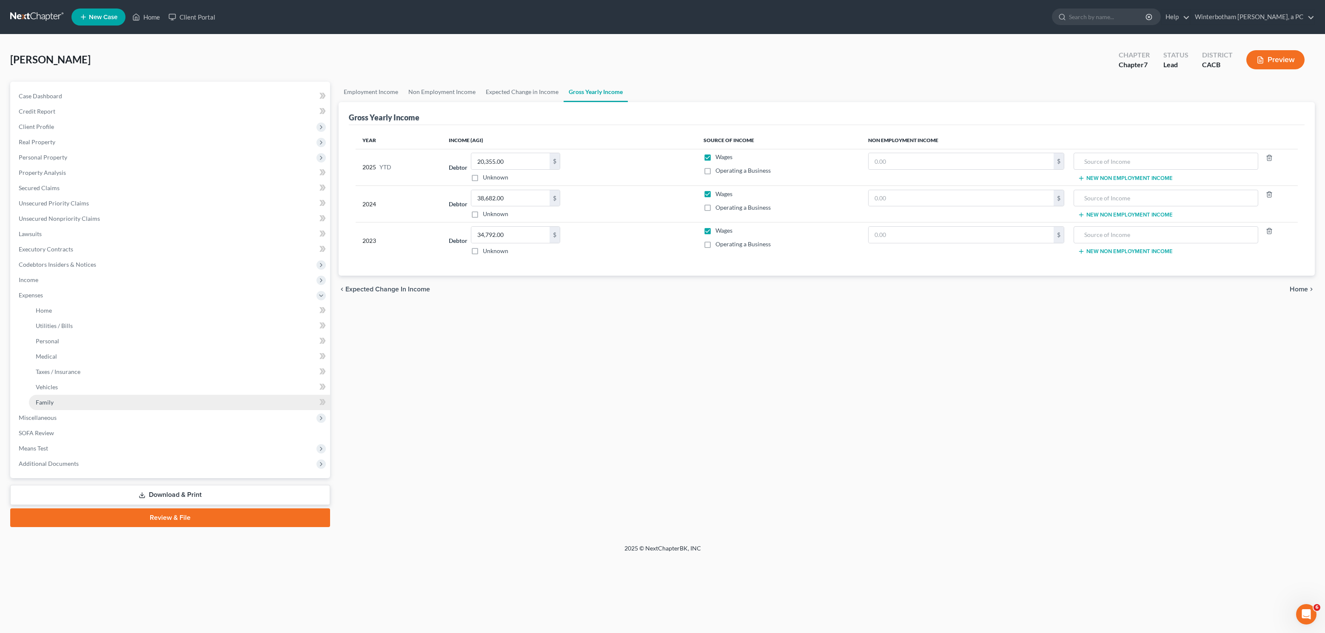
click at [88, 396] on link "Family" at bounding box center [179, 402] width 301 height 15
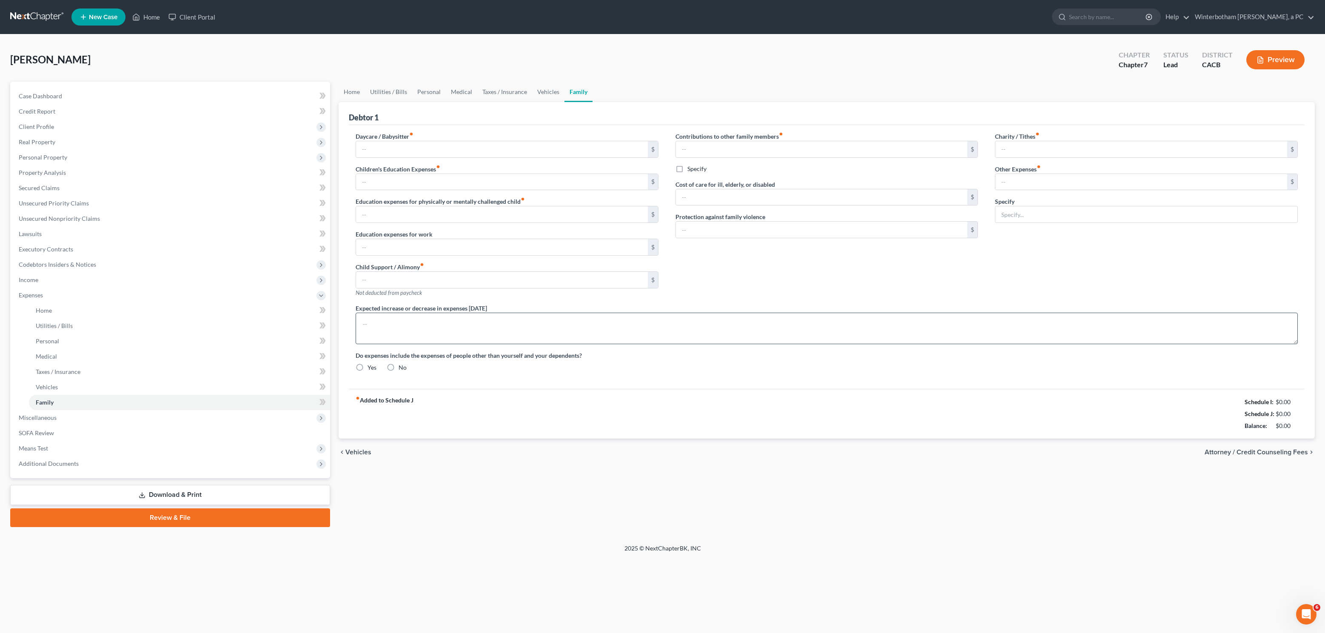
type input "0.00"
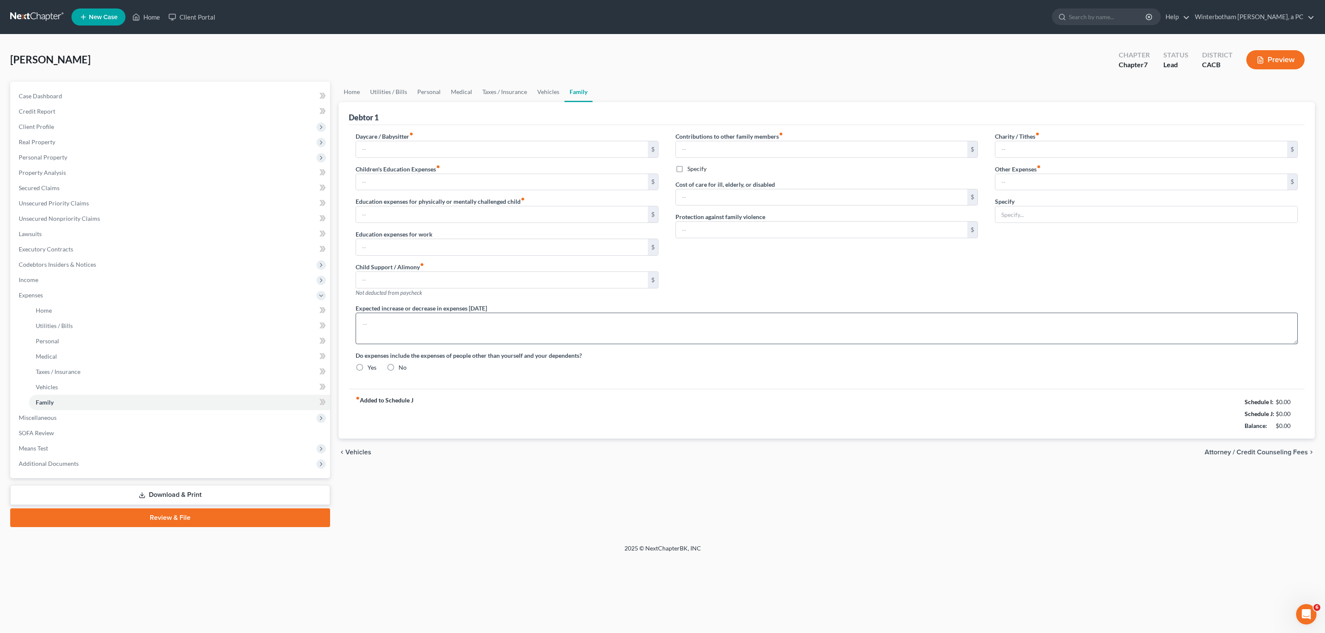
type input "0.00"
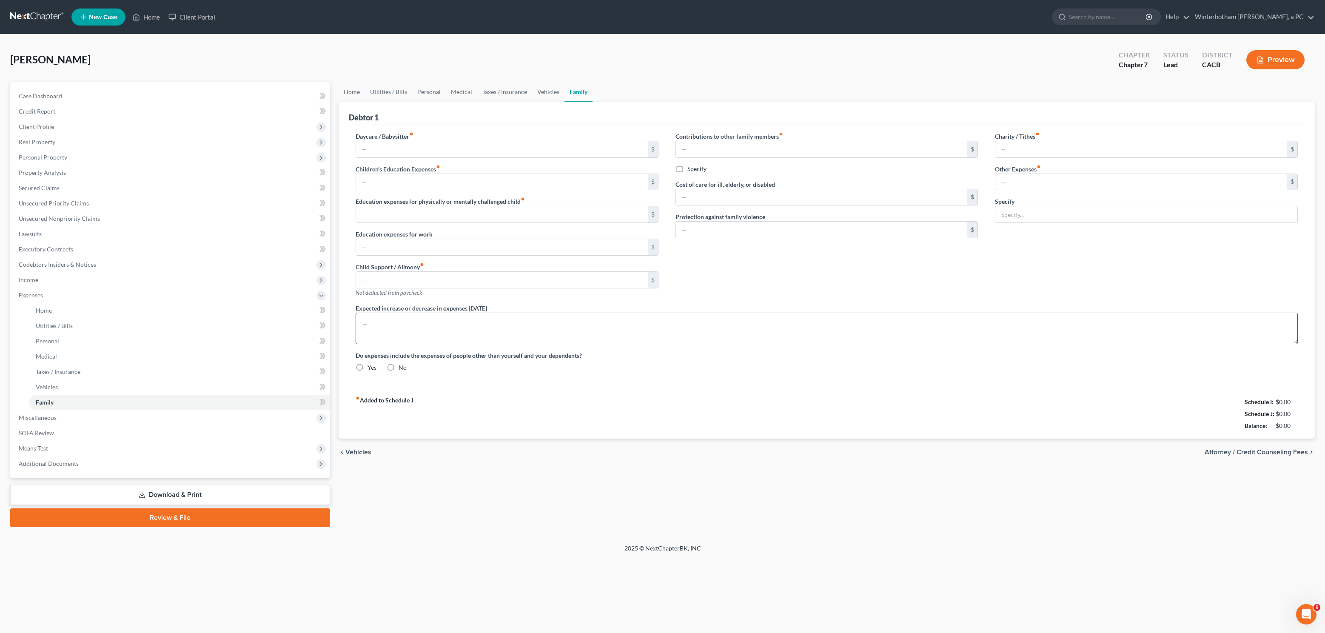
radio input "true"
click at [652, 323] on textarea at bounding box center [827, 328] width 942 height 31
type textarea "V"
click at [386, 328] on textarea "Family is assisting with monthly expenses." at bounding box center [827, 328] width 942 height 31
type textarea "Family is currently assisting with monthly expenses."
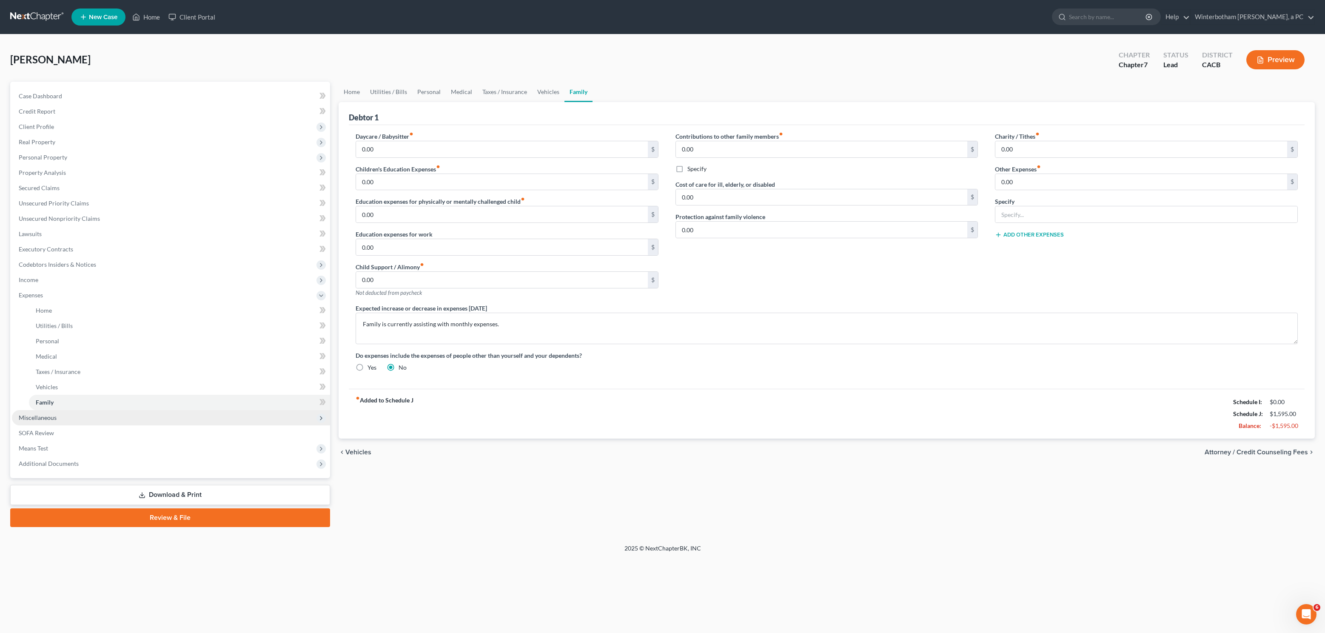
click at [35, 418] on span "Miscellaneous" at bounding box center [38, 417] width 38 height 7
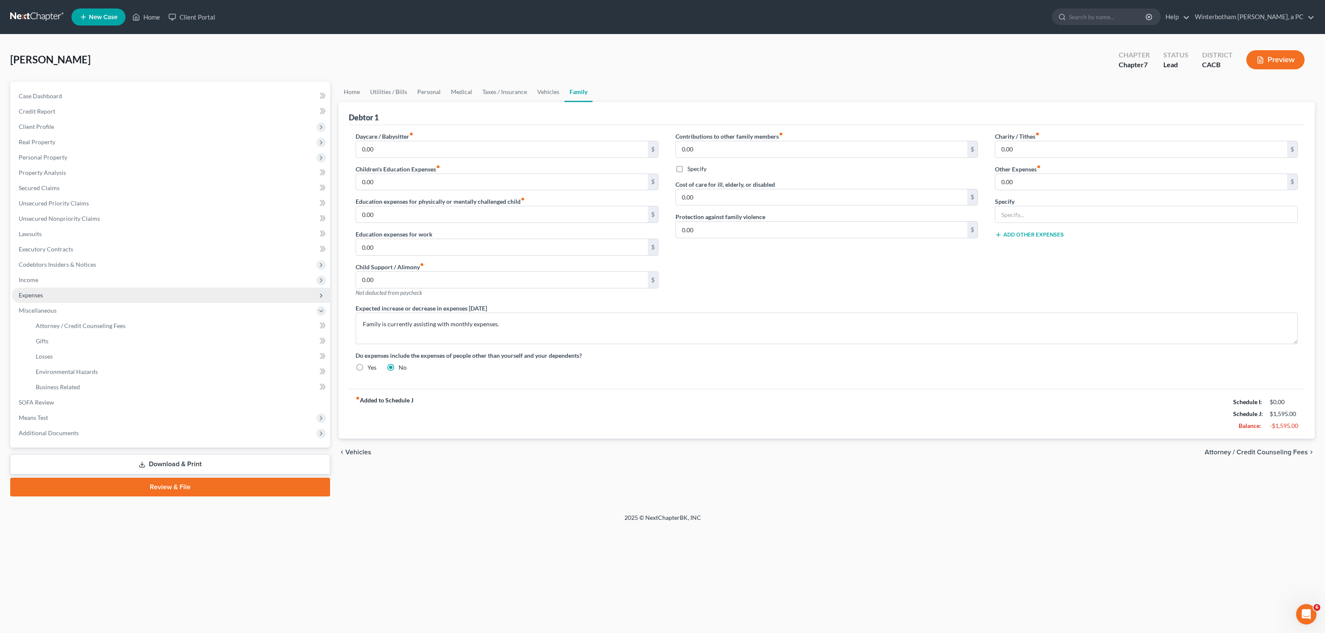
click at [37, 299] on span "Expenses" at bounding box center [171, 295] width 318 height 15
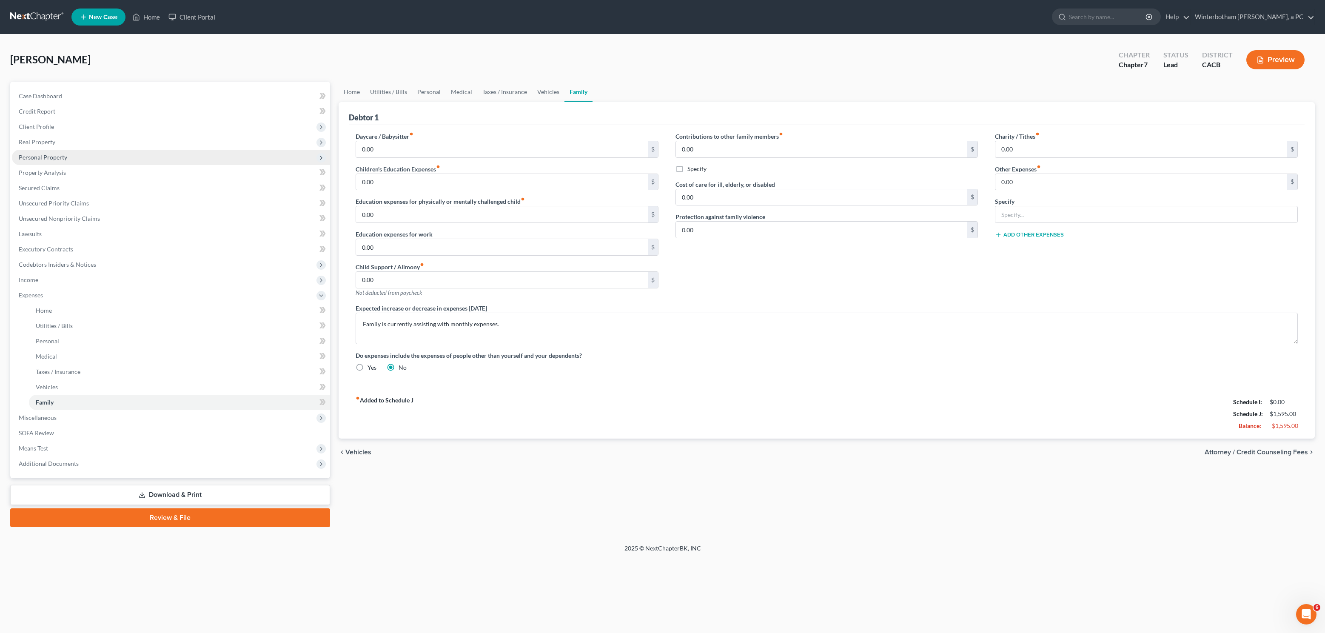
click at [33, 157] on span "Personal Property" at bounding box center [43, 157] width 48 height 7
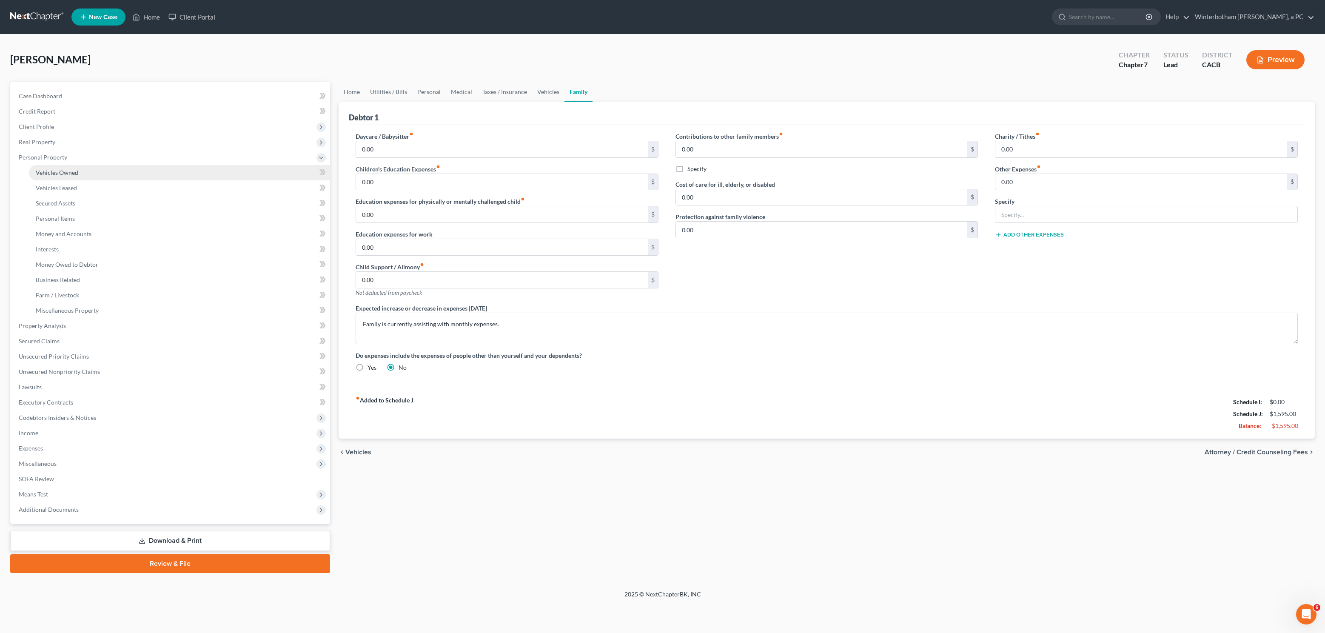
click at [82, 171] on link "Vehicles Owned" at bounding box center [179, 172] width 301 height 15
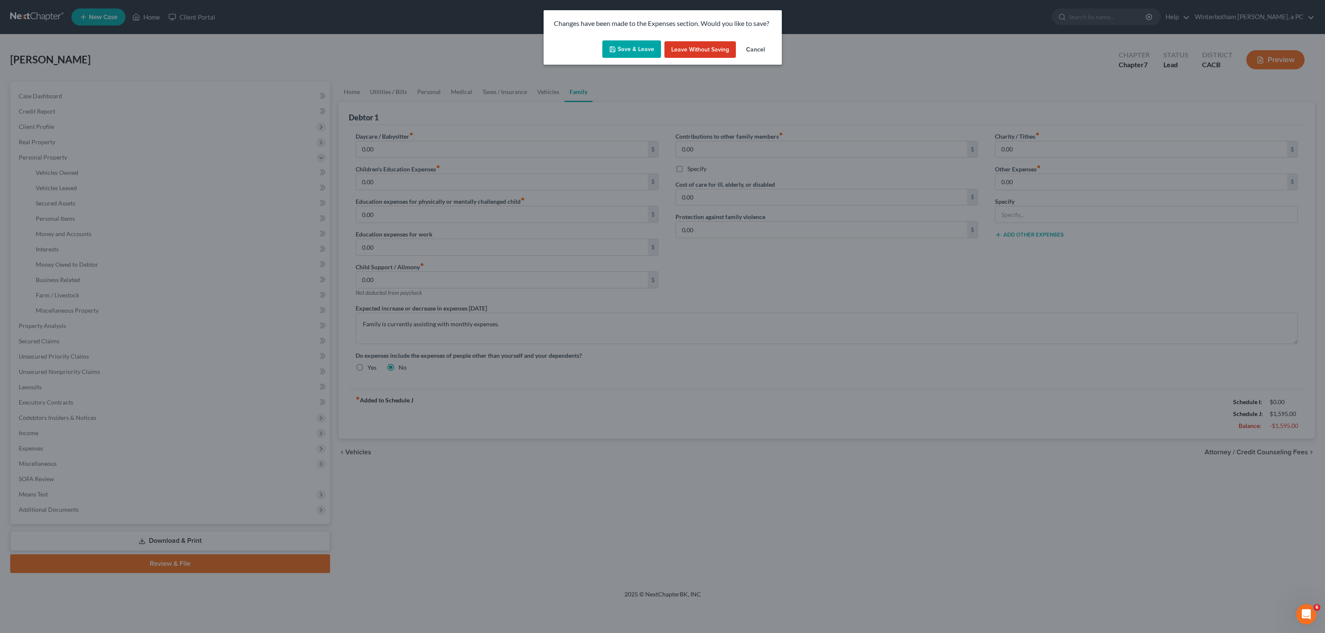
click at [625, 50] on button "Save & Leave" at bounding box center [631, 49] width 59 height 18
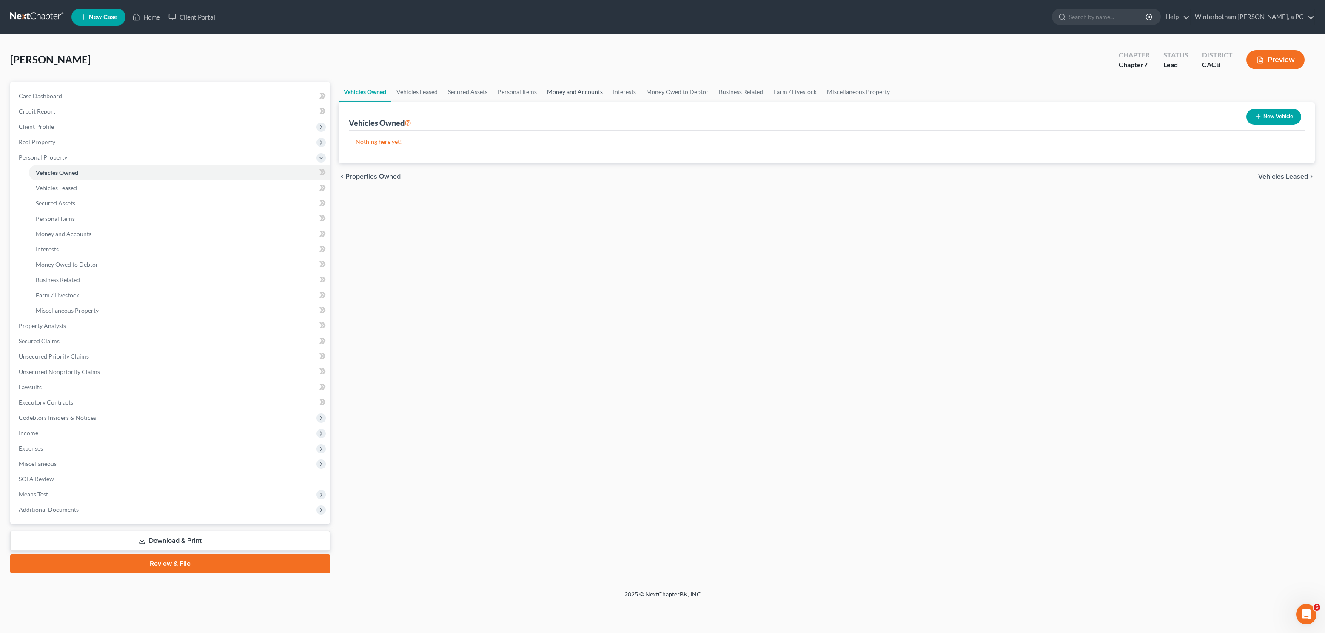
click at [562, 89] on link "Money and Accounts" at bounding box center [575, 92] width 66 height 20
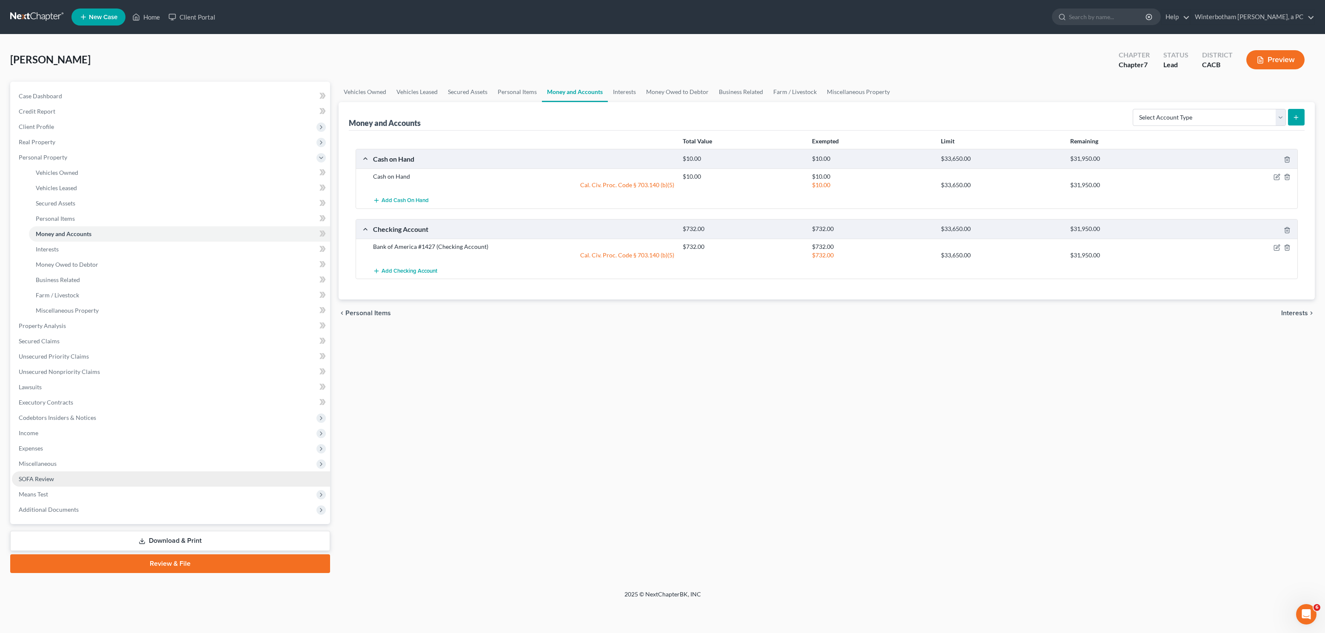
click at [62, 474] on link "SOFA Review" at bounding box center [171, 478] width 318 height 15
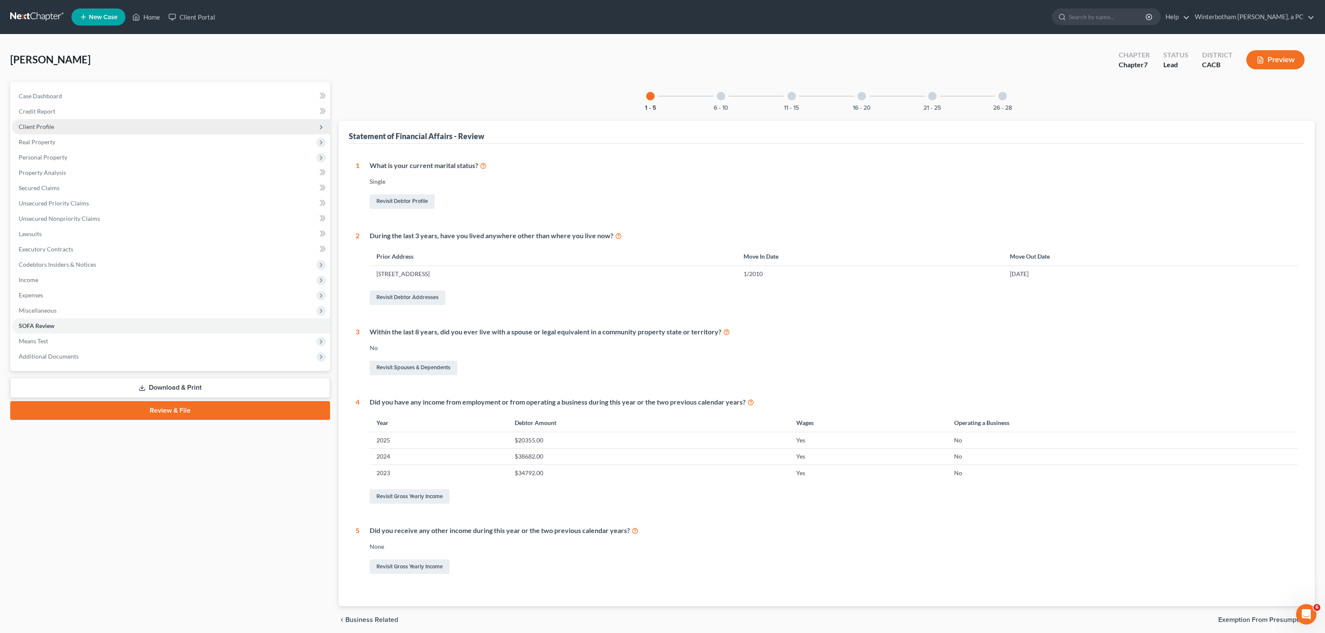
click at [50, 119] on span "Client Profile" at bounding box center [171, 126] width 318 height 15
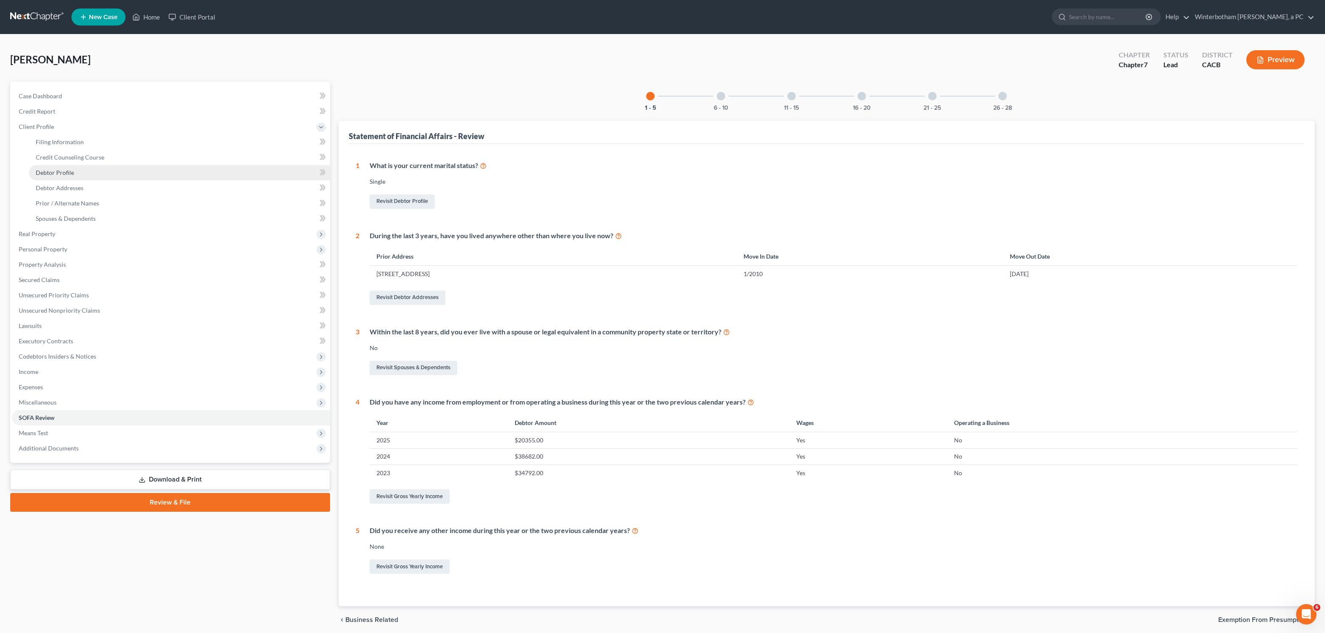
click at [95, 168] on link "Debtor Profile" at bounding box center [179, 172] width 301 height 15
select select "0"
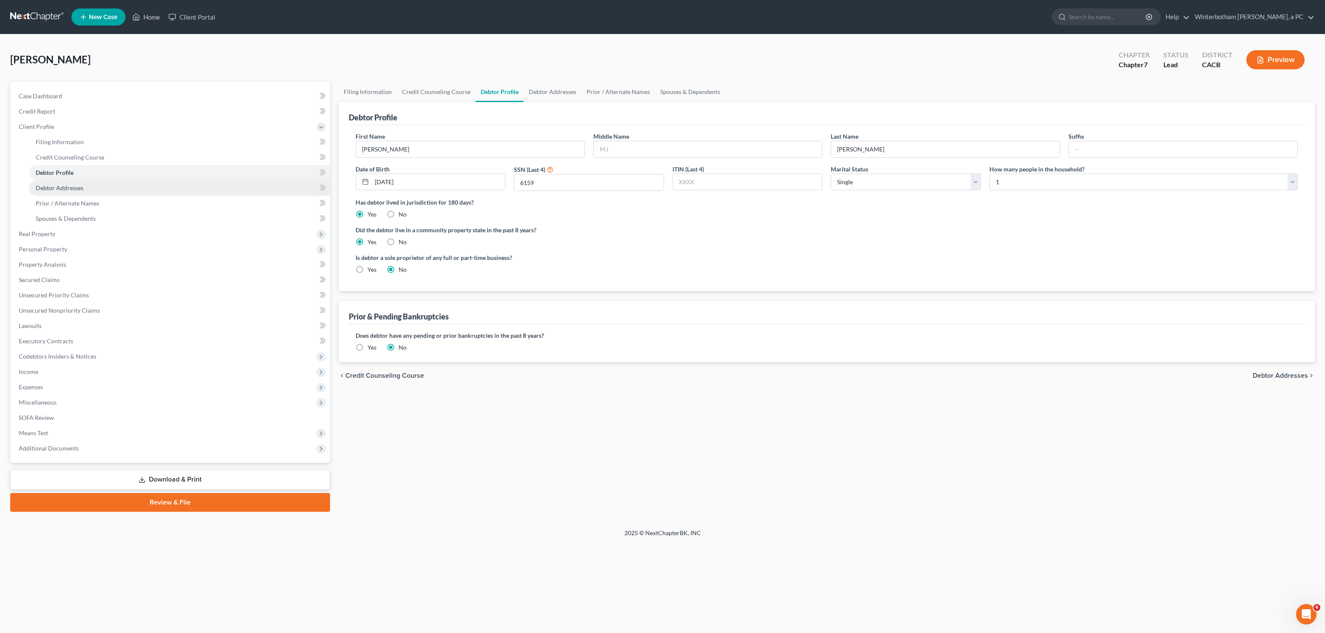
click at [96, 181] on link "Debtor Addresses" at bounding box center [179, 187] width 301 height 15
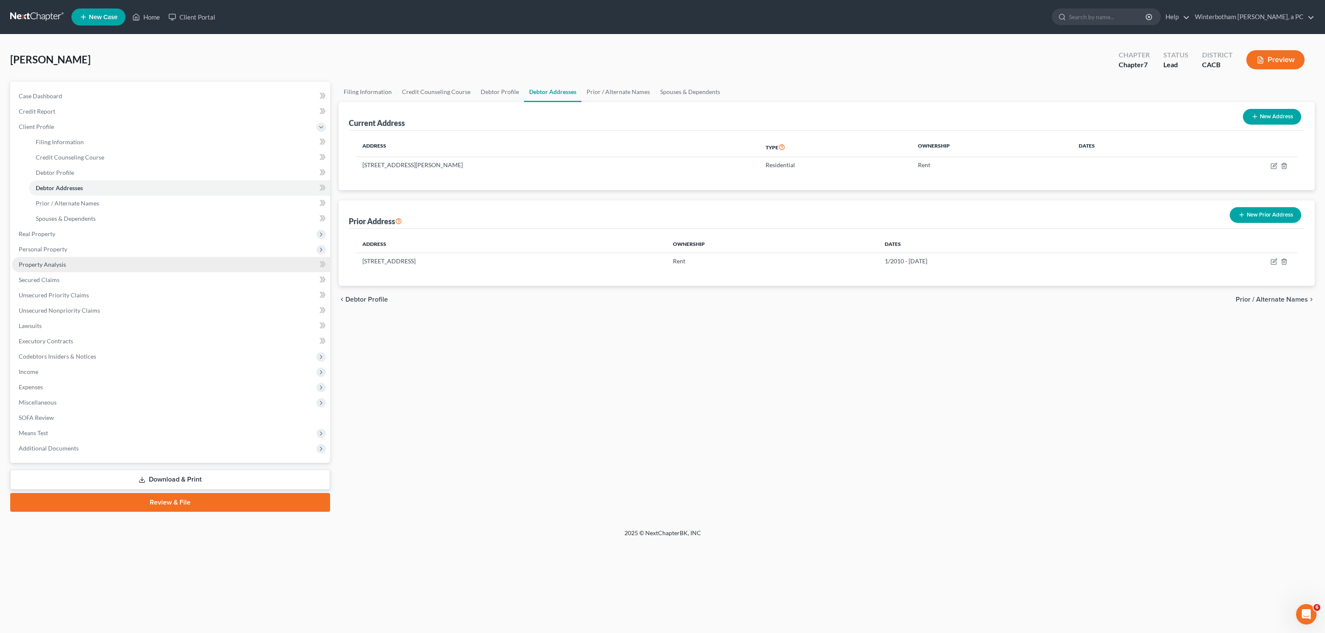
click at [40, 266] on span "Property Analysis" at bounding box center [42, 264] width 47 height 7
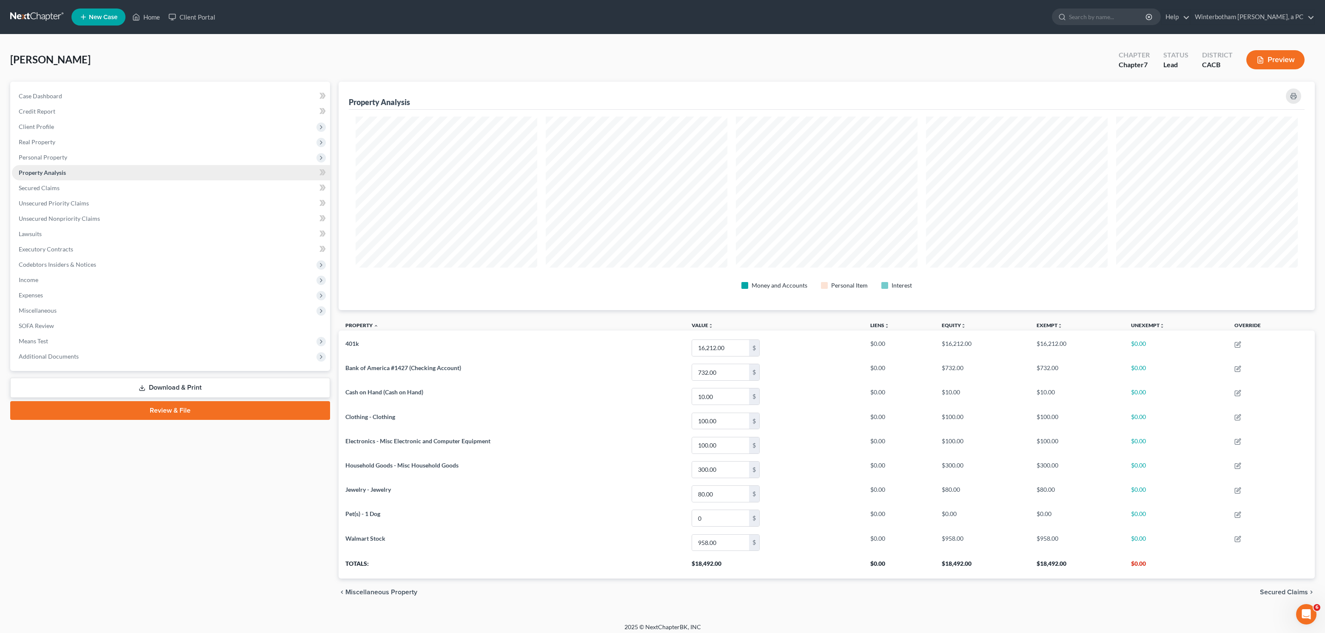
scroll to position [229, 976]
click at [45, 189] on span "Secured Claims" at bounding box center [39, 187] width 41 height 7
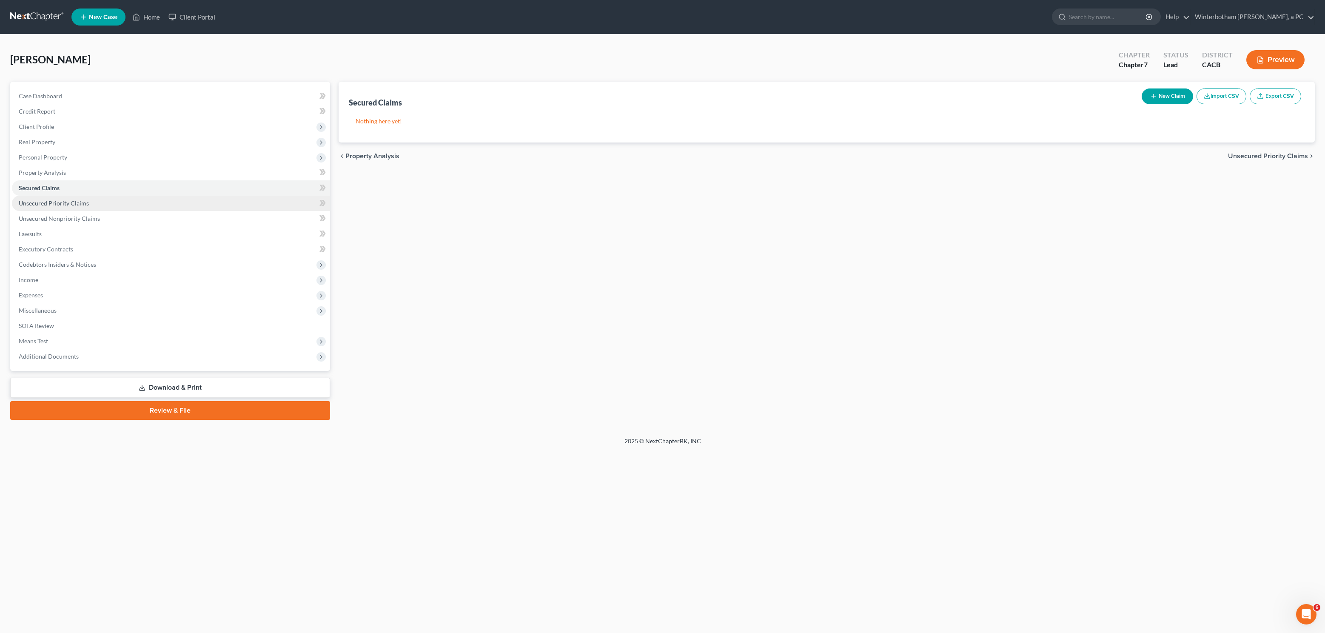
click at [45, 209] on link "Unsecured Priority Claims" at bounding box center [171, 203] width 318 height 15
click at [45, 220] on span "Unsecured Nonpriority Claims" at bounding box center [59, 218] width 81 height 7
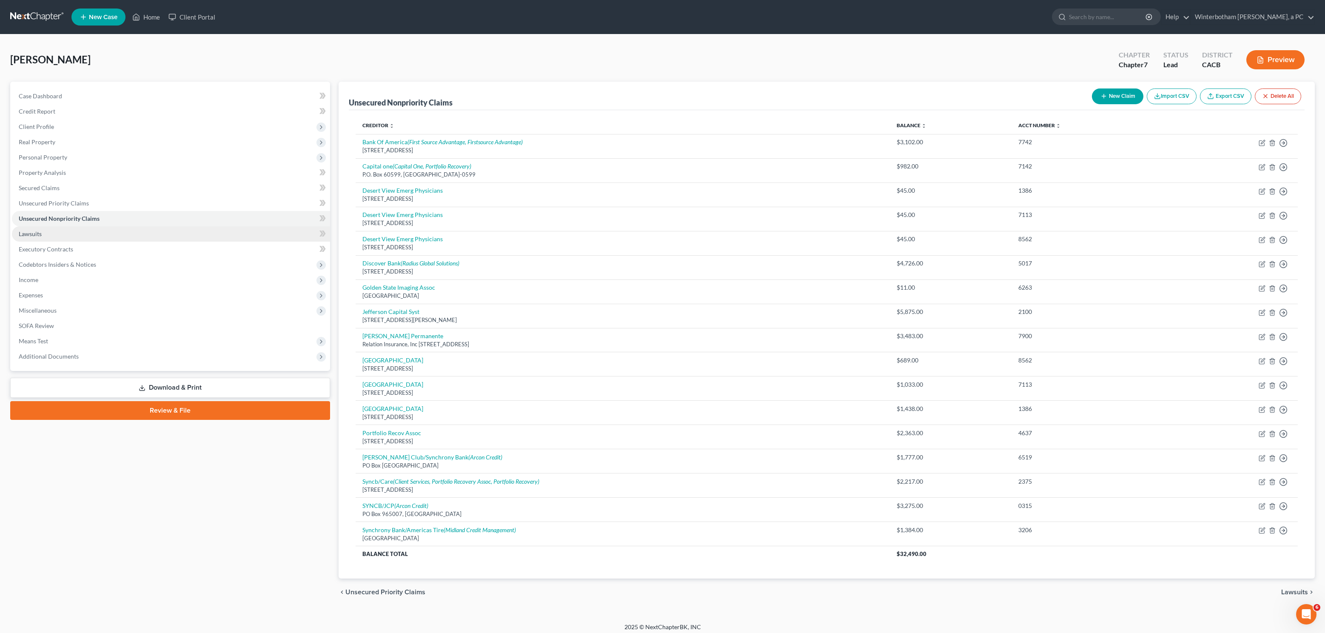
click at [46, 235] on link "Lawsuits" at bounding box center [171, 233] width 318 height 15
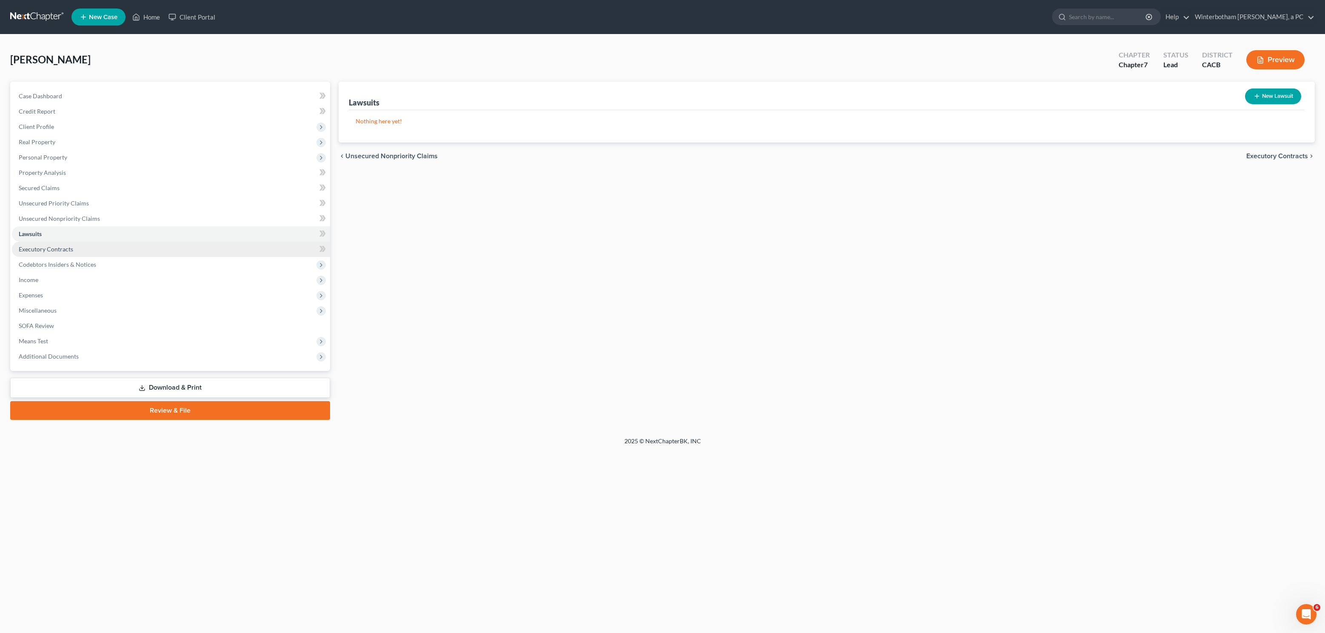
click at [48, 249] on span "Executory Contracts" at bounding box center [46, 248] width 54 height 7
click at [48, 264] on span "Codebtors Insiders & Notices" at bounding box center [57, 264] width 77 height 7
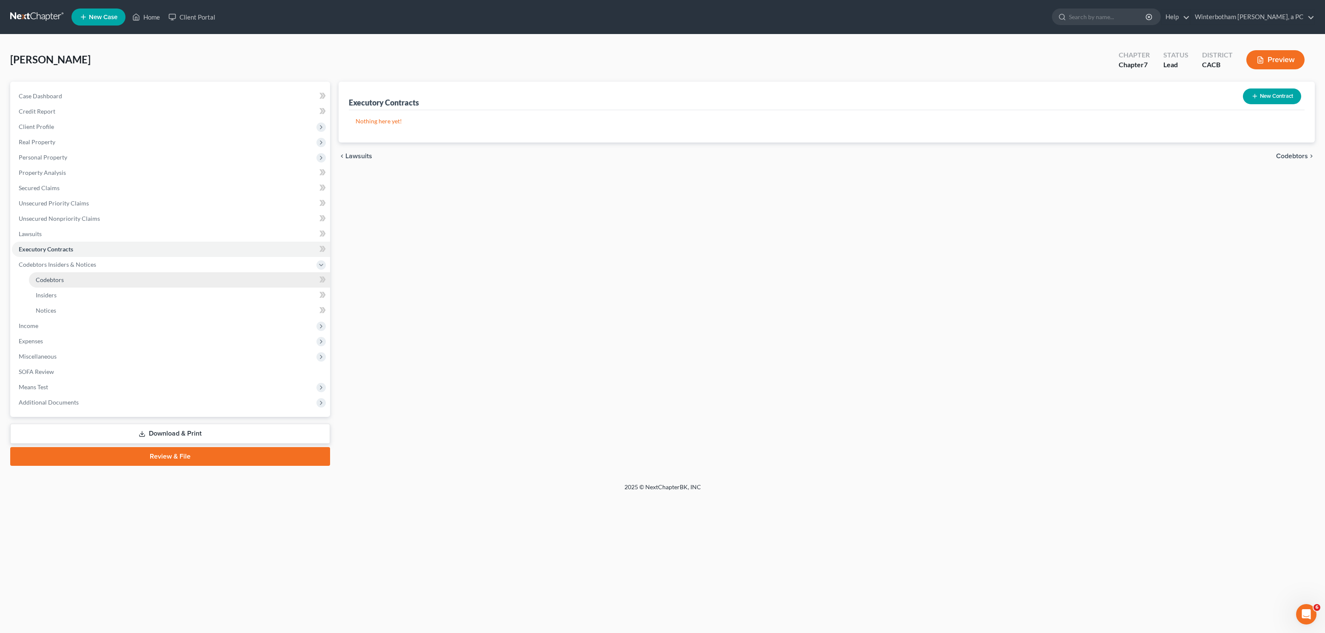
click at [51, 284] on link "Codebtors" at bounding box center [179, 279] width 301 height 15
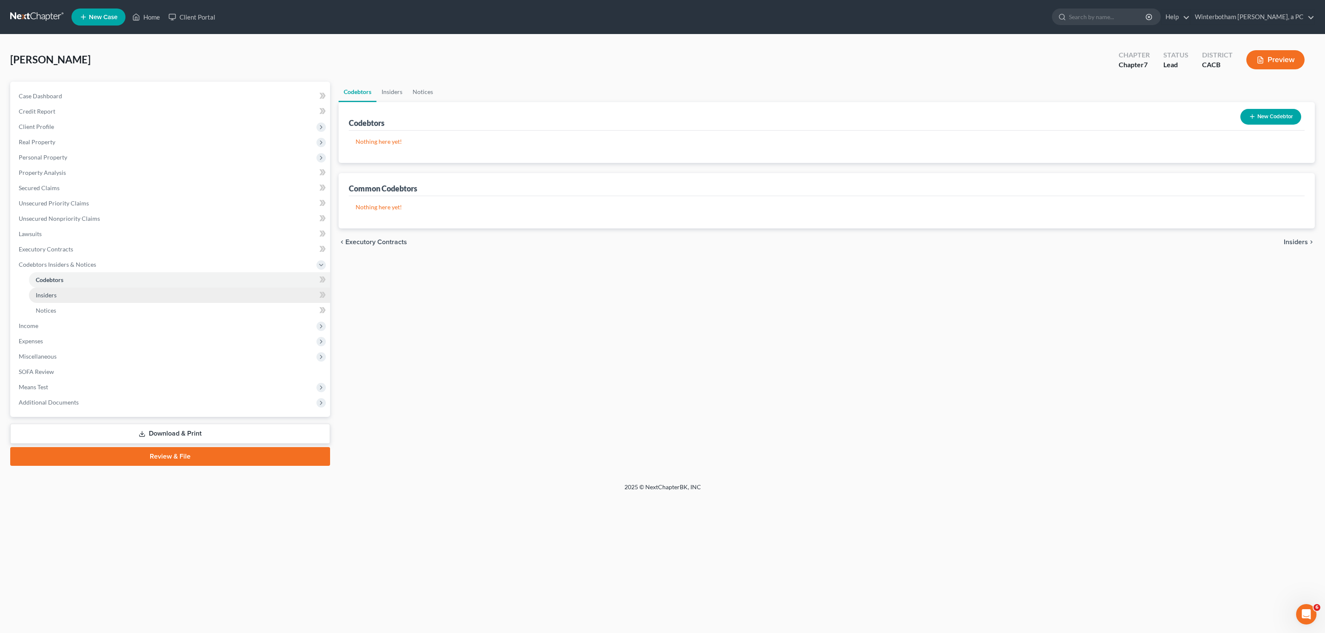
click at [52, 291] on link "Insiders" at bounding box center [179, 295] width 301 height 15
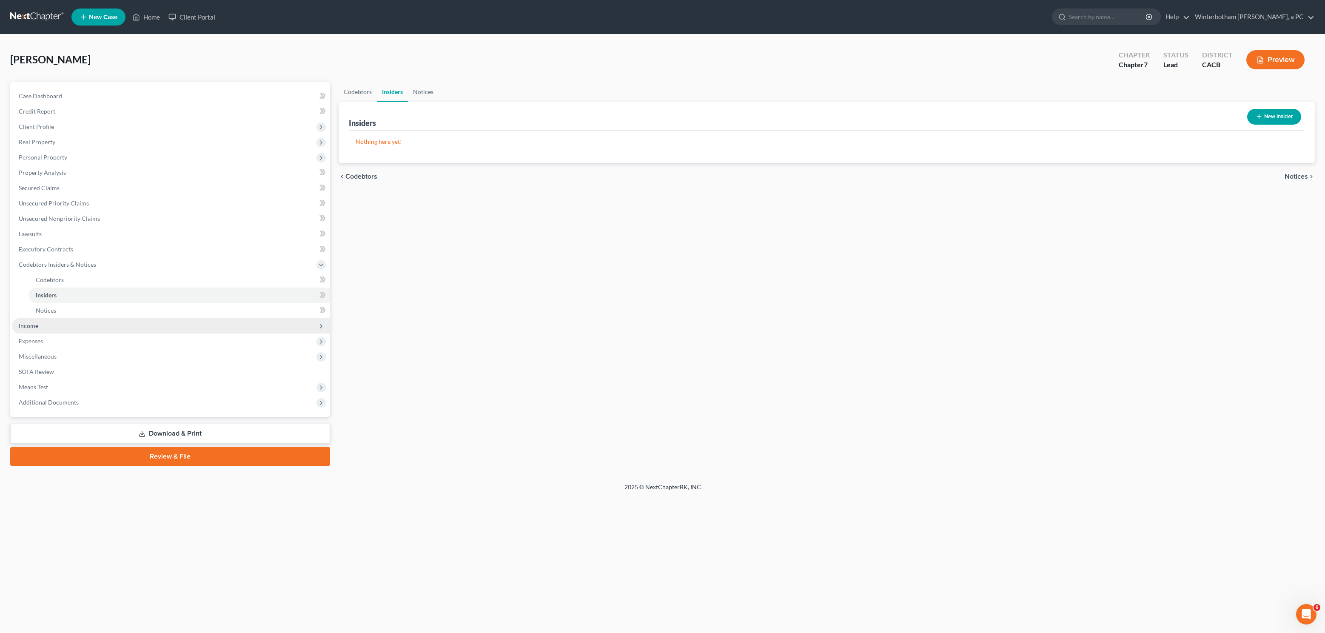
click at [41, 322] on span "Income" at bounding box center [171, 325] width 318 height 15
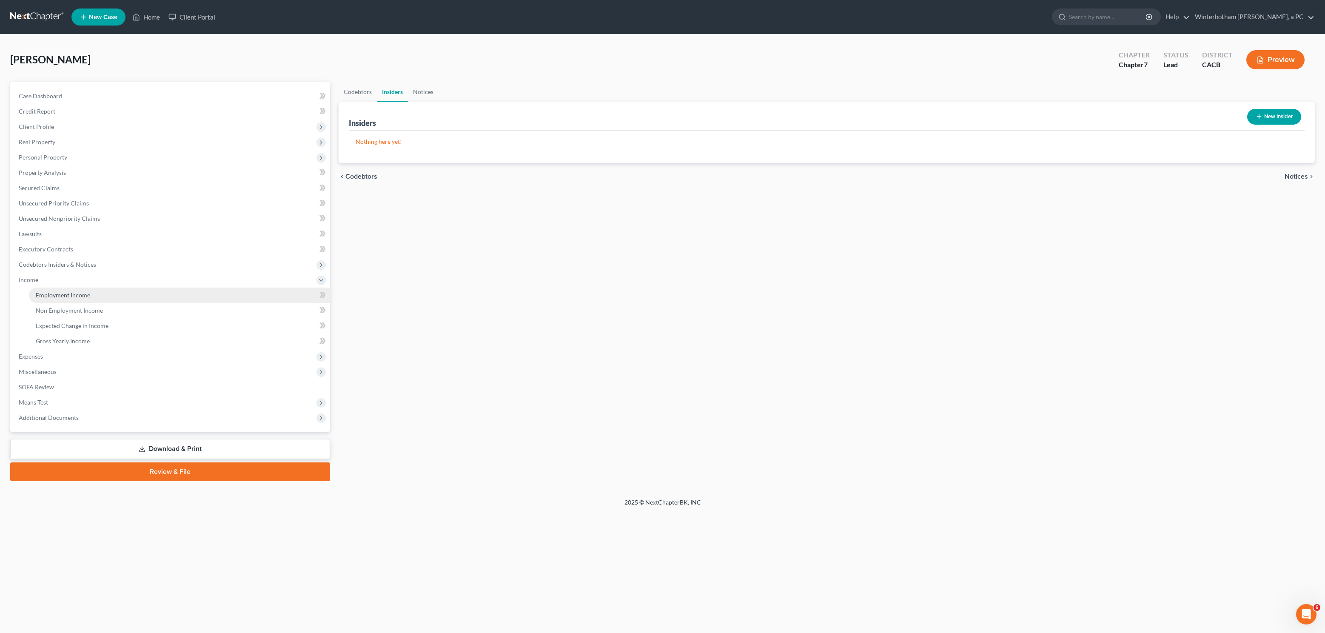
click at [54, 296] on span "Employment Income" at bounding box center [63, 294] width 54 height 7
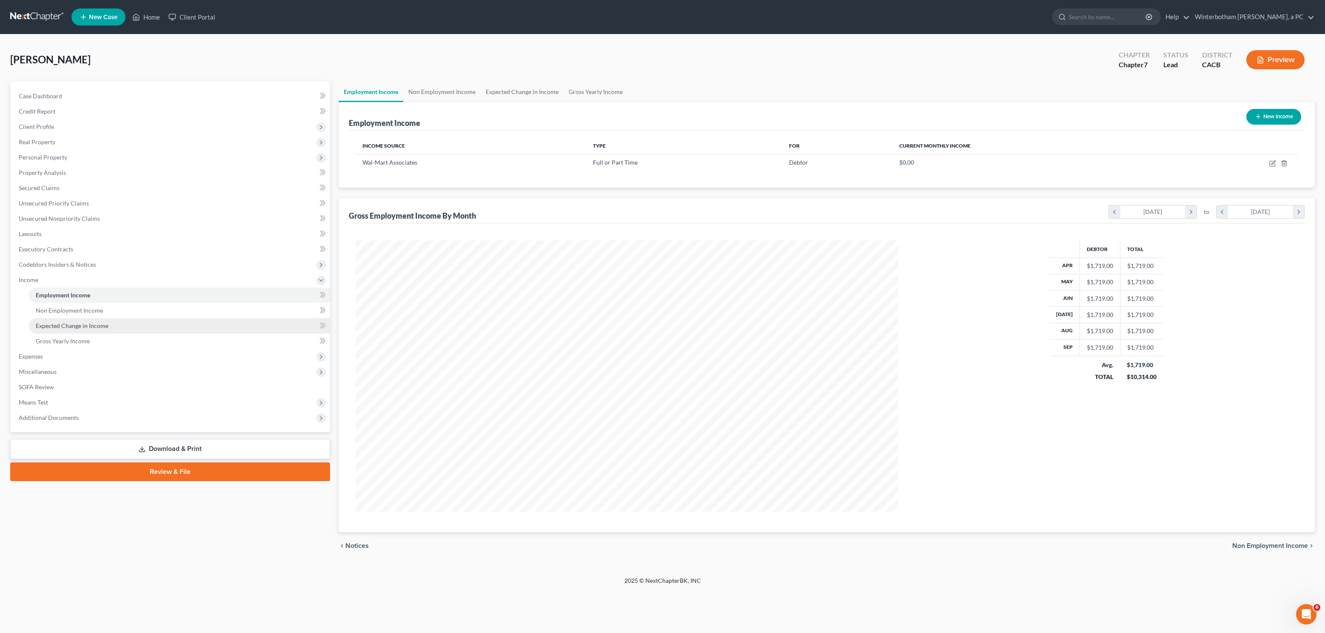
click at [73, 328] on span "Expected Change in Income" at bounding box center [72, 325] width 73 height 7
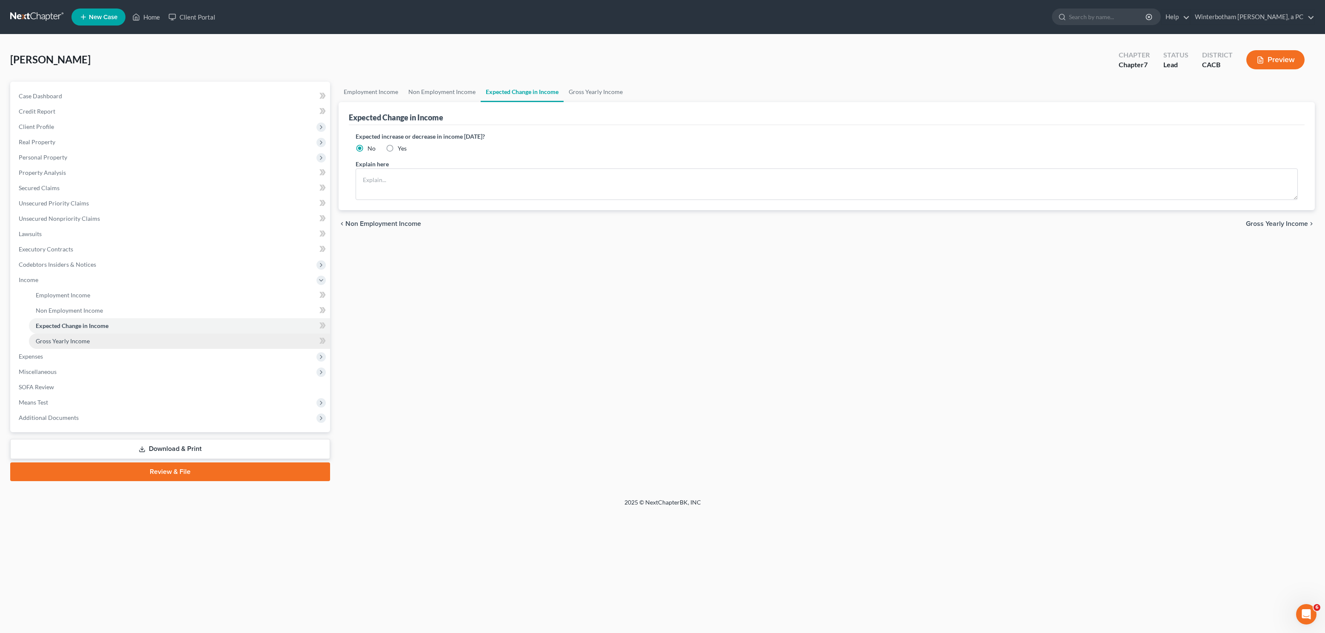
click at [74, 335] on link "Gross Yearly Income" at bounding box center [179, 341] width 301 height 15
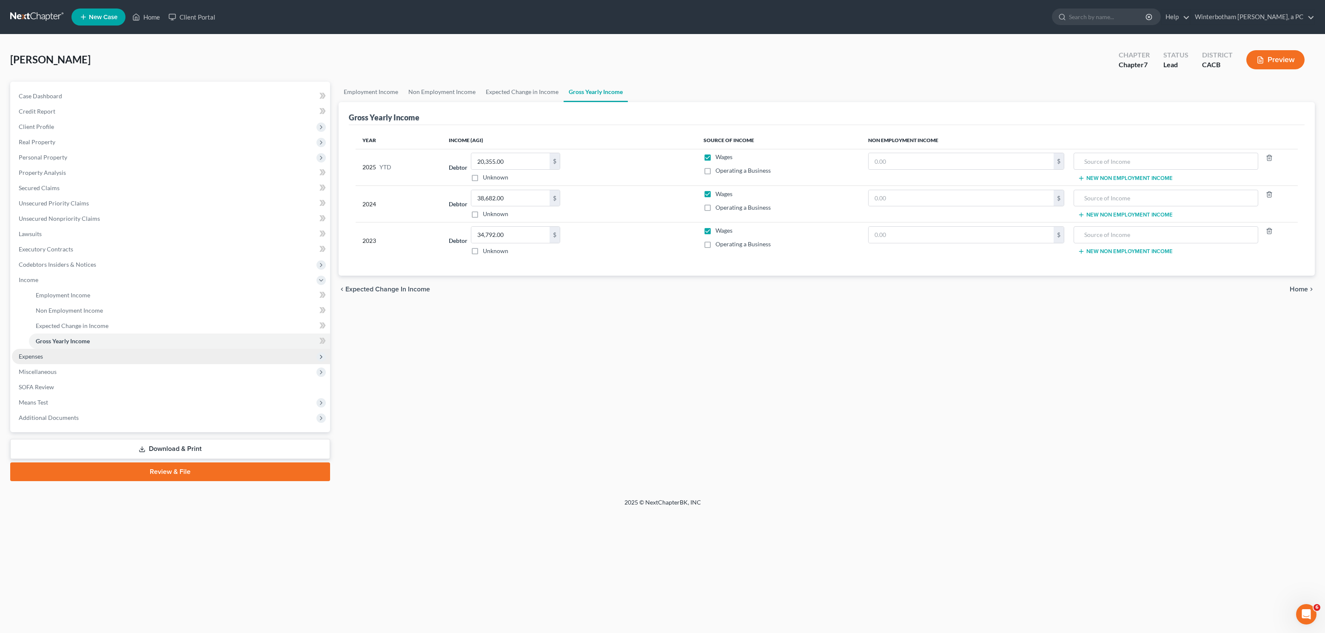
click at [52, 356] on span "Expenses" at bounding box center [171, 356] width 318 height 15
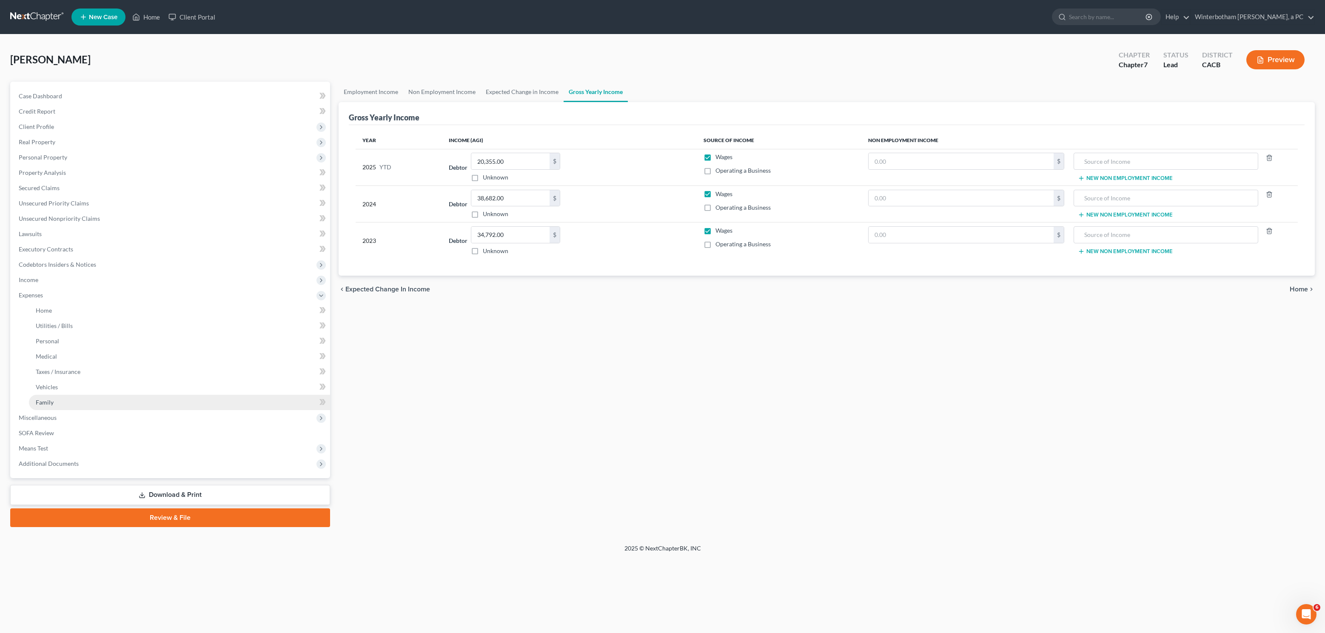
click at [69, 406] on link "Family" at bounding box center [179, 402] width 301 height 15
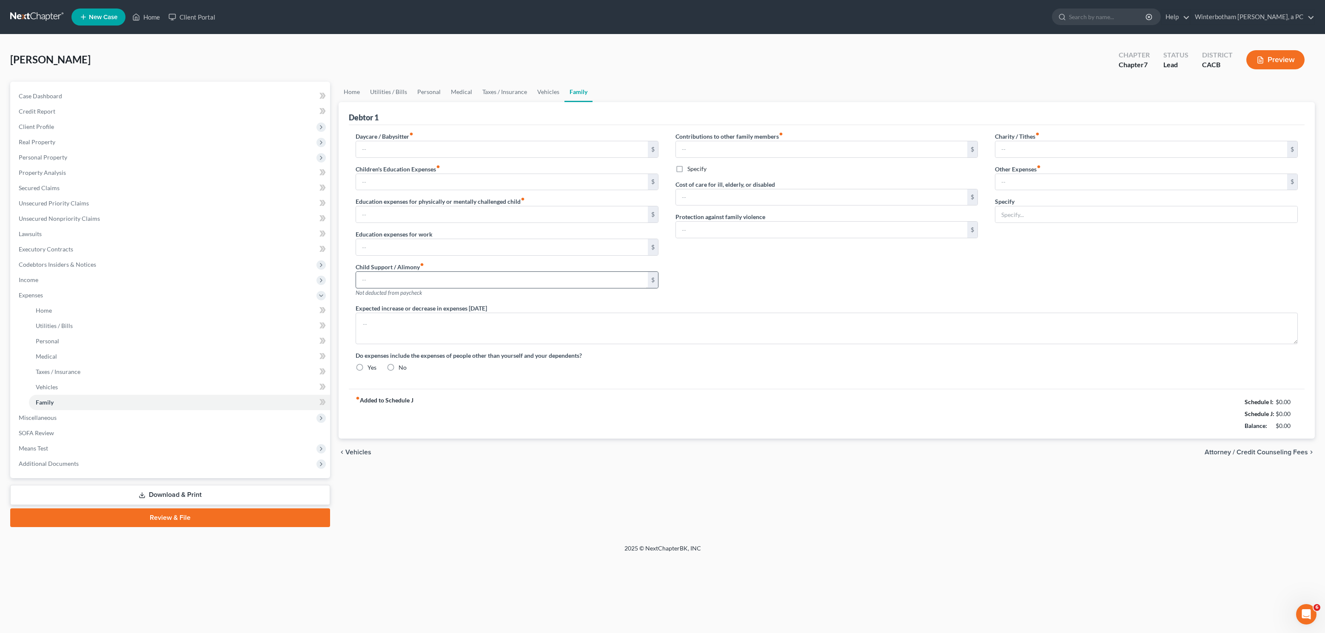
type input "0.00"
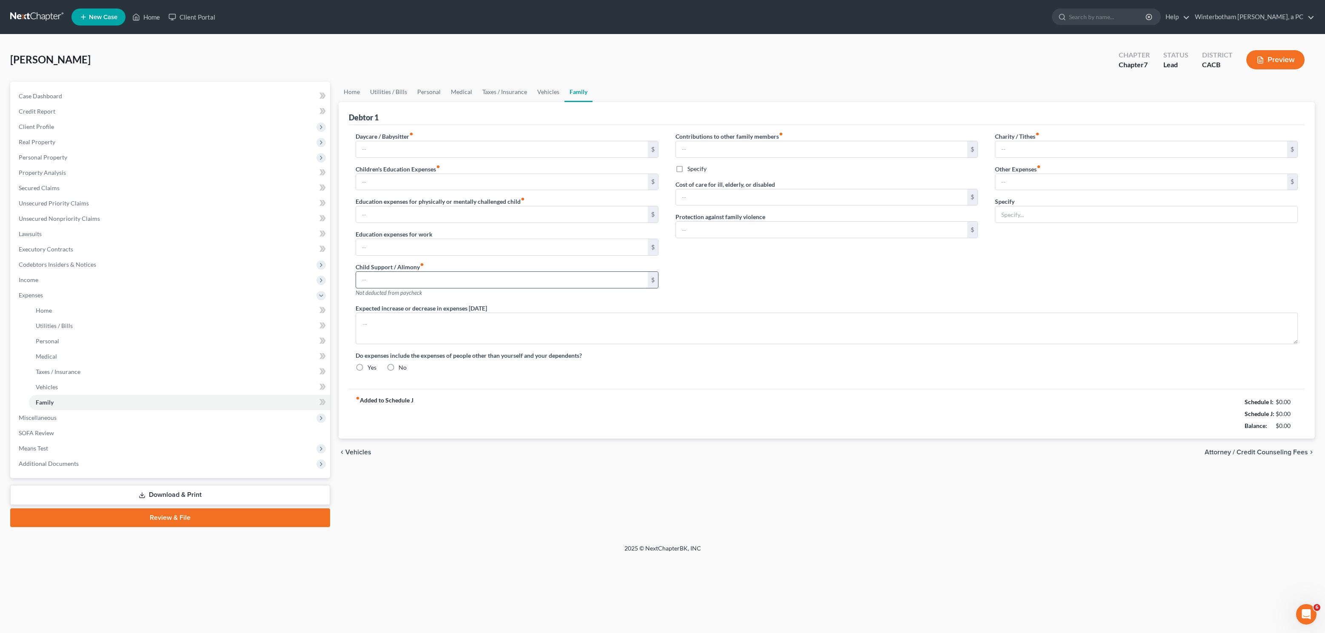
type input "0.00"
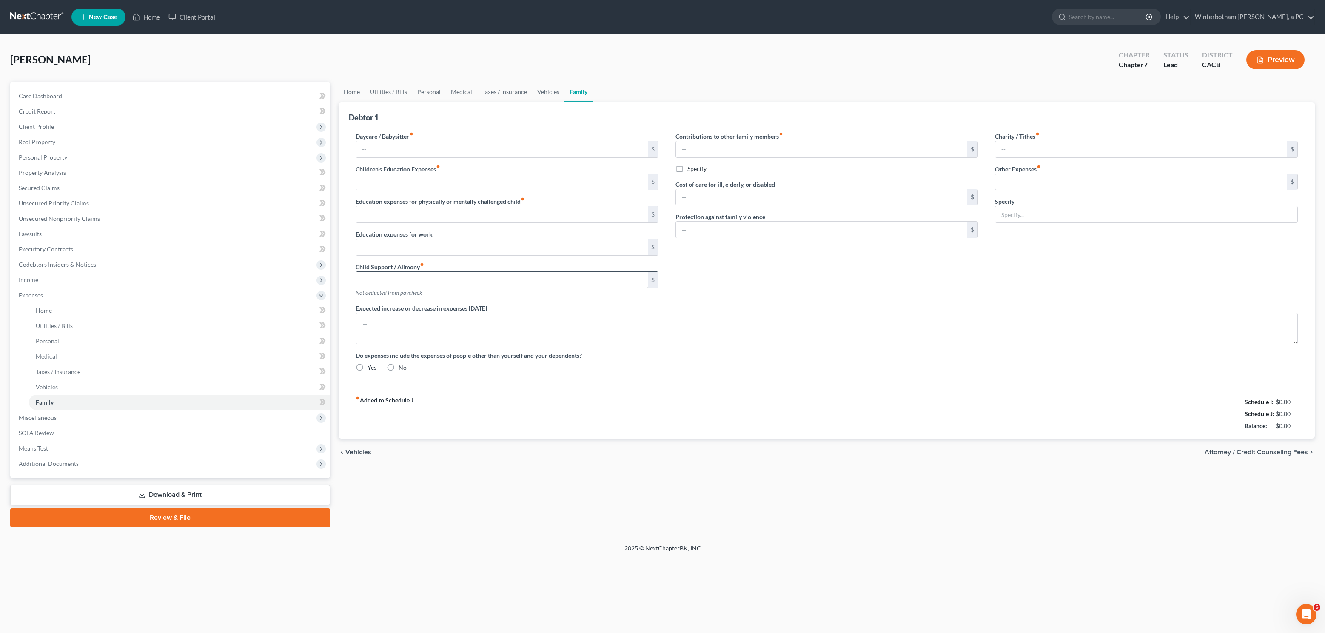
type textarea "Family is currently assisting with monthly expenses."
radio input "true"
click at [44, 274] on span "Income" at bounding box center [171, 279] width 318 height 15
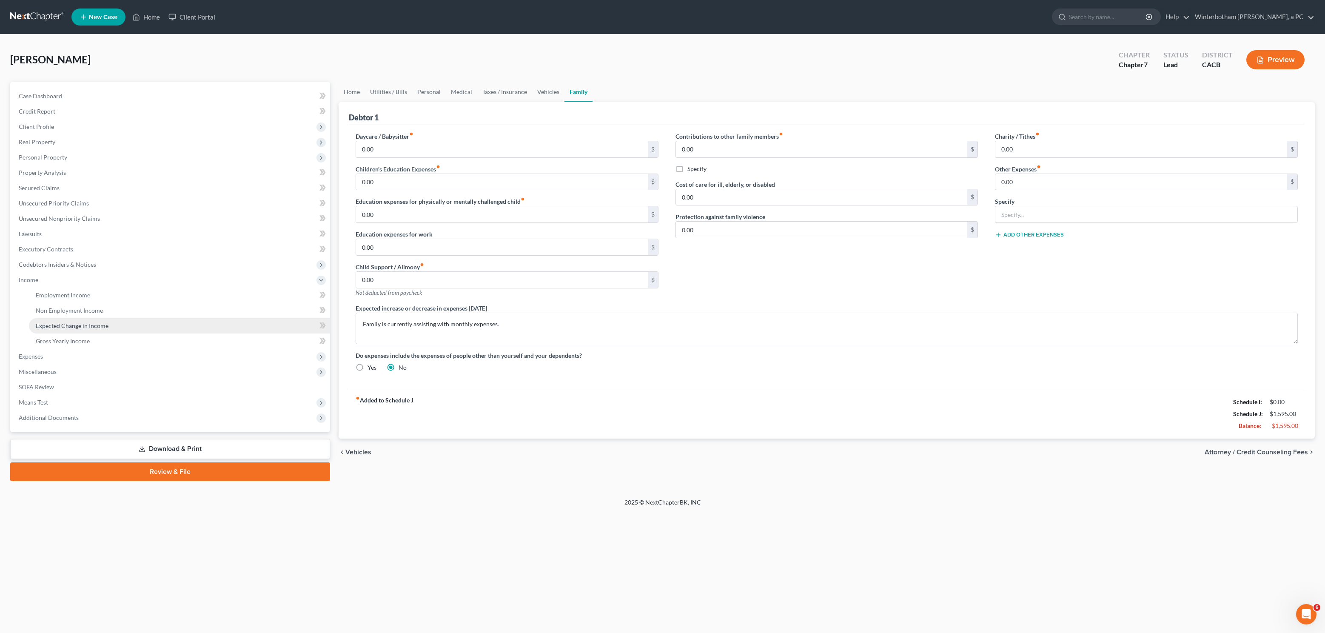
click at [55, 326] on span "Expected Change in Income" at bounding box center [72, 325] width 73 height 7
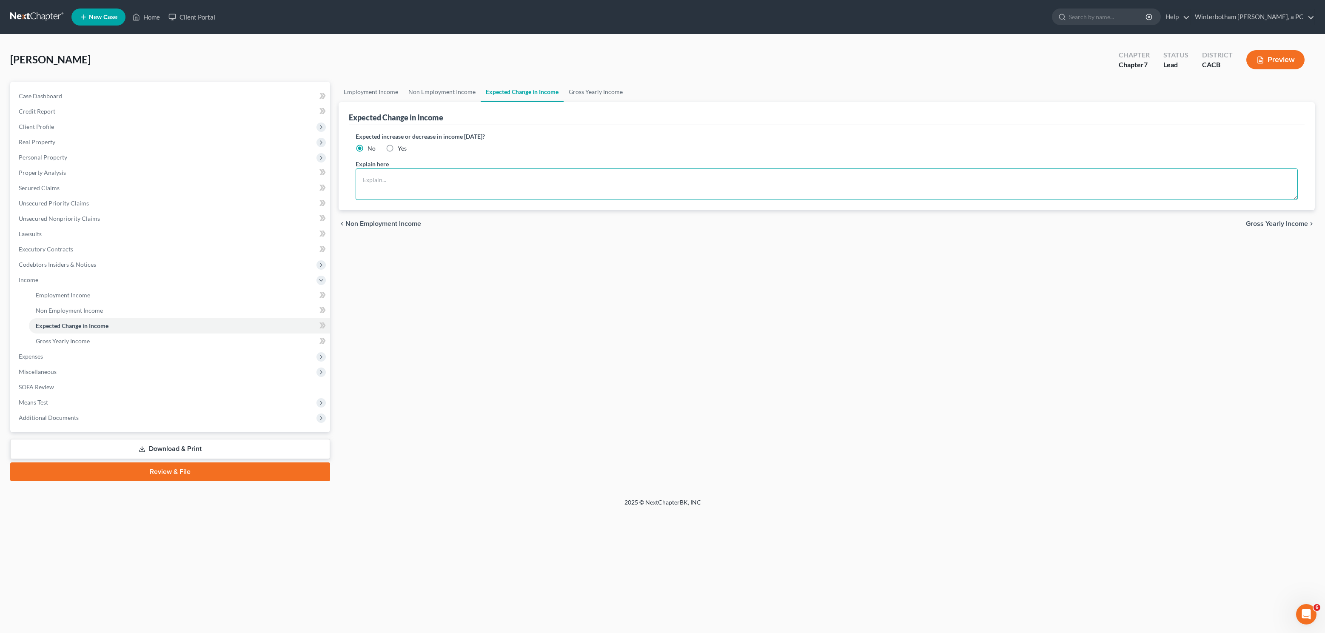
click at [398, 186] on textarea at bounding box center [827, 183] width 942 height 31
type textarea "Debtor is still employed but currently on personal leave as of 6/2025. He does …"
click at [26, 355] on span "Expenses" at bounding box center [31, 356] width 24 height 7
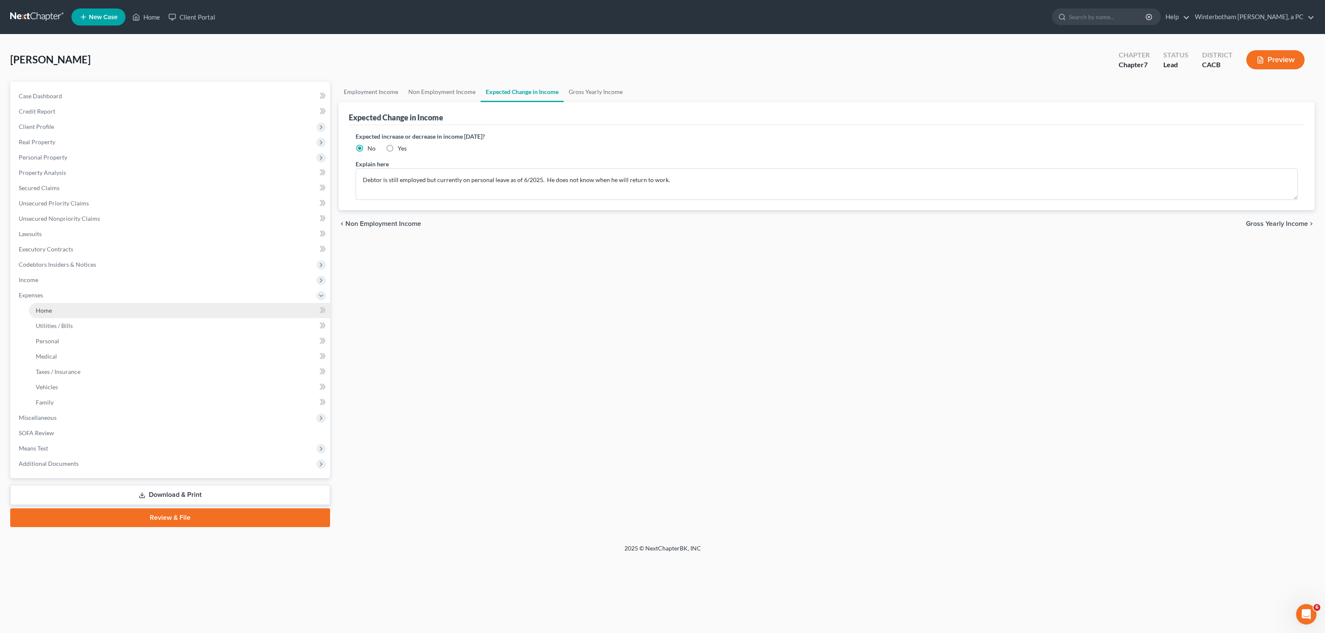
click at [47, 306] on link "Home" at bounding box center [179, 310] width 301 height 15
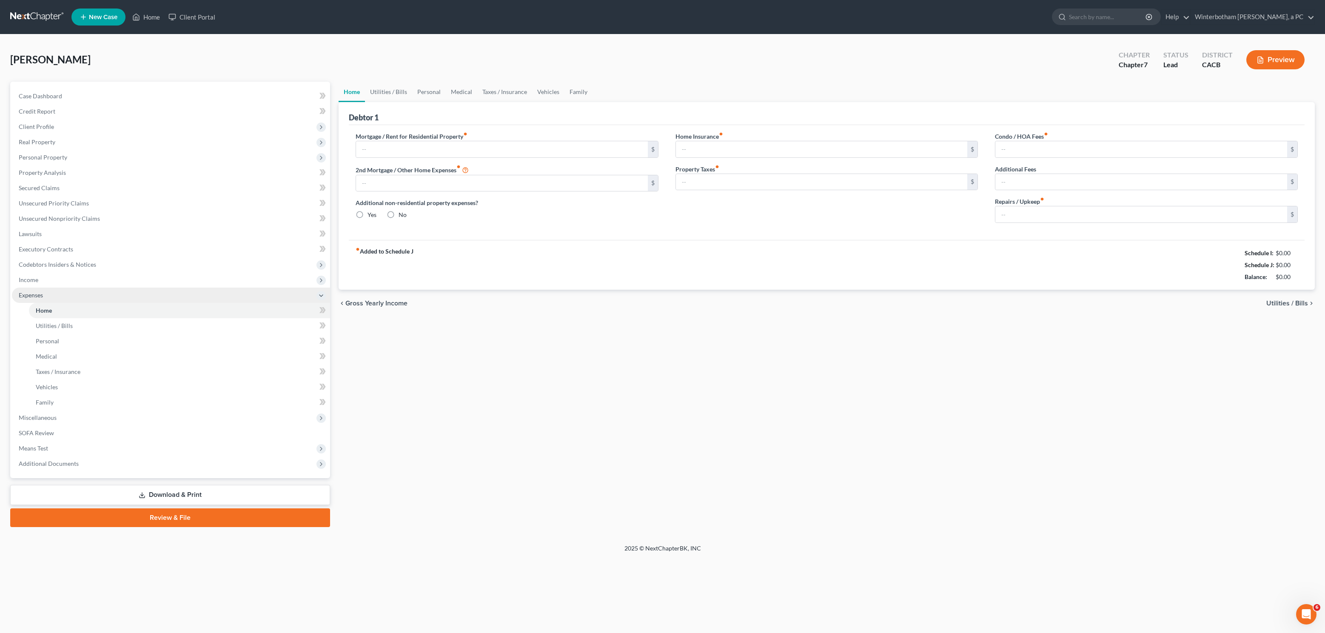
type input "750.00"
type input "0.00"
radio input "true"
type input "0.00"
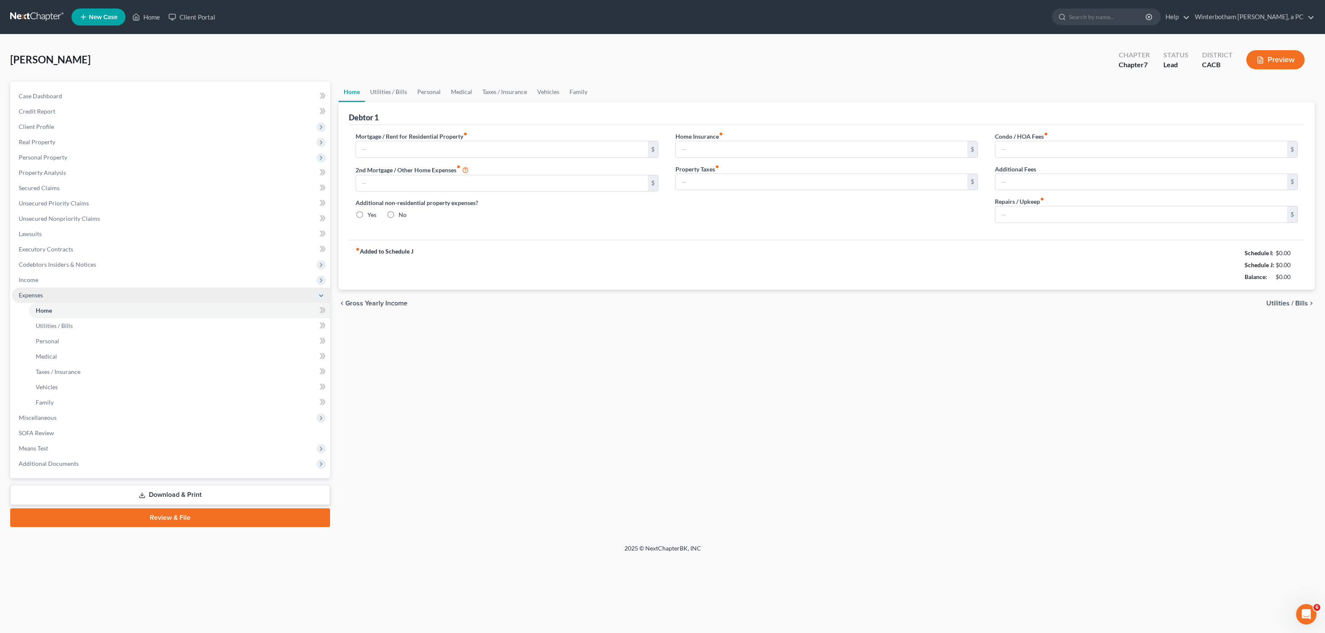
type input "0.00"
click at [42, 270] on span "Codebtors Insiders & Notices" at bounding box center [171, 264] width 318 height 15
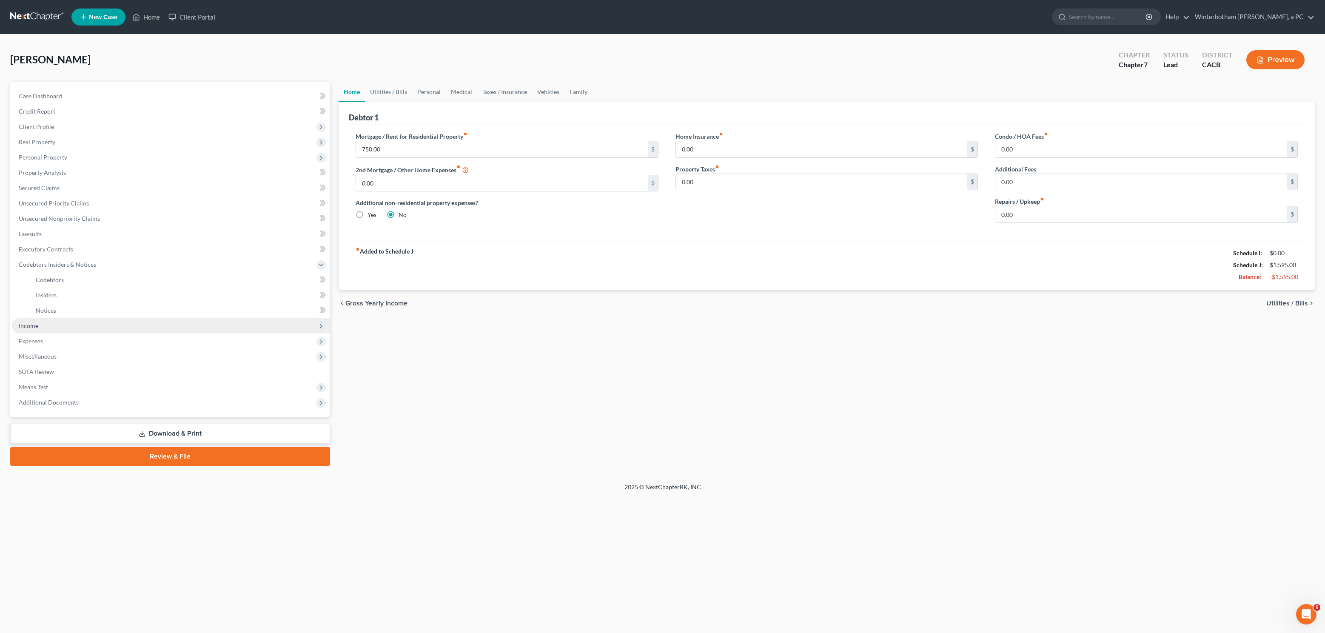
click at [34, 328] on span "Income" at bounding box center [29, 325] width 20 height 7
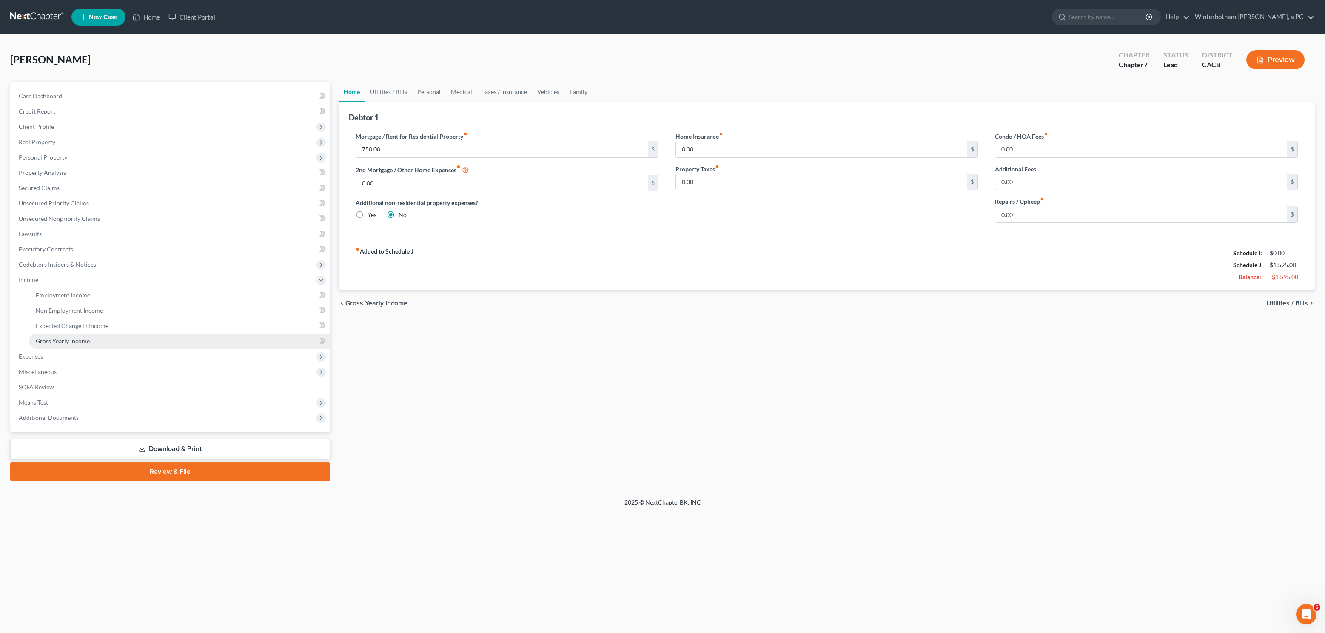
click at [71, 342] on span "Gross Yearly Income" at bounding box center [63, 340] width 54 height 7
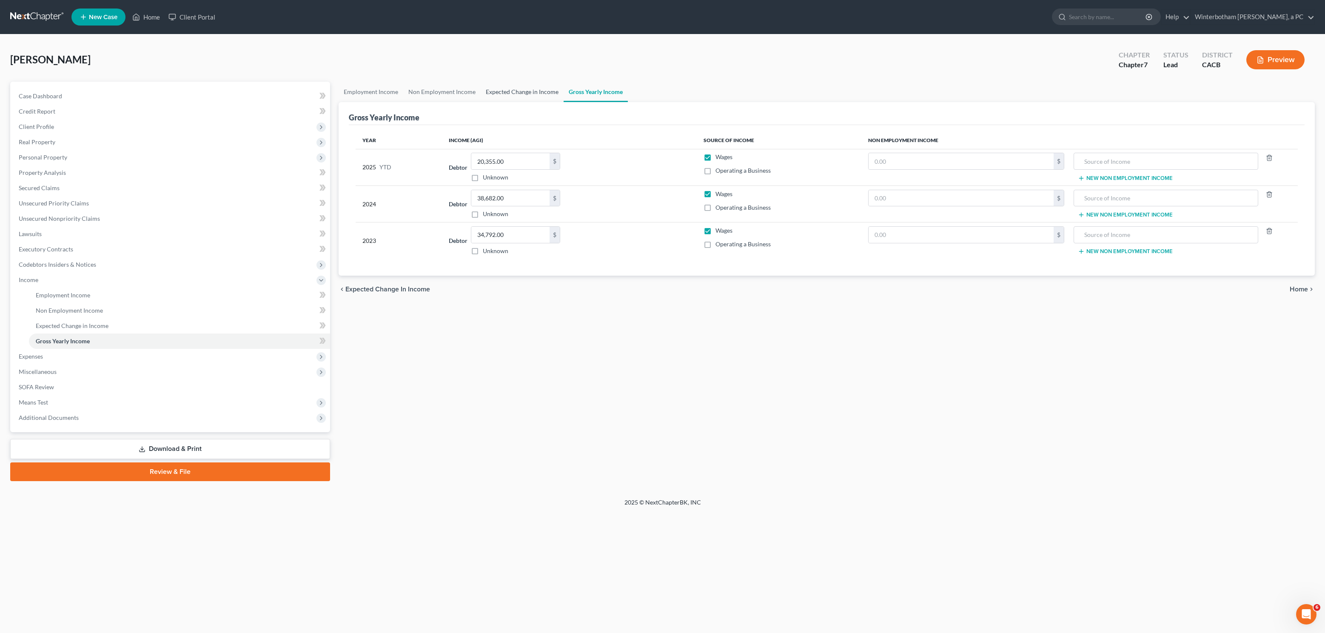
click at [536, 88] on link "Expected Change in Income" at bounding box center [522, 92] width 83 height 20
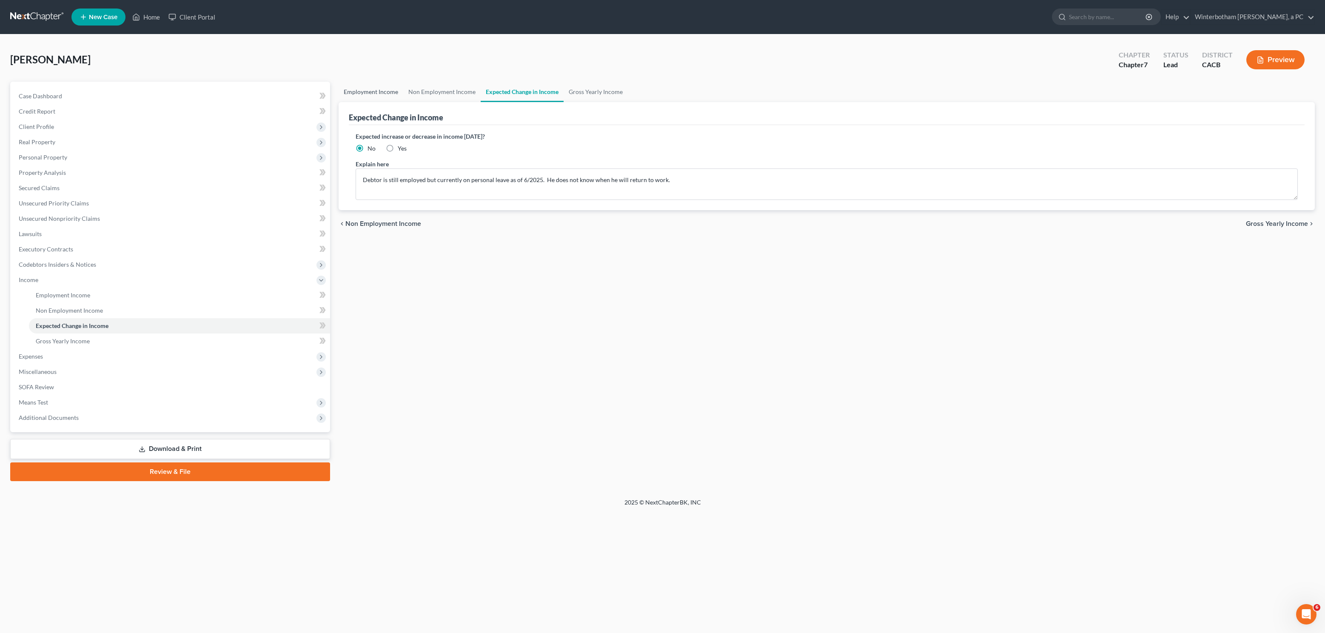
click at [369, 85] on link "Employment Income" at bounding box center [371, 92] width 65 height 20
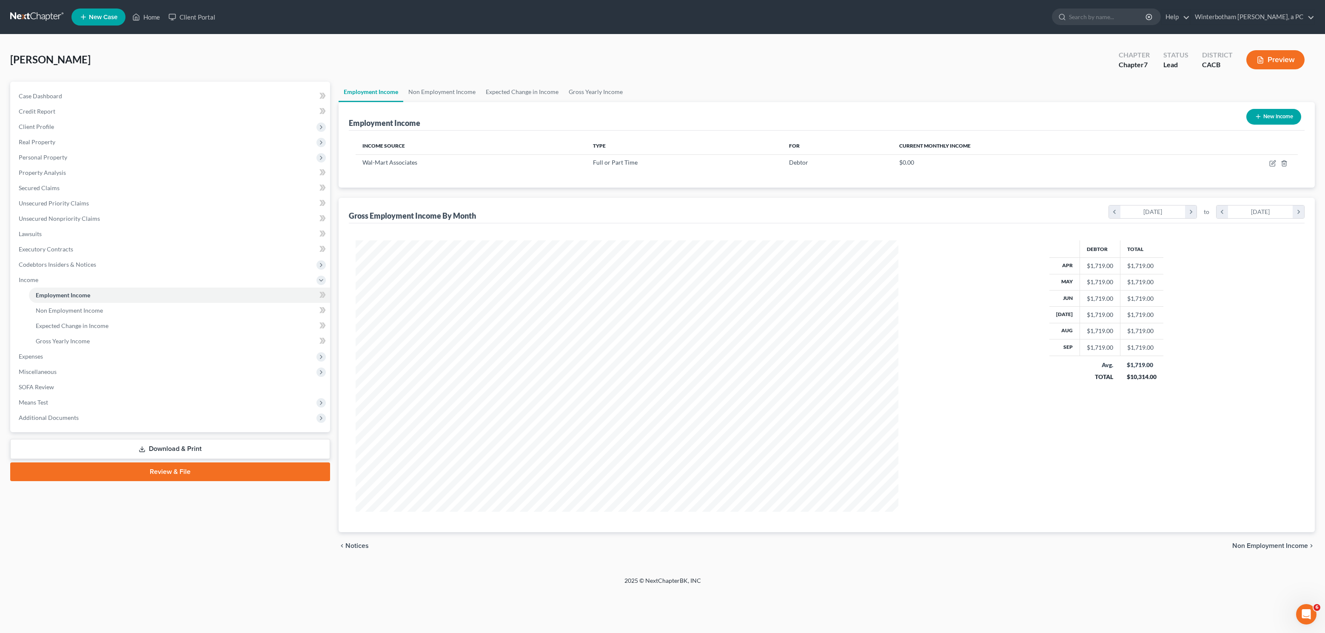
scroll to position [271, 559]
click at [50, 411] on span "Additional Documents" at bounding box center [171, 417] width 318 height 15
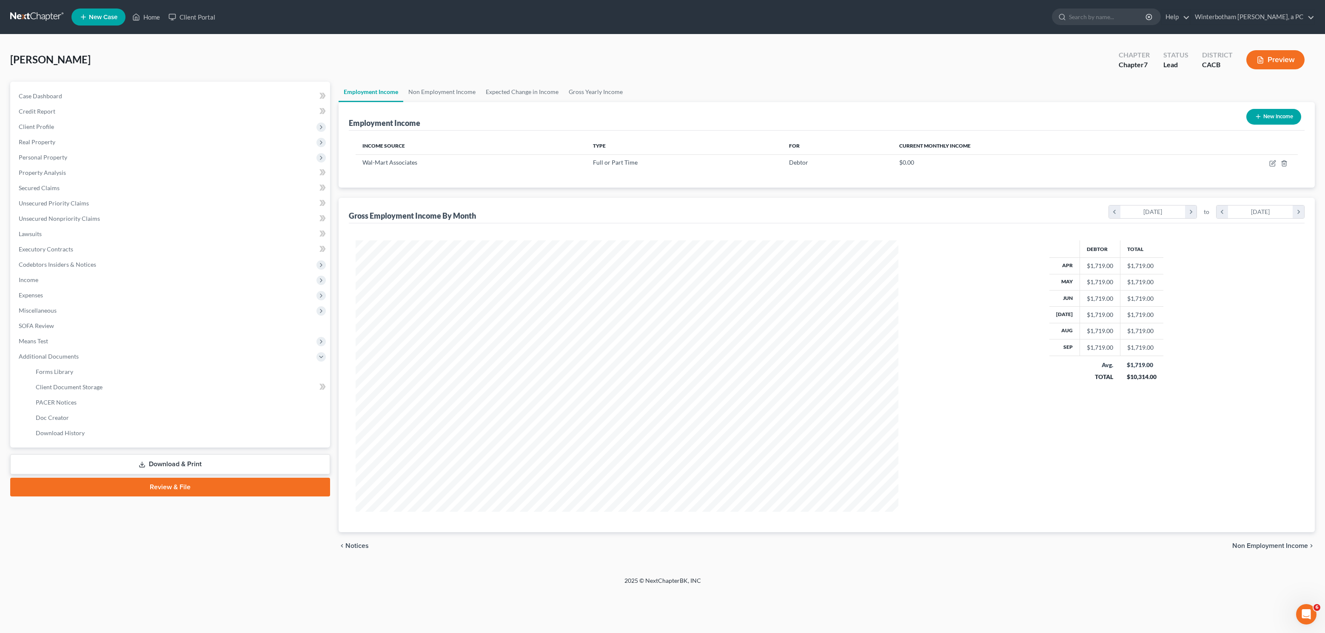
click at [180, 460] on link "Download & Print" at bounding box center [170, 464] width 320 height 20
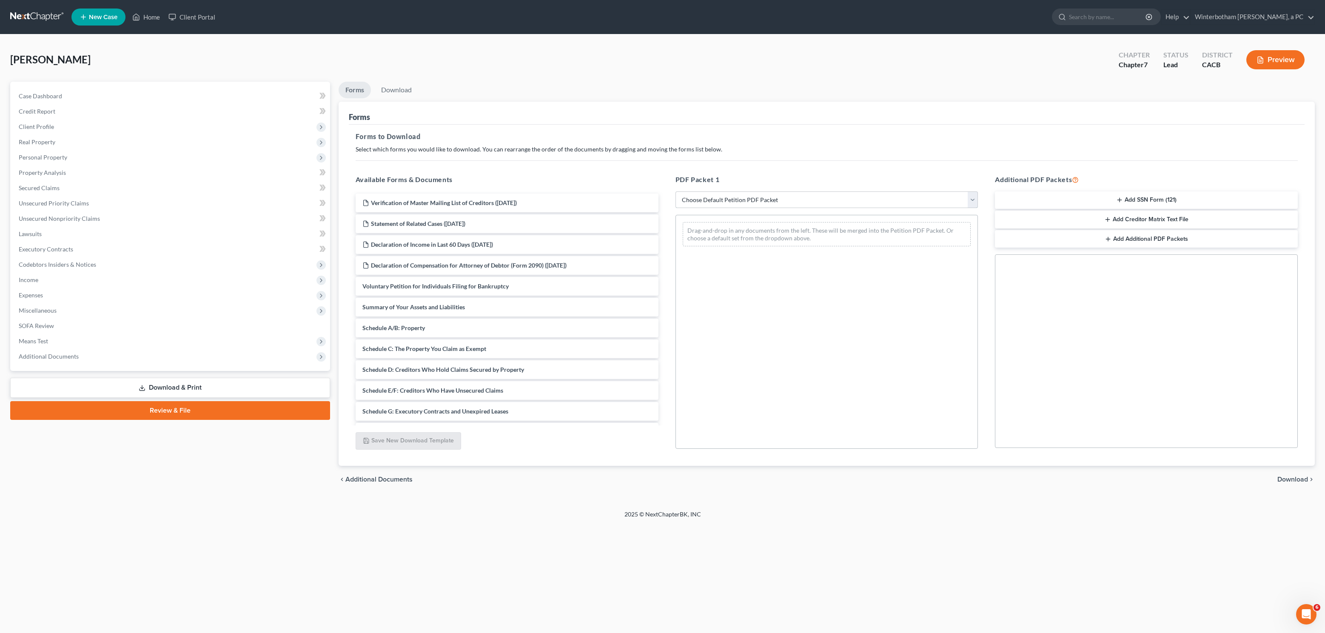
click at [676, 191] on select "Choose Default Petition PDF Packet Complete Bankruptcy Petition (all forms and …" at bounding box center [827, 199] width 303 height 17
select select "0"
click option "Complete Bankruptcy Petition (all forms and schedules)" at bounding box center [0, 0] width 0 height 0
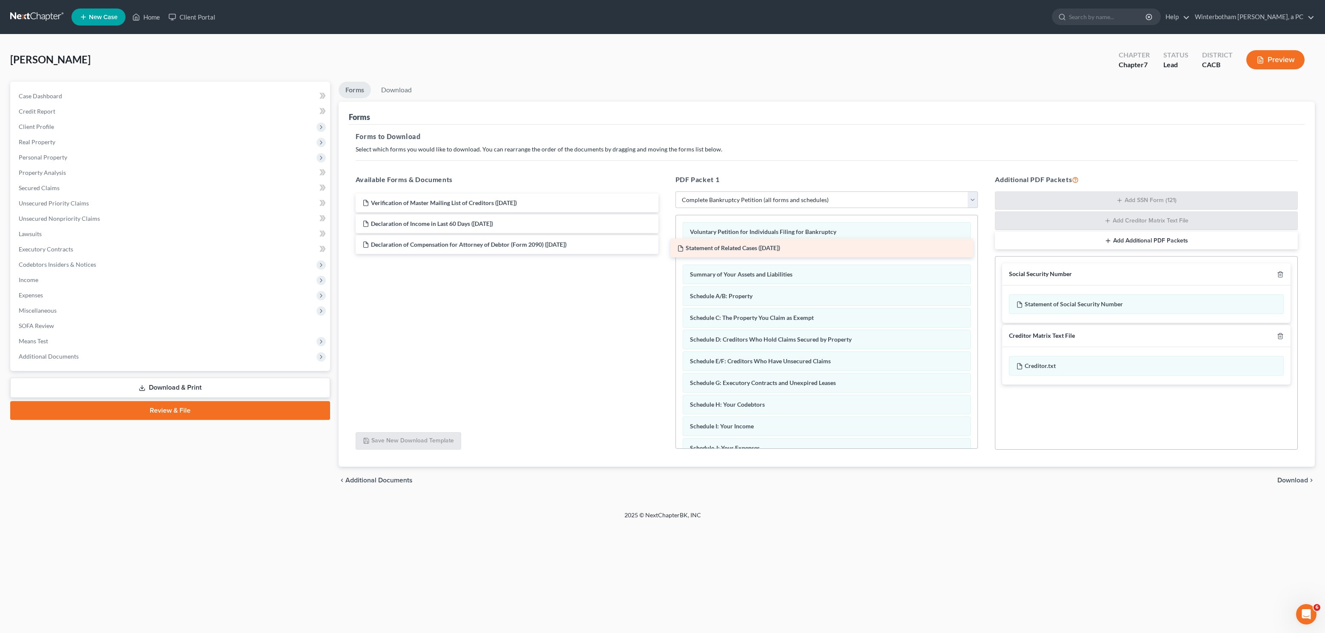
drag, startPoint x: 467, startPoint y: 227, endPoint x: 782, endPoint y: 251, distance: 315.7
click at [665, 251] on div "Statement of Related Cases (12/12/2024) Verification of Master Mailing List of …" at bounding box center [507, 224] width 316 height 60
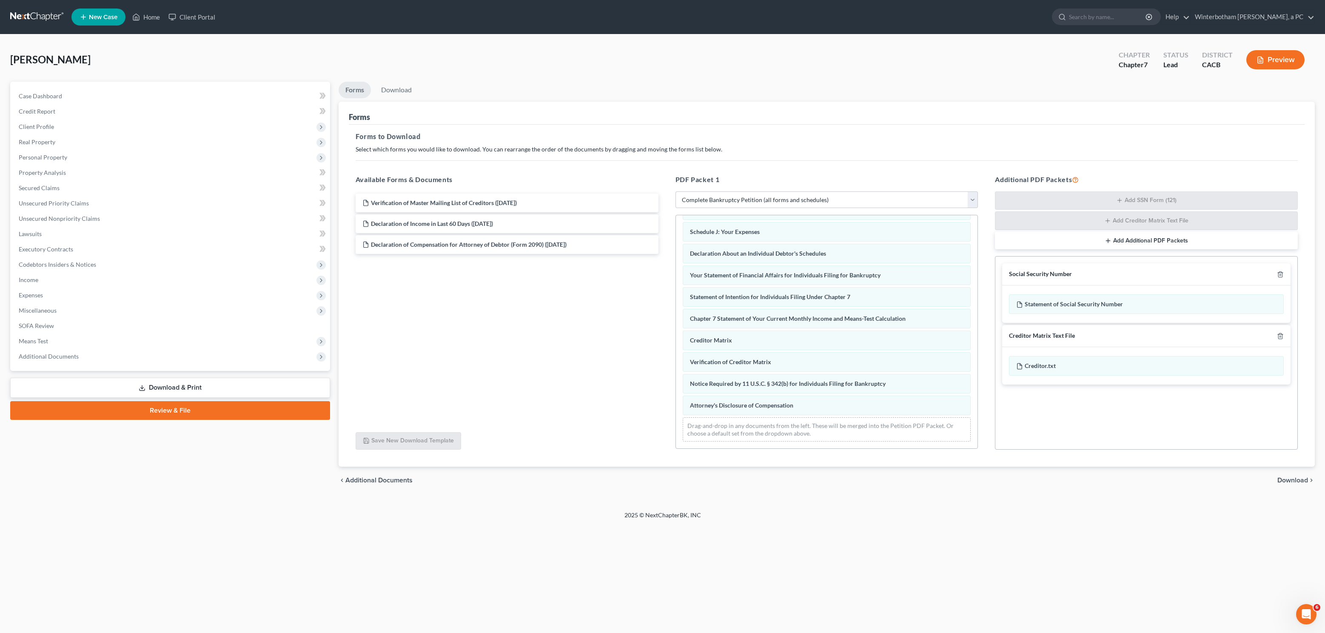
scroll to position [229, 0]
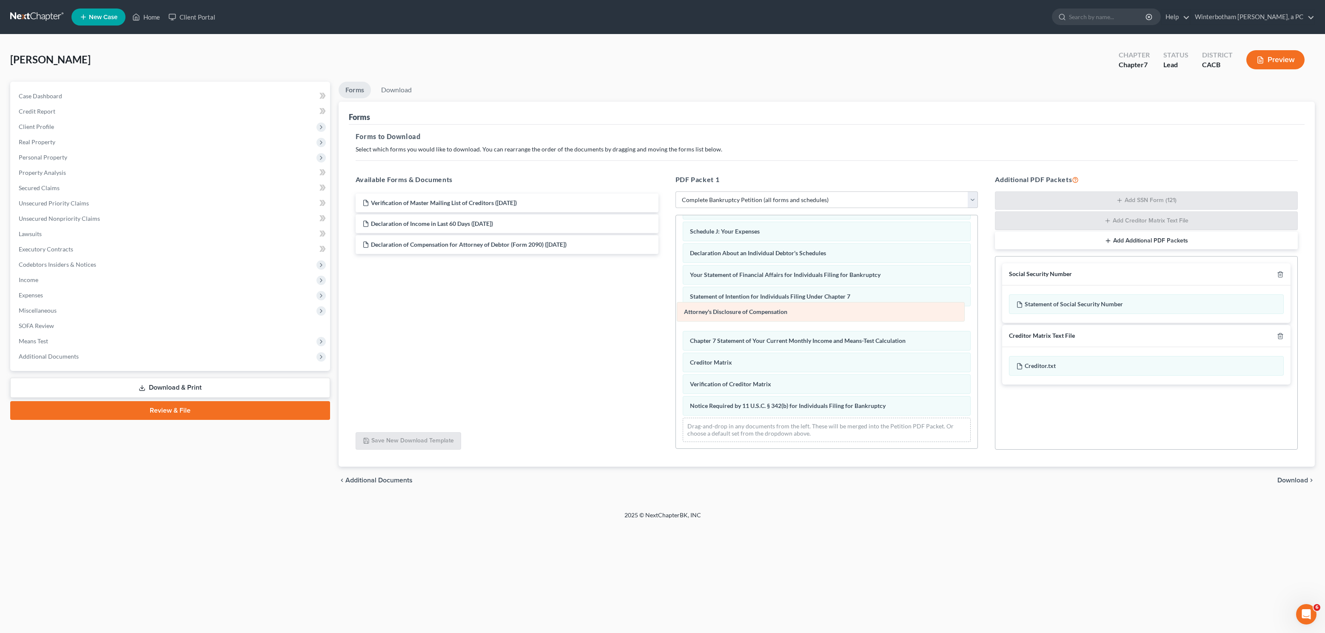
drag, startPoint x: 788, startPoint y: 410, endPoint x: 782, endPoint y: 318, distance: 92.1
click at [782, 318] on div "Attorney's Disclosure of Compensation Voluntary Petition for Individuals Filing…" at bounding box center [827, 223] width 302 height 451
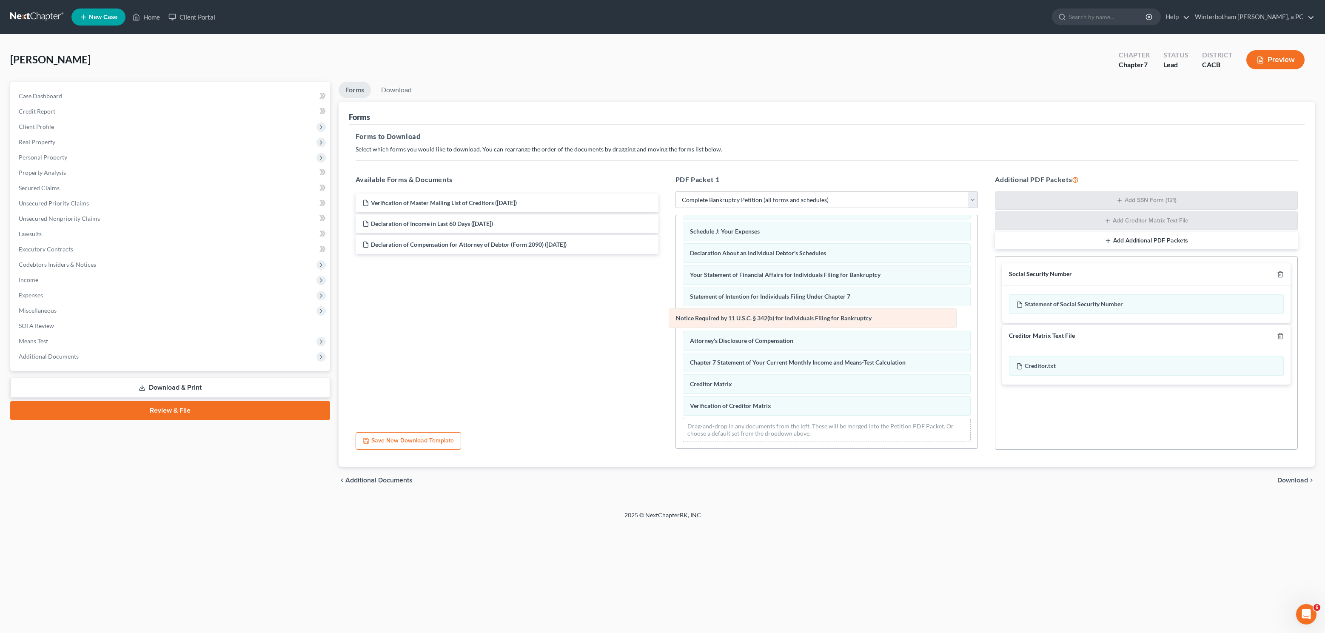
drag, startPoint x: 821, startPoint y: 402, endPoint x: 807, endPoint y: 316, distance: 87.5
click at [807, 316] on div "Notice Required by 11 U.S.C. § 342(b) for Individuals Filing for Bankruptcy Vol…" at bounding box center [827, 223] width 302 height 451
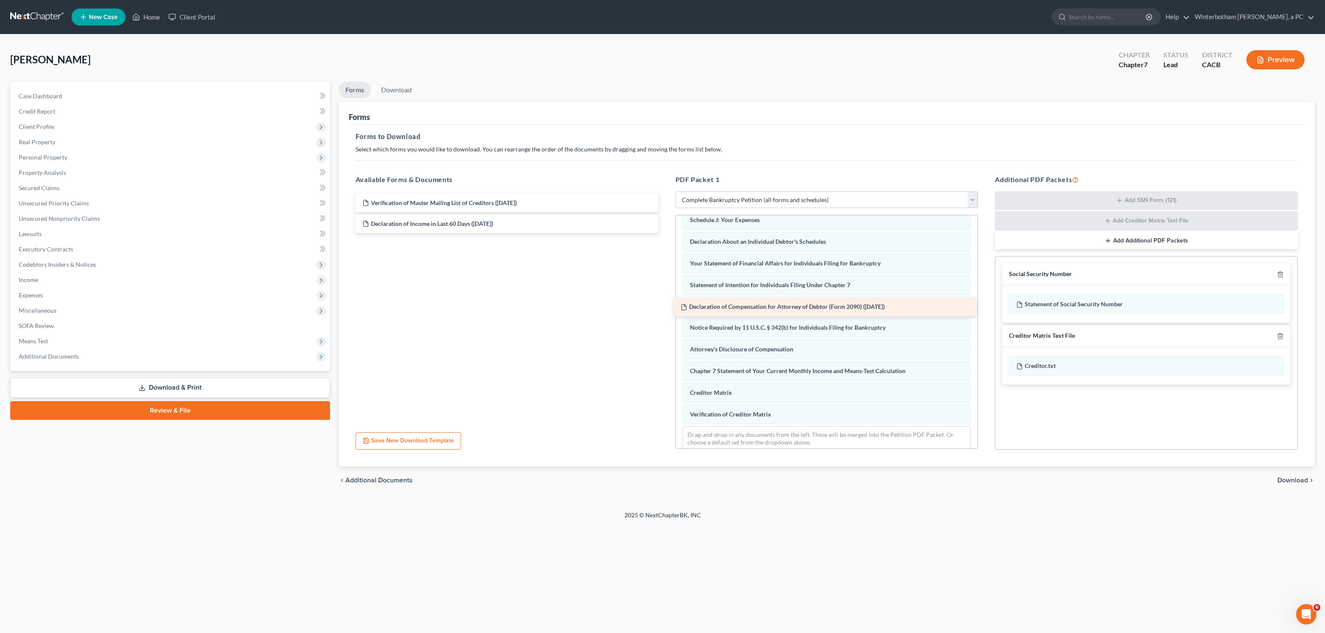
drag, startPoint x: 517, startPoint y: 245, endPoint x: 835, endPoint y: 308, distance: 324.2
click at [665, 233] on div "Declaration of Compensation for Attorney of Debtor (Form 2090) (12/12/2024) Ver…" at bounding box center [507, 214] width 316 height 40
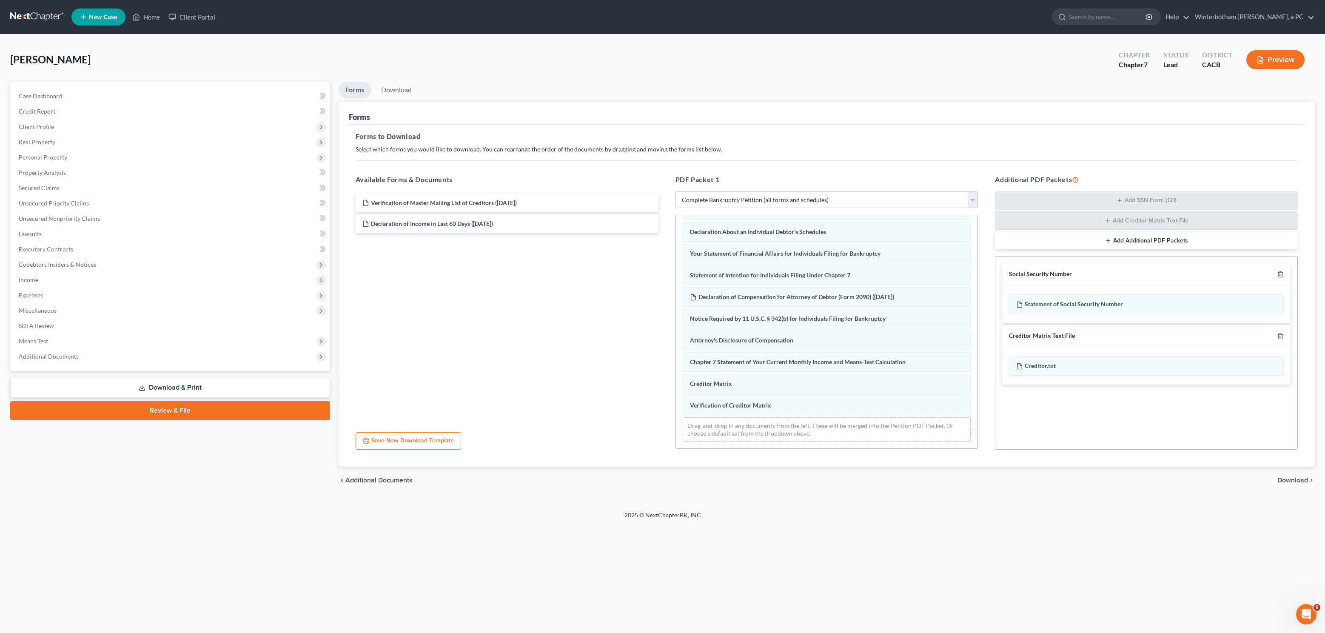
scroll to position [208, 0]
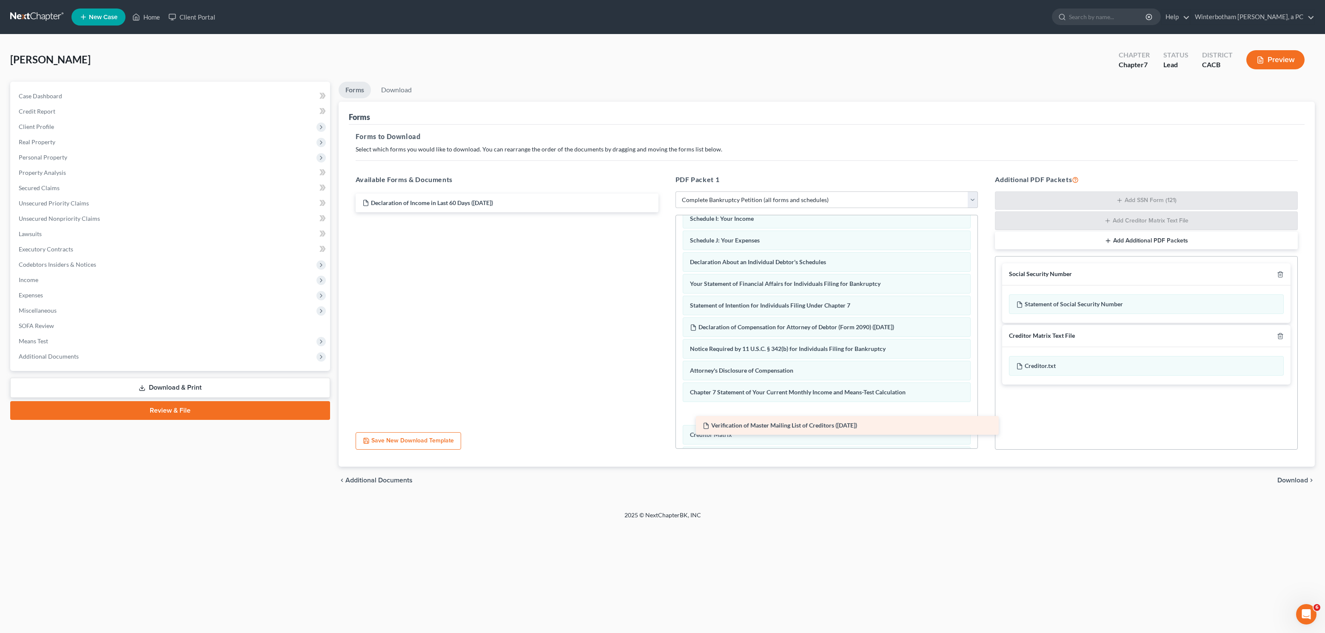
drag, startPoint x: 514, startPoint y: 199, endPoint x: 854, endPoint y: 421, distance: 406.6
click at [665, 212] on div "Verification of Master Mailing List of Creditors (12/12/2024) Verification of M…" at bounding box center [507, 203] width 316 height 19
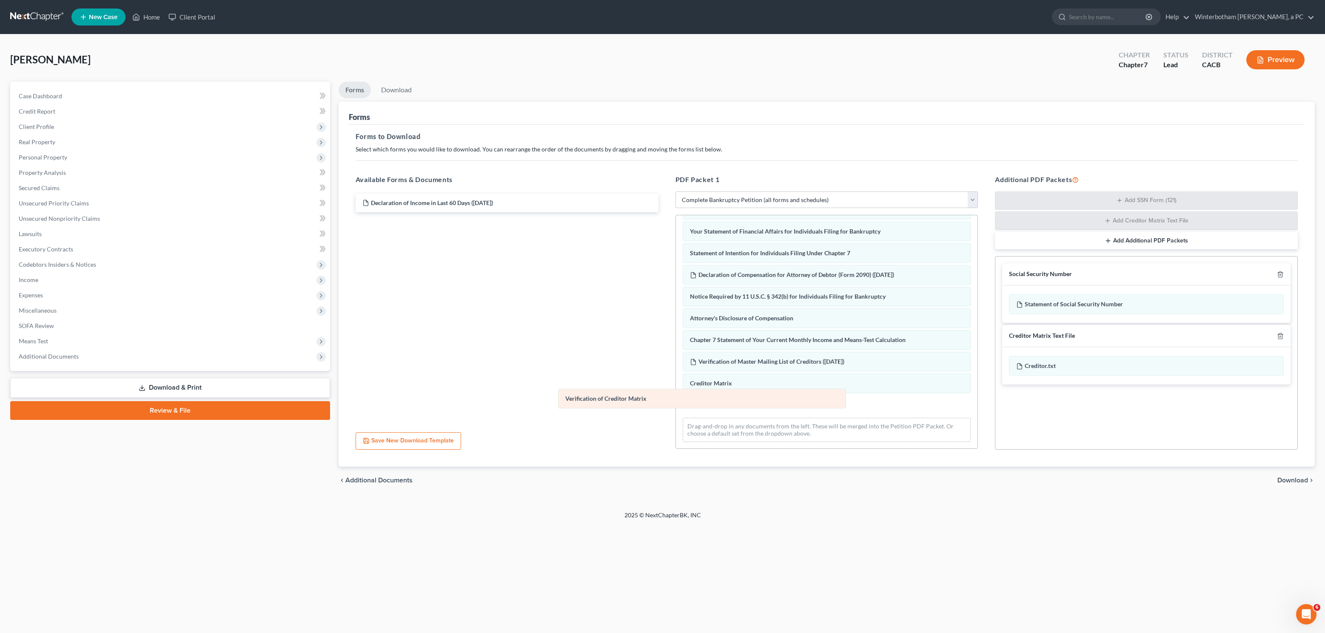
scroll to position [251, 0]
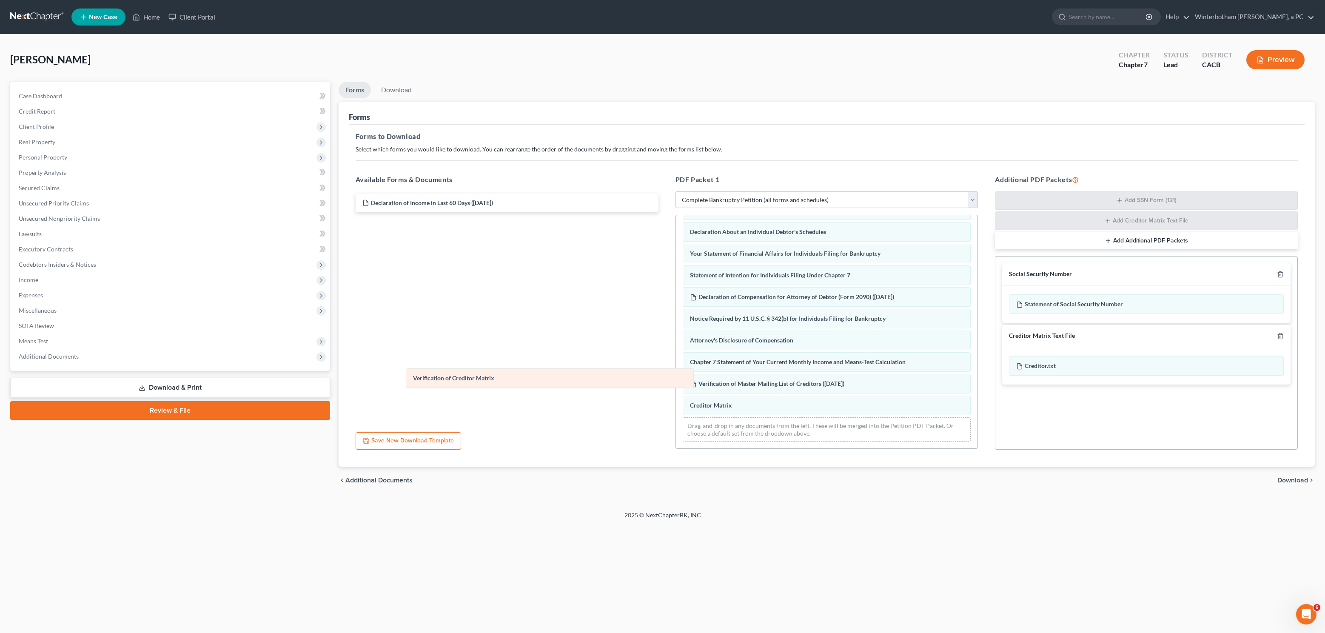
drag, startPoint x: 793, startPoint y: 405, endPoint x: 531, endPoint y: 378, distance: 263.0
click at [676, 379] on div "Verification of Creditor Matrix Voluntary Petition for Individuals Filing for B…" at bounding box center [827, 213] width 302 height 472
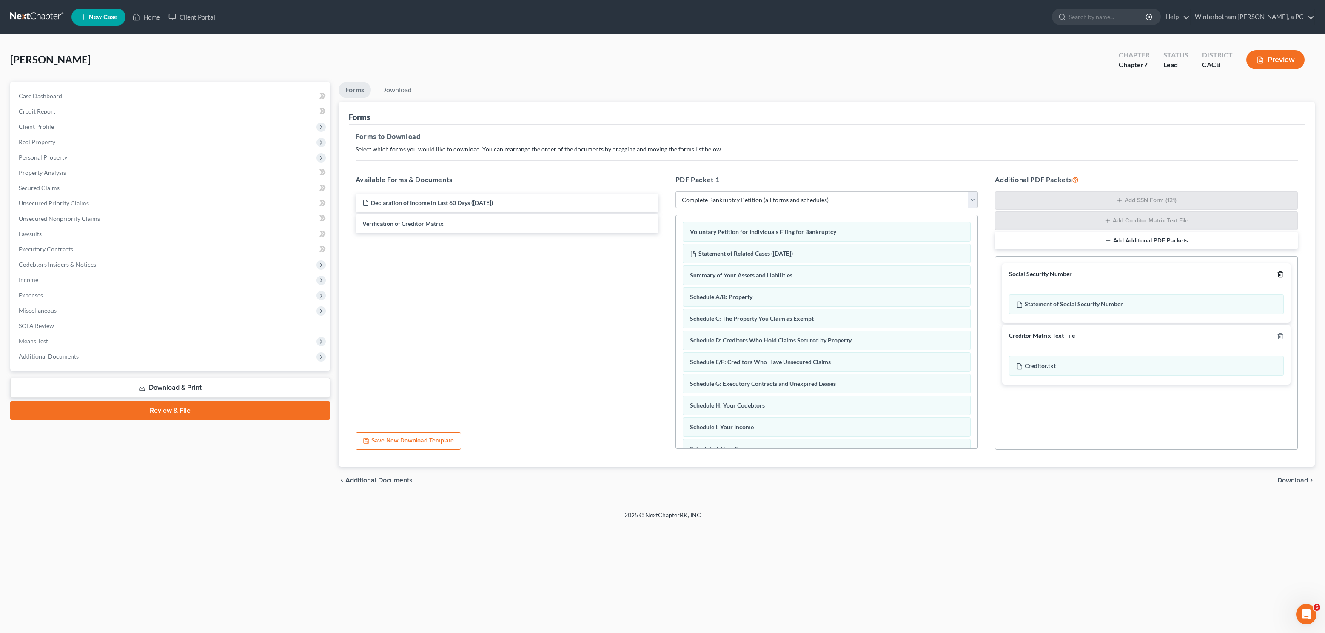
click at [1278, 274] on icon "button" at bounding box center [1280, 274] width 7 height 7
click at [1278, 274] on icon "button" at bounding box center [1280, 274] width 4 height 6
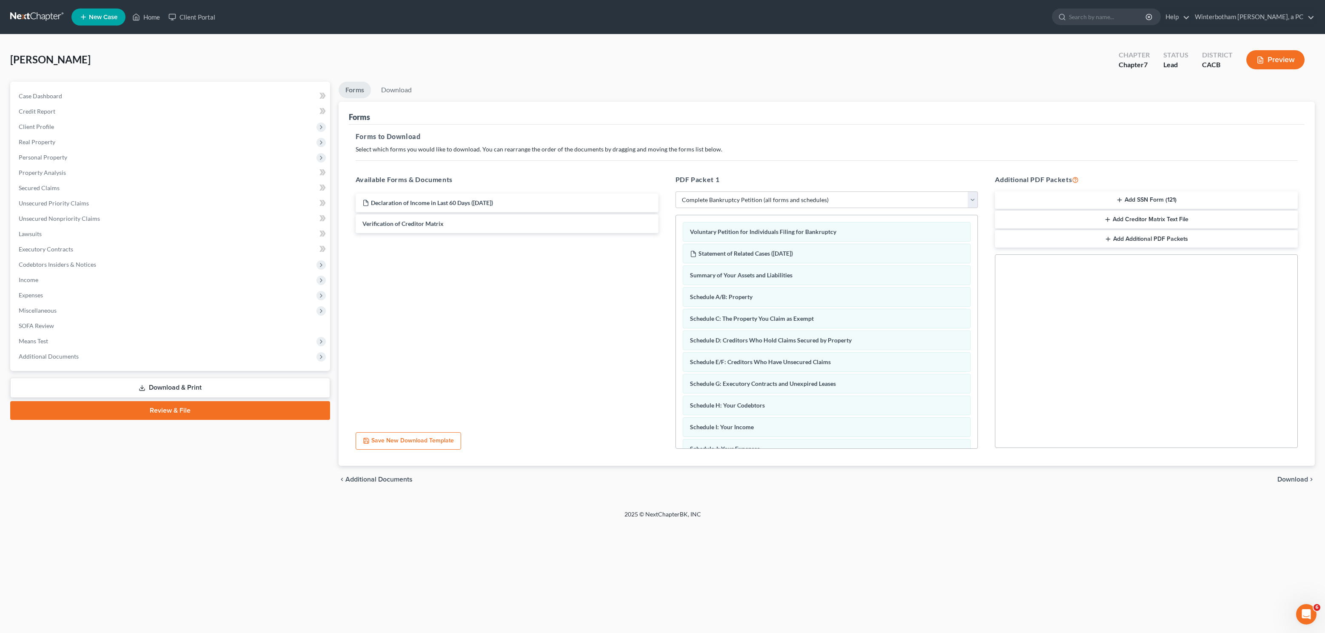
click at [1291, 480] on span "Download" at bounding box center [1292, 479] width 31 height 7
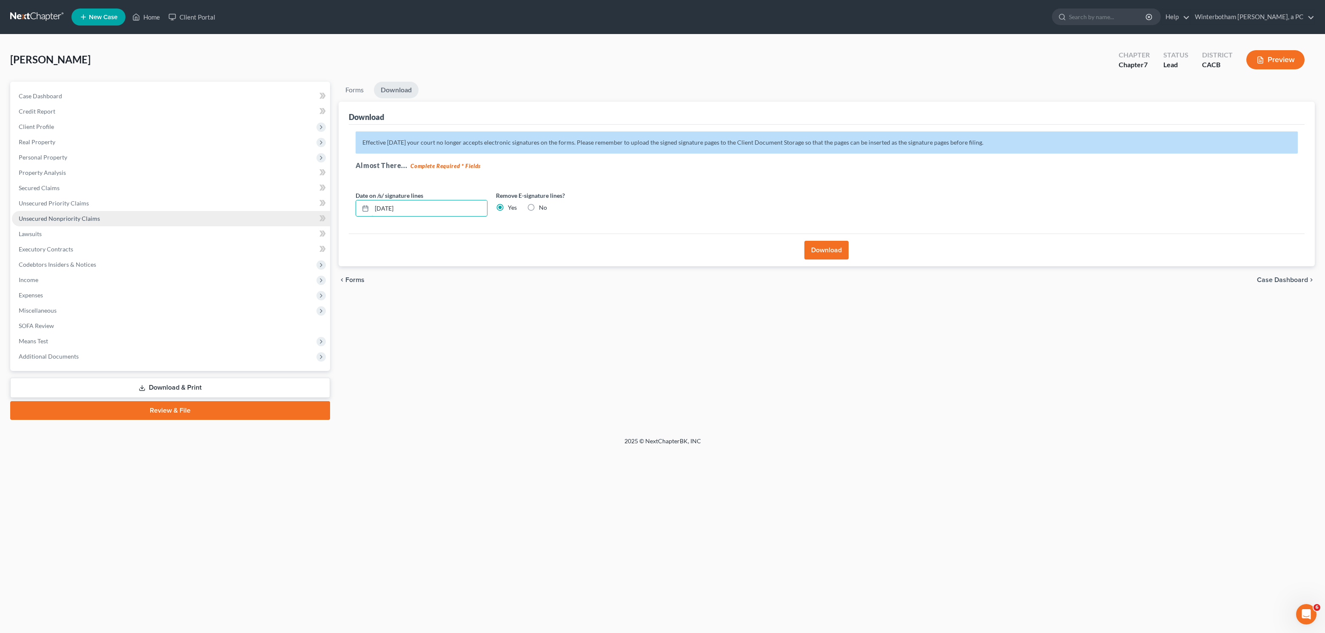
drag, startPoint x: 453, startPoint y: 210, endPoint x: 301, endPoint y: 214, distance: 152.3
click at [372, 214] on input "10/11/2025" at bounding box center [429, 208] width 115 height 16
click at [855, 254] on div "Download" at bounding box center [827, 250] width 956 height 33
click at [833, 254] on button "Download" at bounding box center [826, 250] width 44 height 19
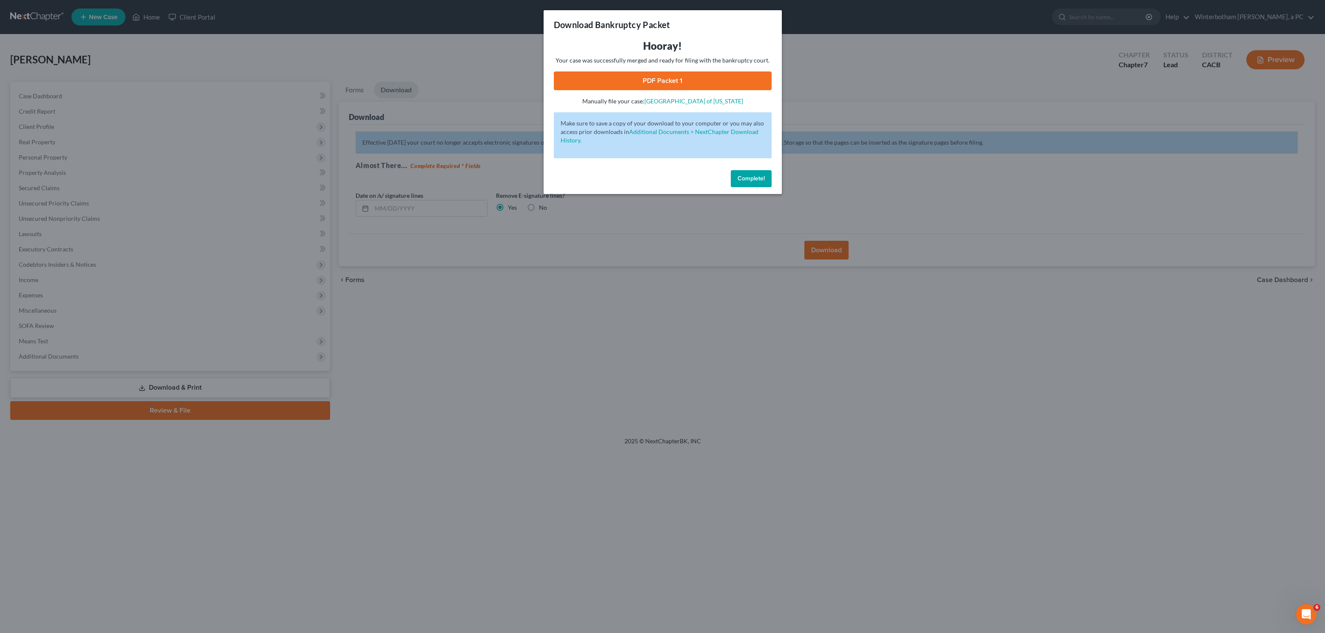
click at [664, 77] on link "PDF Packet 1" at bounding box center [663, 80] width 218 height 19
